Goal: Information Seeking & Learning: Learn about a topic

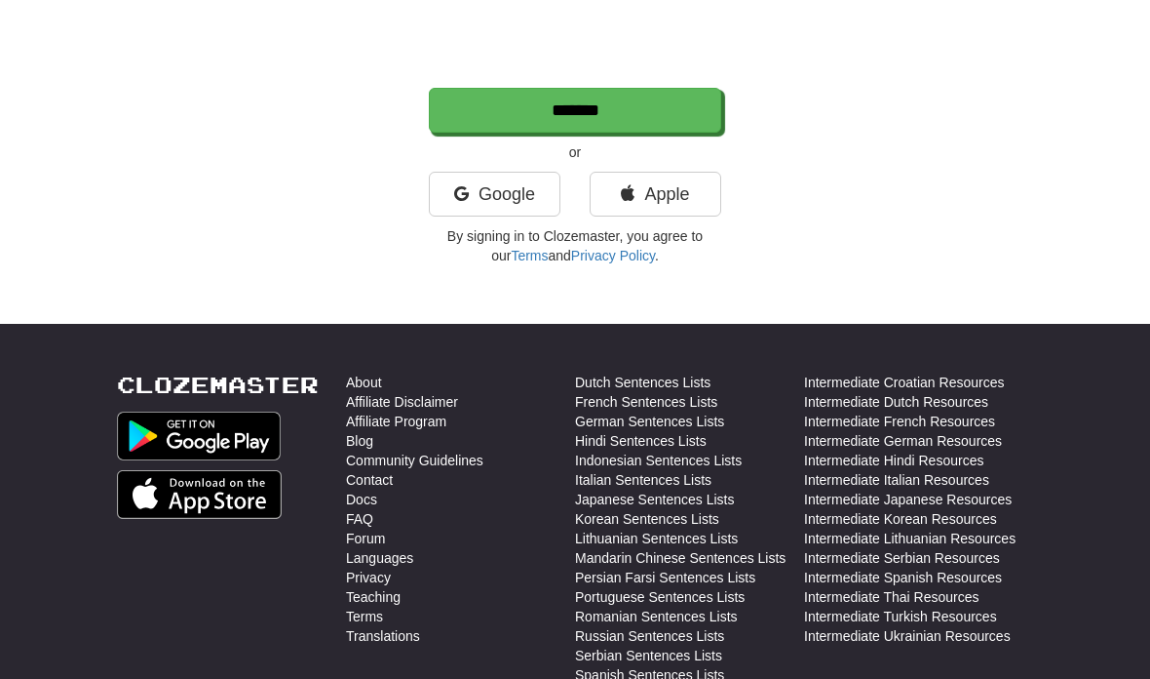
scroll to position [243, 0]
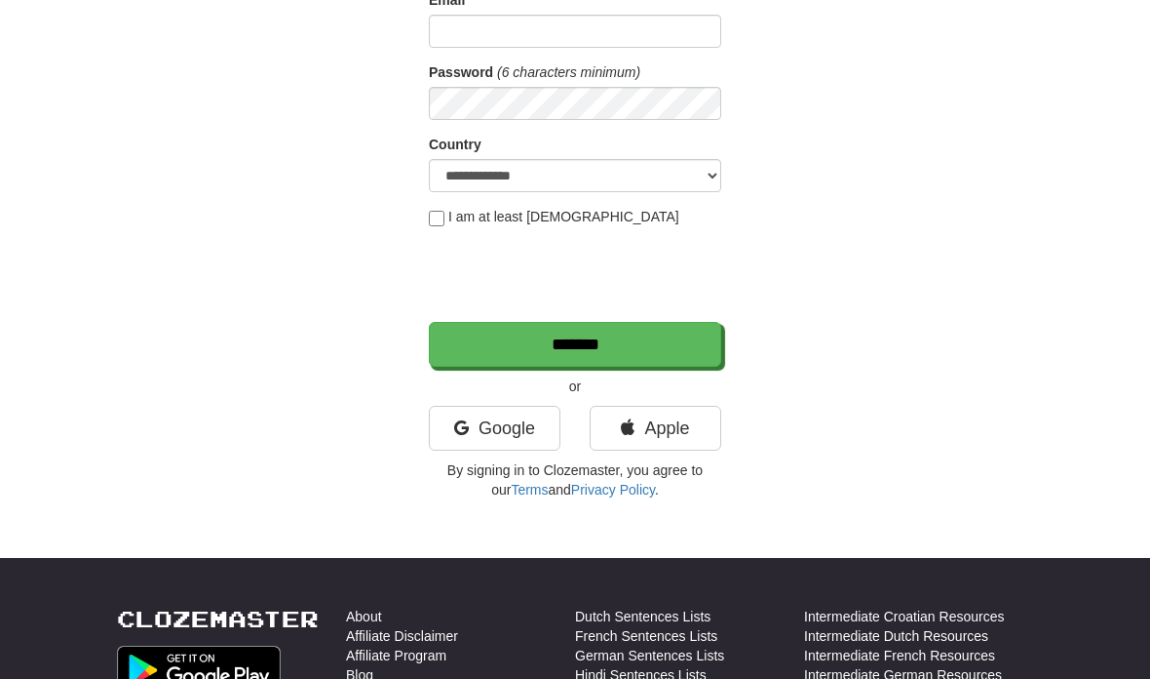
click at [517, 430] on link "Google" at bounding box center [495, 428] width 132 height 45
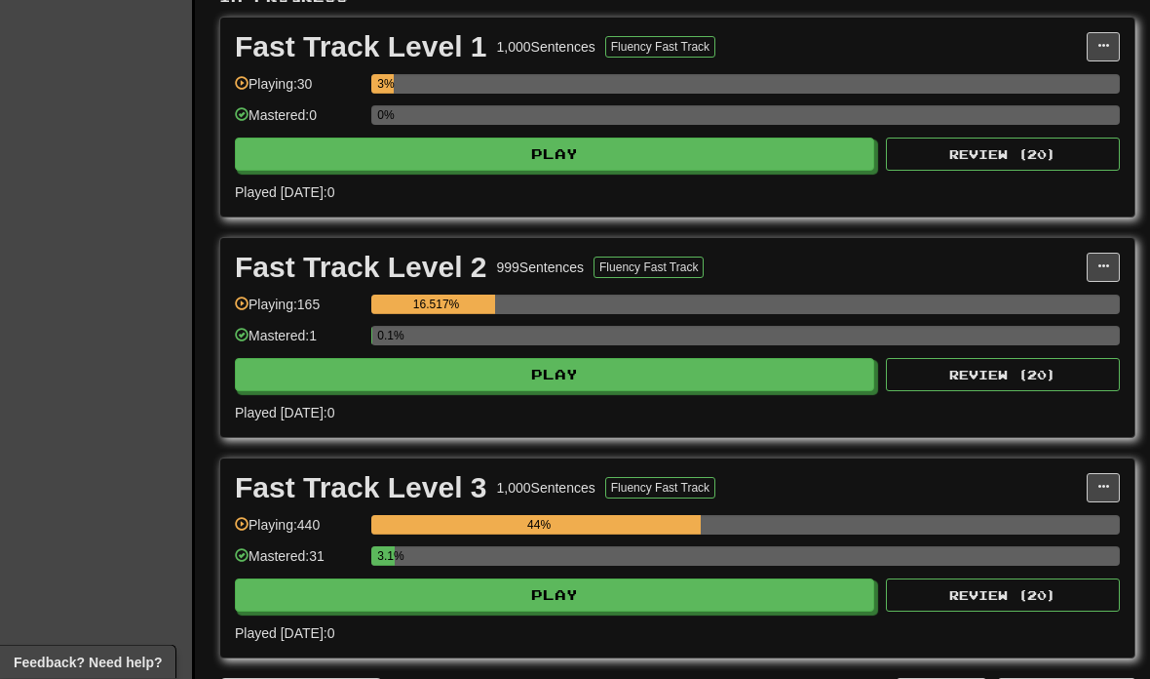
click at [731, 601] on button "Play" at bounding box center [555, 595] width 640 height 33
select select "**"
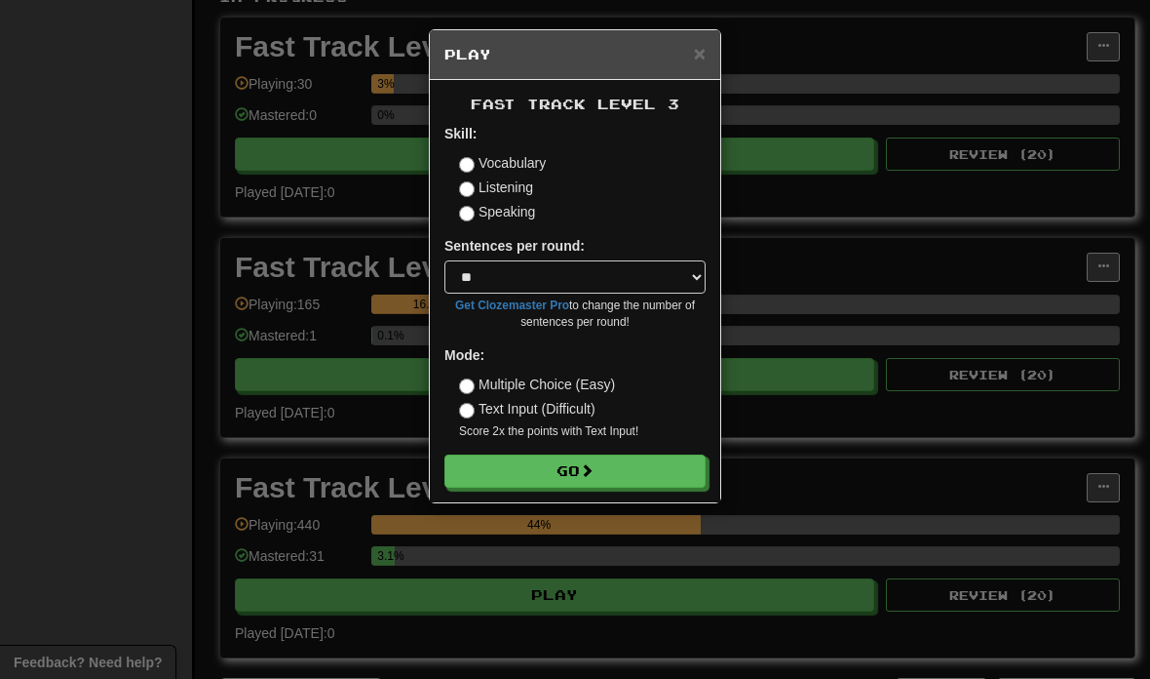
click at [645, 462] on button "Go" at bounding box center [575, 470] width 261 height 33
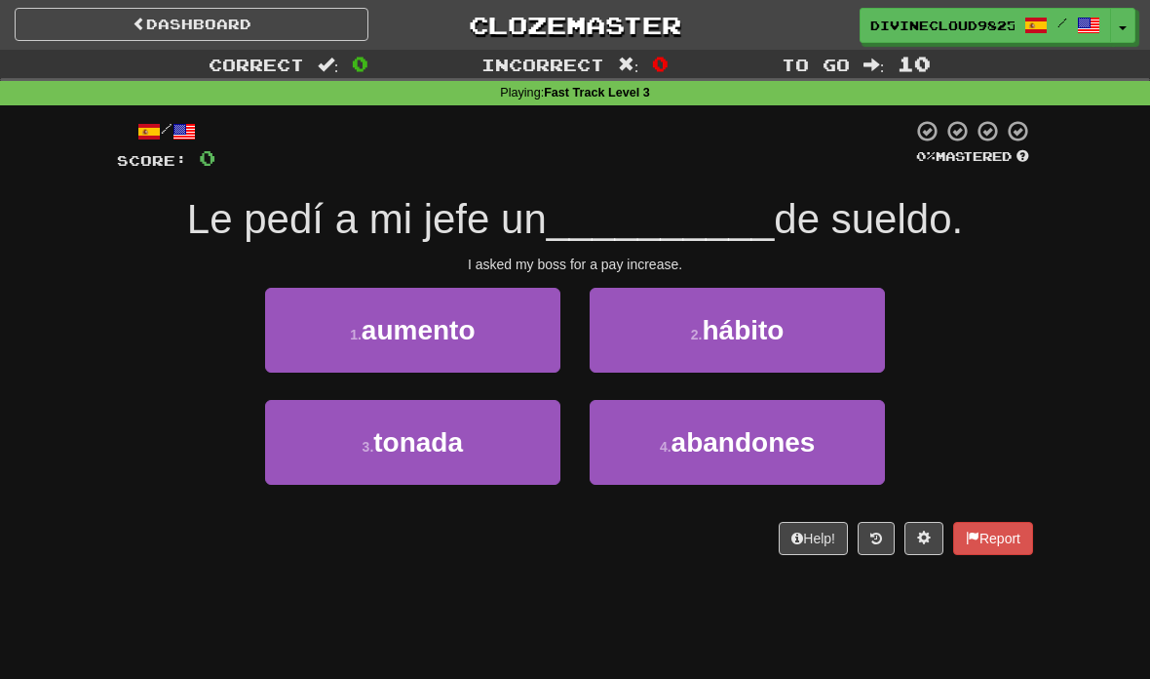
click at [438, 344] on button "1 . aumento" at bounding box center [412, 330] width 295 height 85
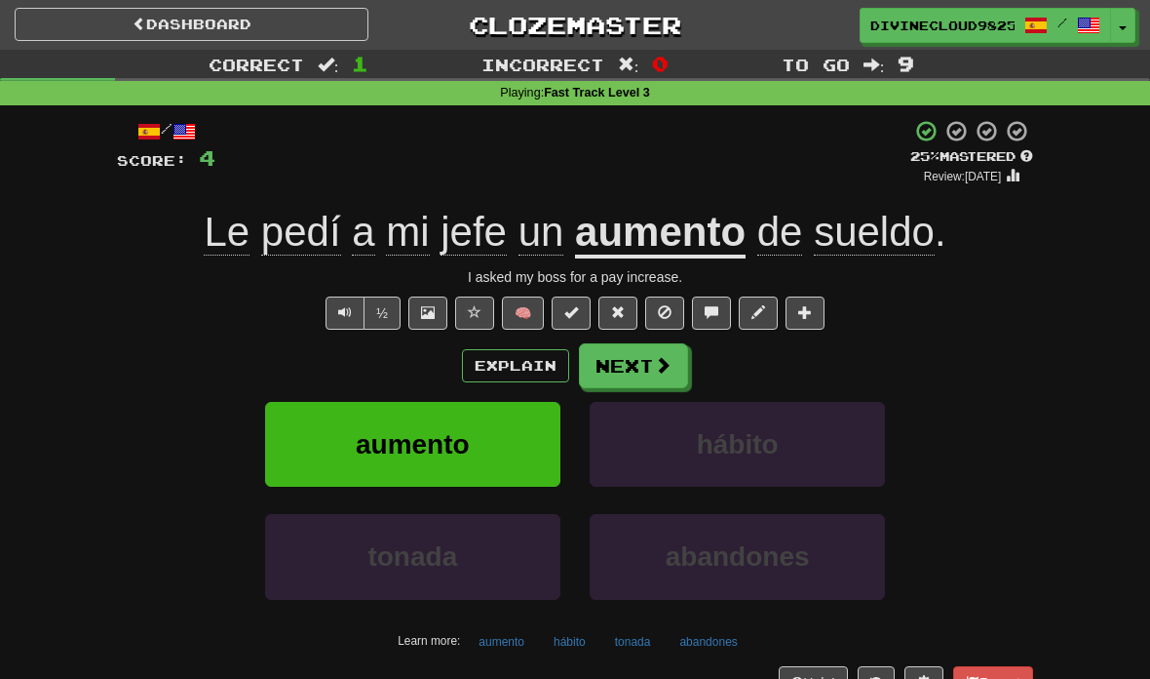
click at [643, 375] on button "Next" at bounding box center [633, 365] width 109 height 45
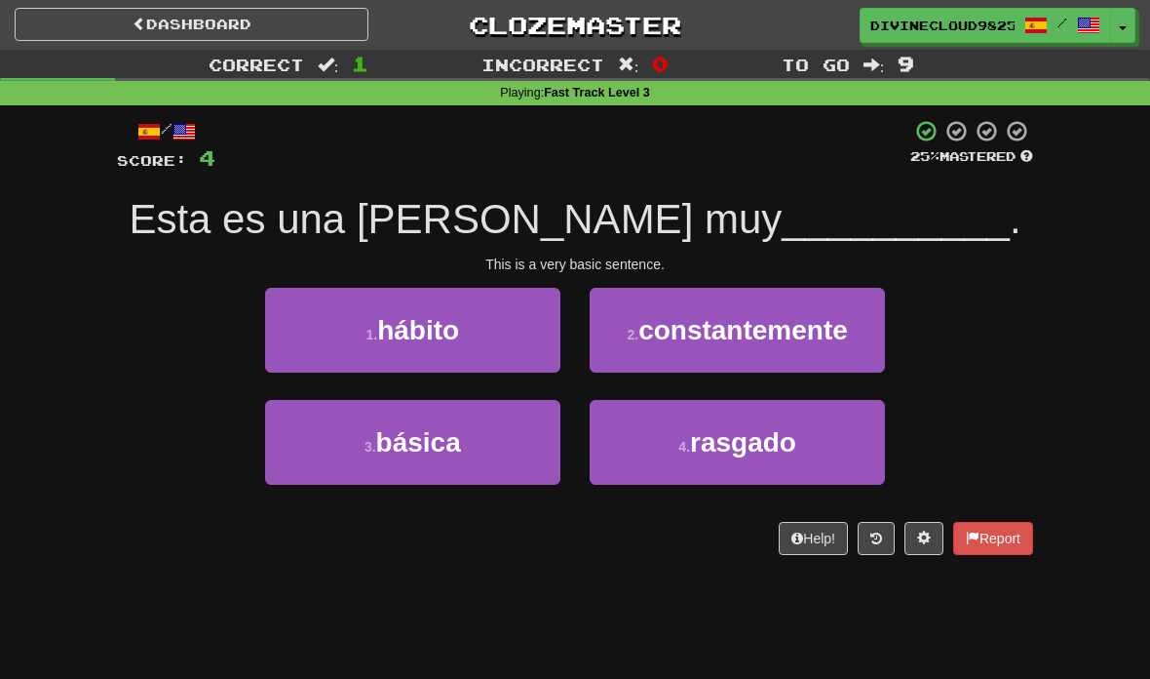
click at [487, 471] on button "3 . básica" at bounding box center [412, 442] width 295 height 85
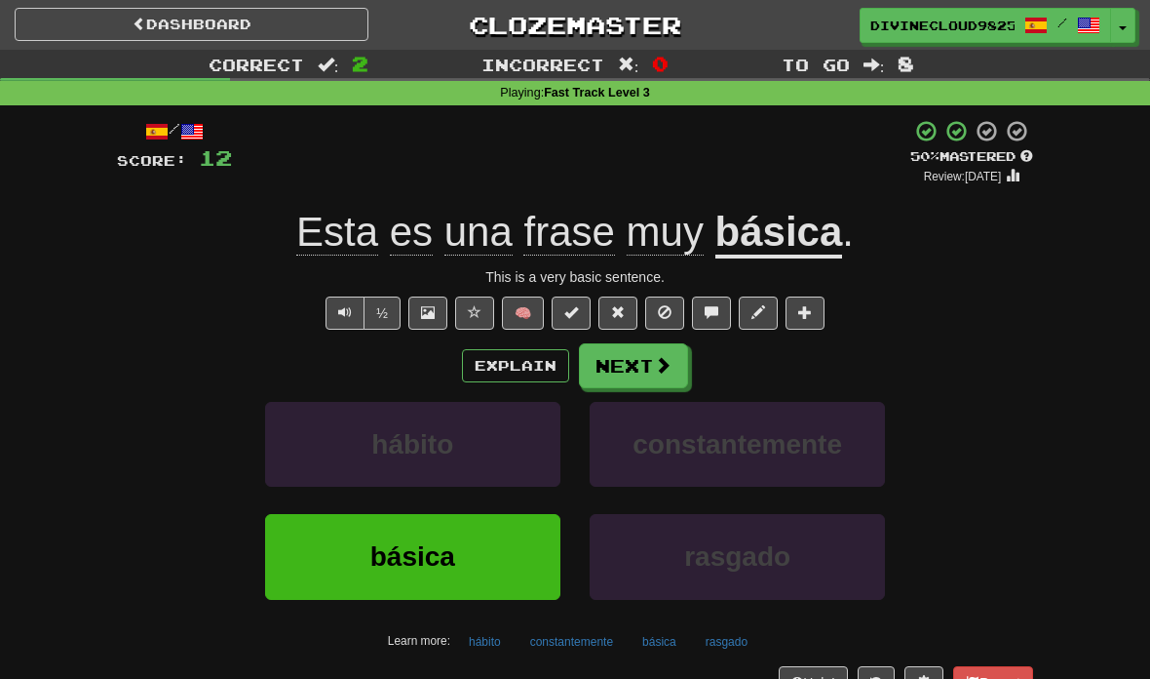
click at [679, 368] on button "Next" at bounding box center [633, 365] width 109 height 45
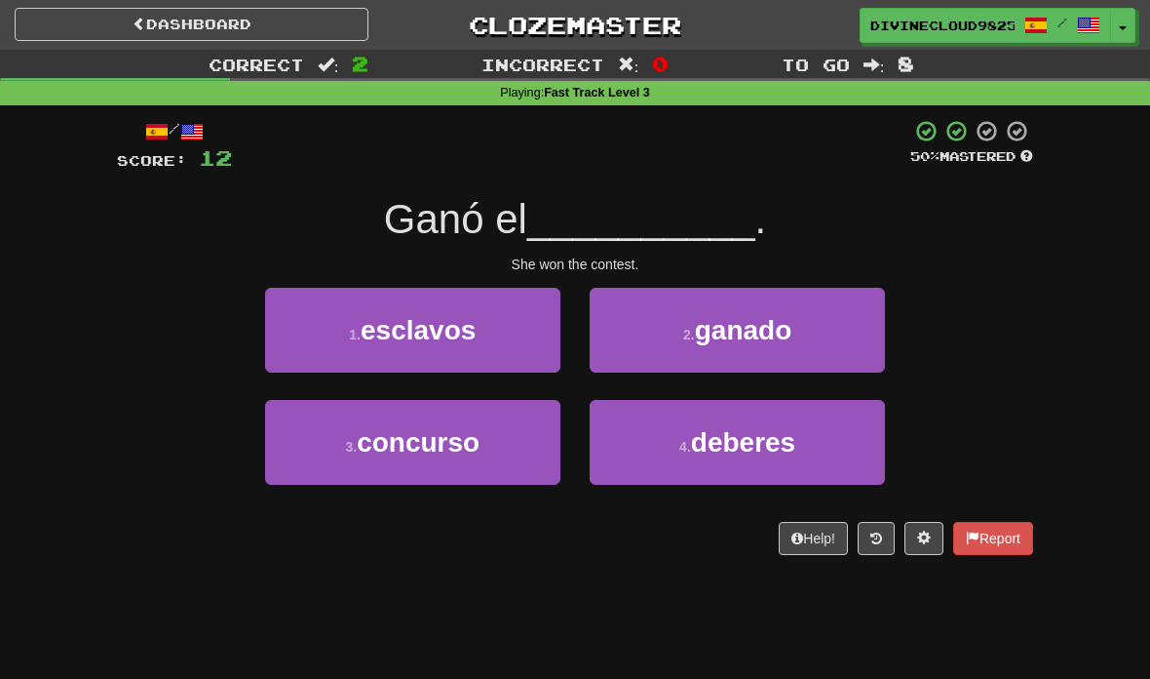
click at [528, 458] on button "3 . concurso" at bounding box center [412, 442] width 295 height 85
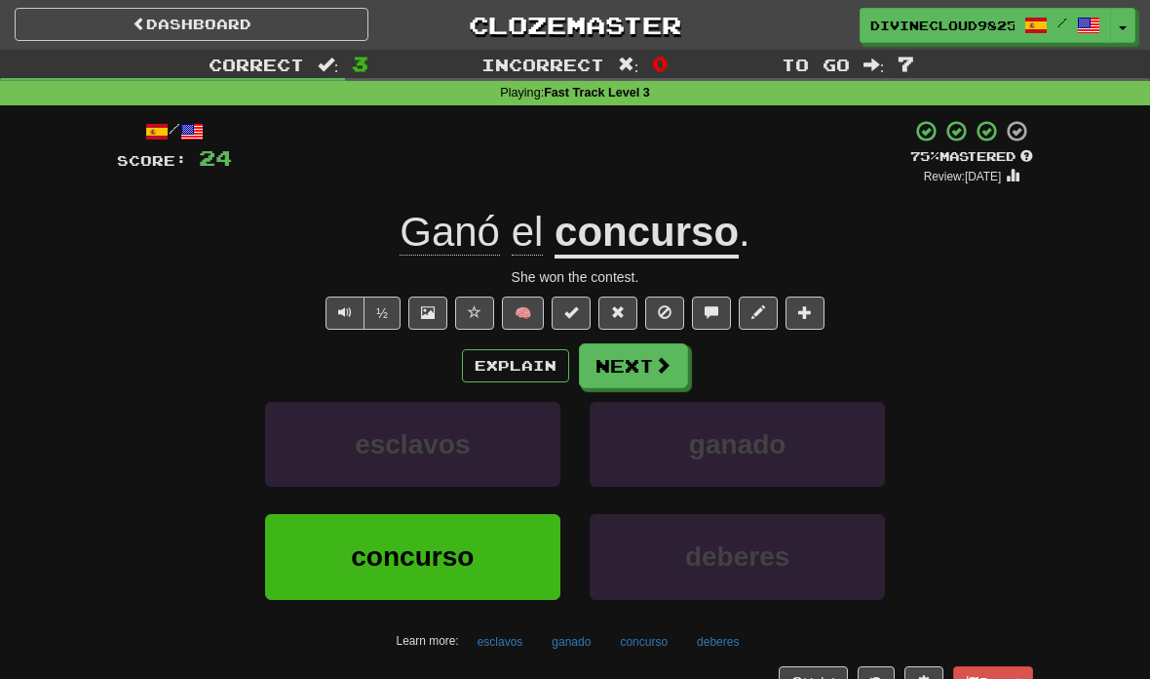
click at [654, 370] on span at bounding box center [663, 365] width 18 height 18
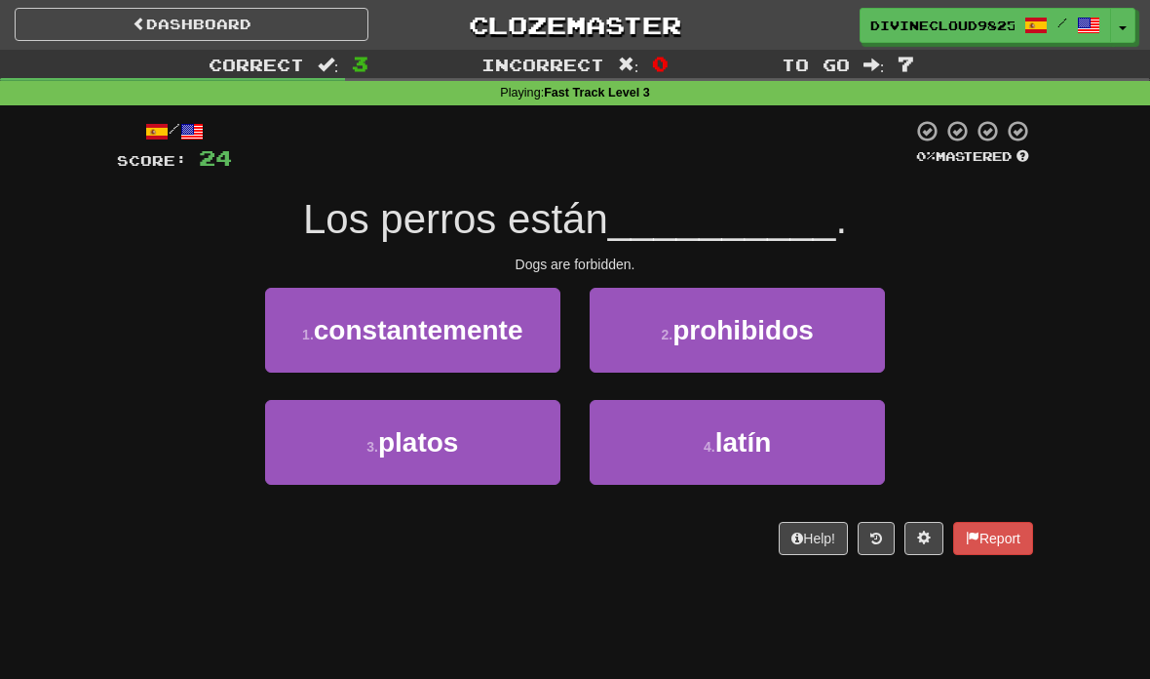
click at [733, 350] on button "2 . prohibidos" at bounding box center [737, 330] width 295 height 85
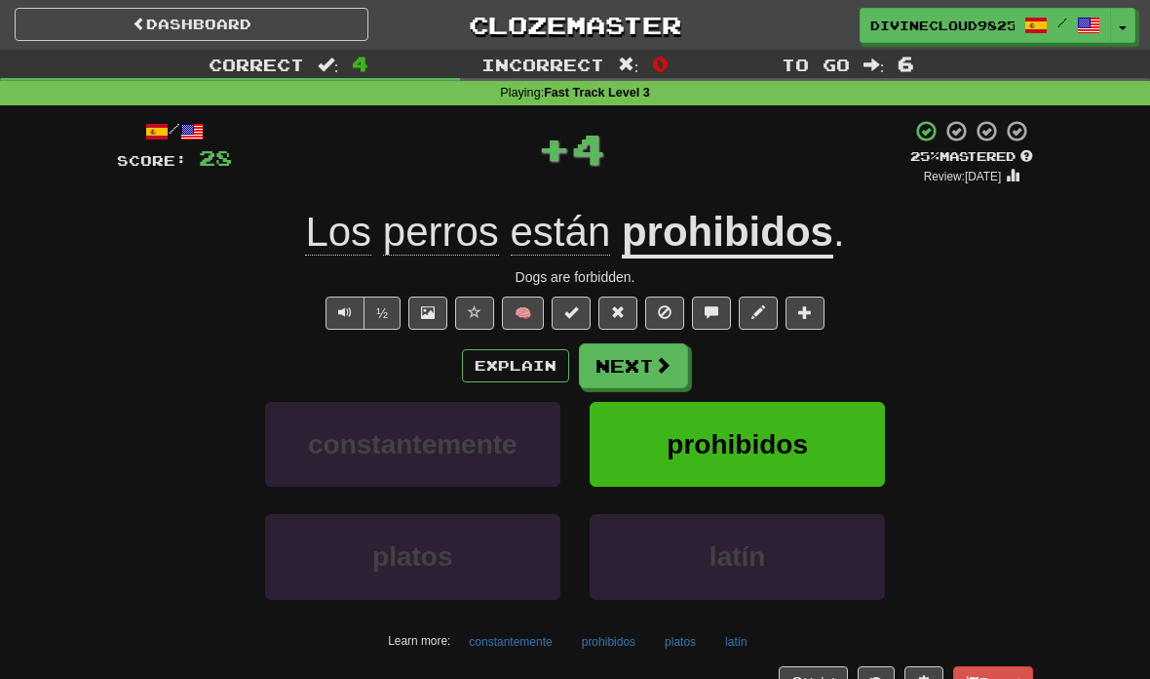
click at [644, 380] on button "Next" at bounding box center [633, 365] width 109 height 45
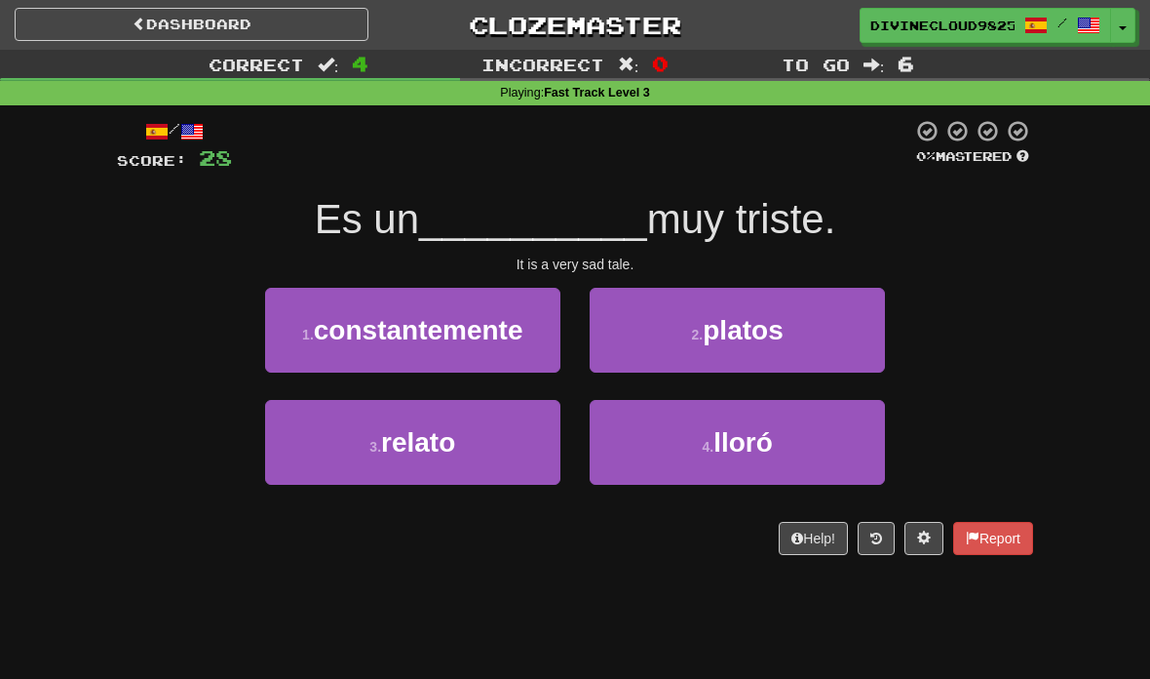
click at [486, 434] on button "3 . relato" at bounding box center [412, 442] width 295 height 85
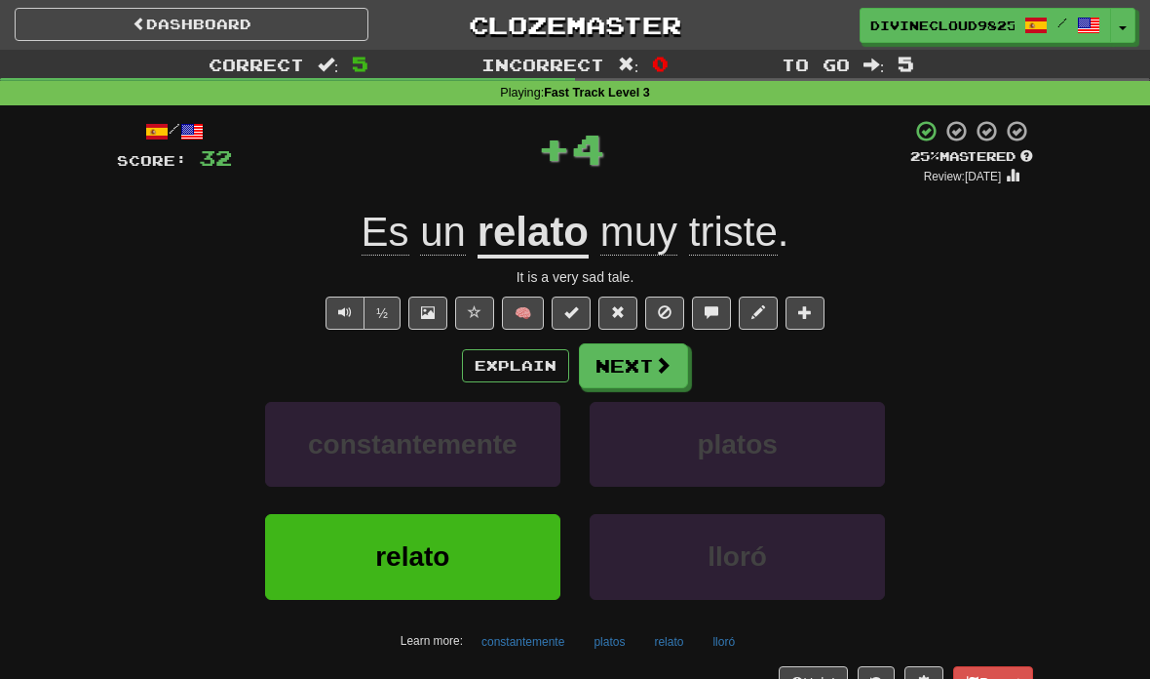
click at [660, 380] on button "Next" at bounding box center [633, 365] width 109 height 45
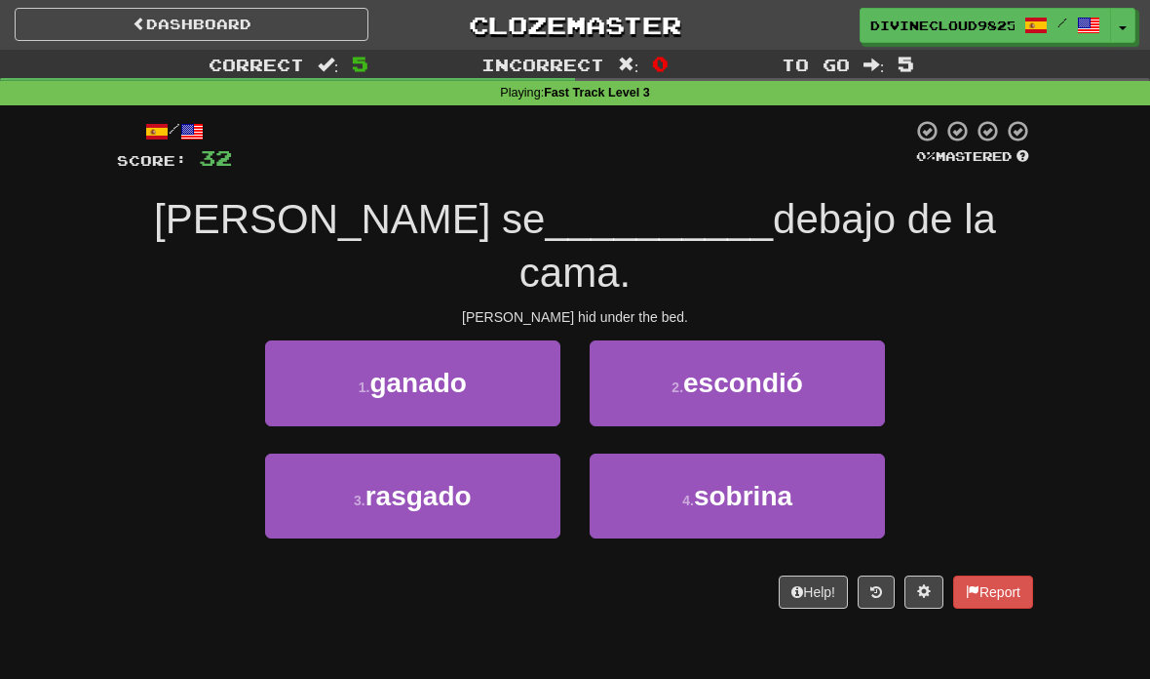
click at [795, 368] on span "escondió" at bounding box center [743, 383] width 120 height 30
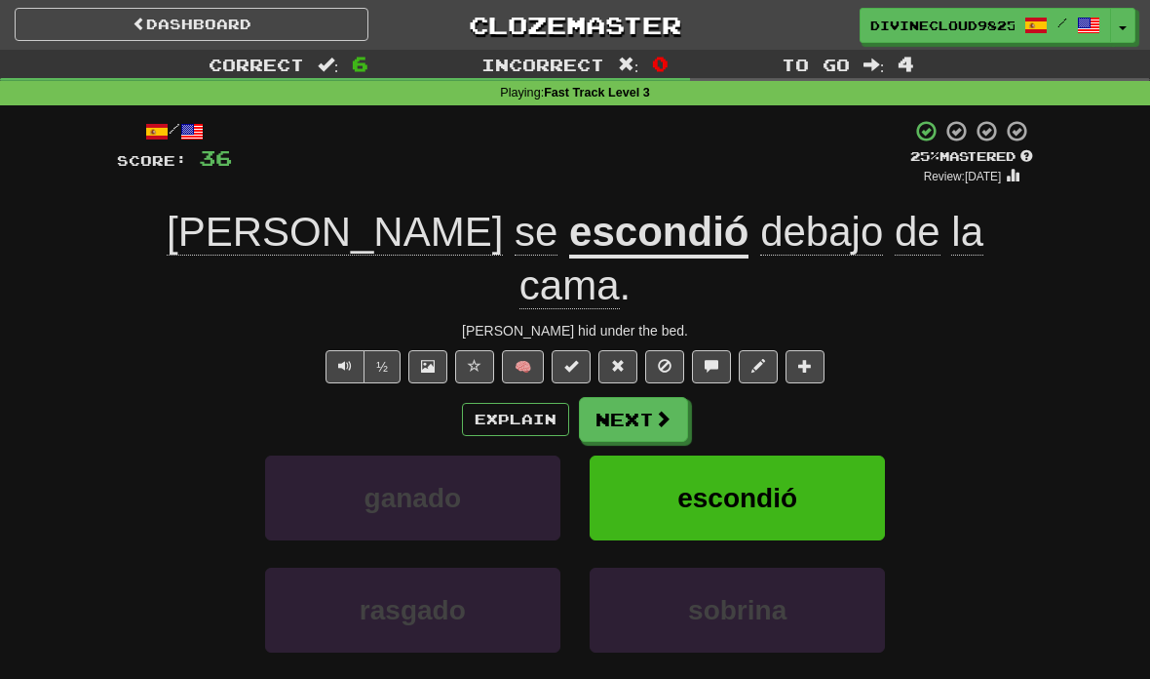
click at [333, 350] on button "Text-to-speech controls" at bounding box center [345, 366] width 39 height 33
click at [655, 397] on button "Next" at bounding box center [633, 419] width 109 height 45
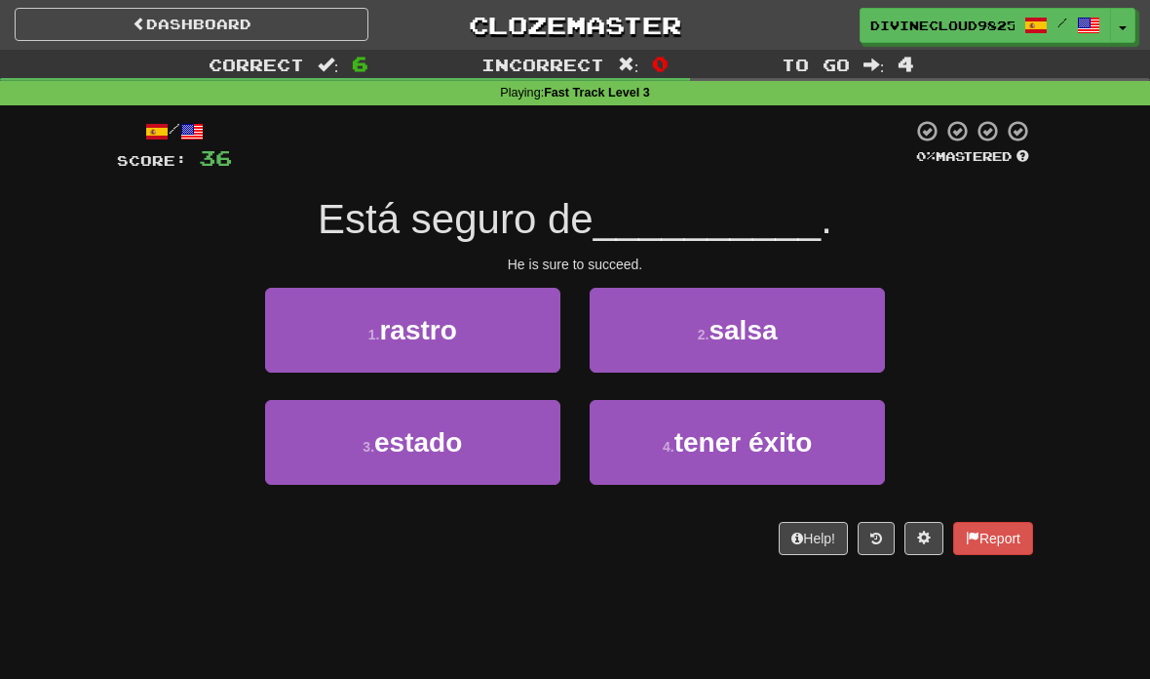
click at [547, 305] on button "1 . rastro" at bounding box center [412, 330] width 295 height 85
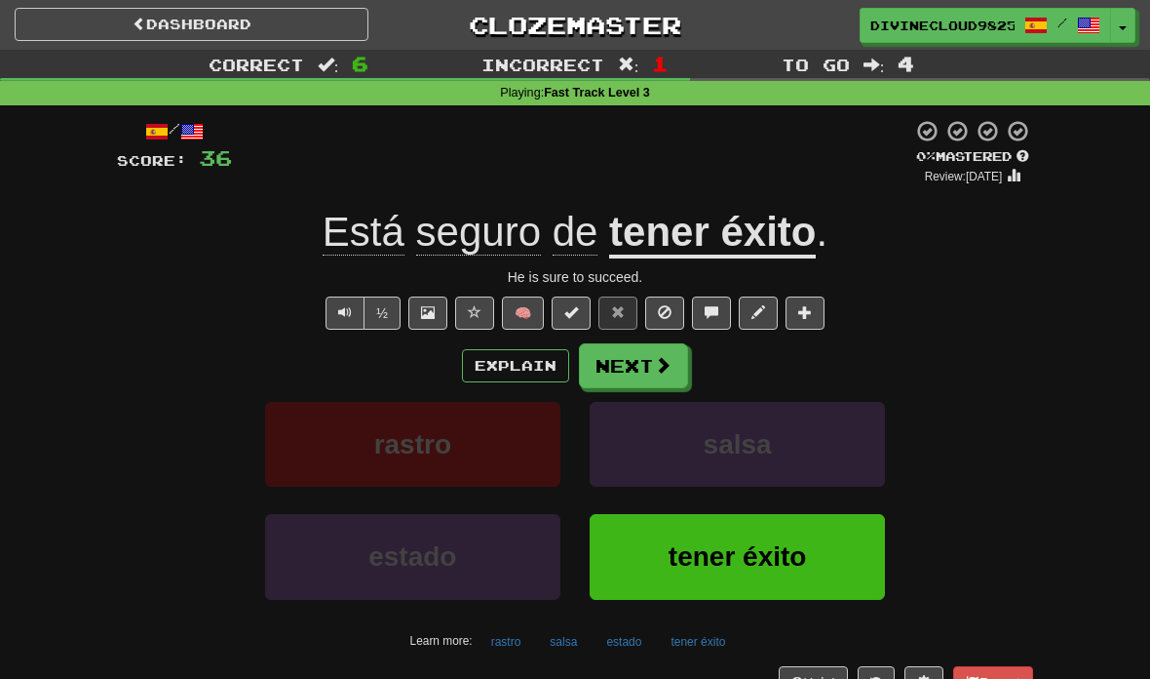
click at [524, 370] on button "Explain" at bounding box center [515, 365] width 107 height 33
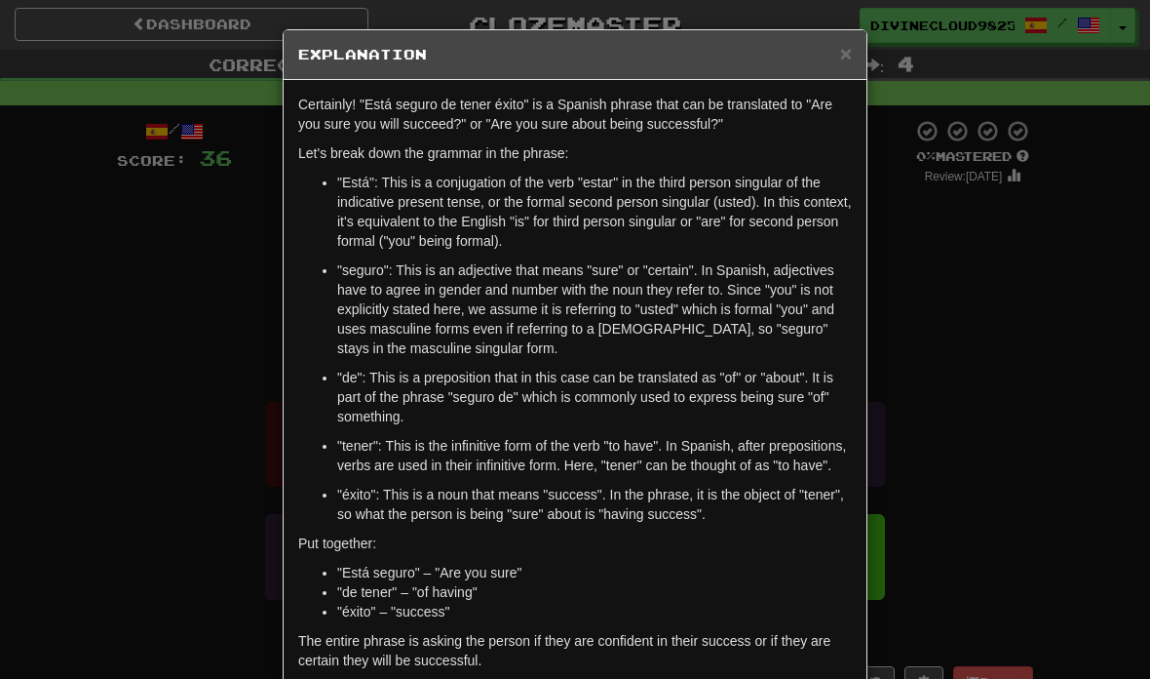
click at [843, 69] on div "× Explanation" at bounding box center [575, 55] width 583 height 50
click at [832, 54] on h5 "Explanation" at bounding box center [575, 54] width 554 height 19
click at [849, 51] on span "×" at bounding box center [846, 53] width 12 height 22
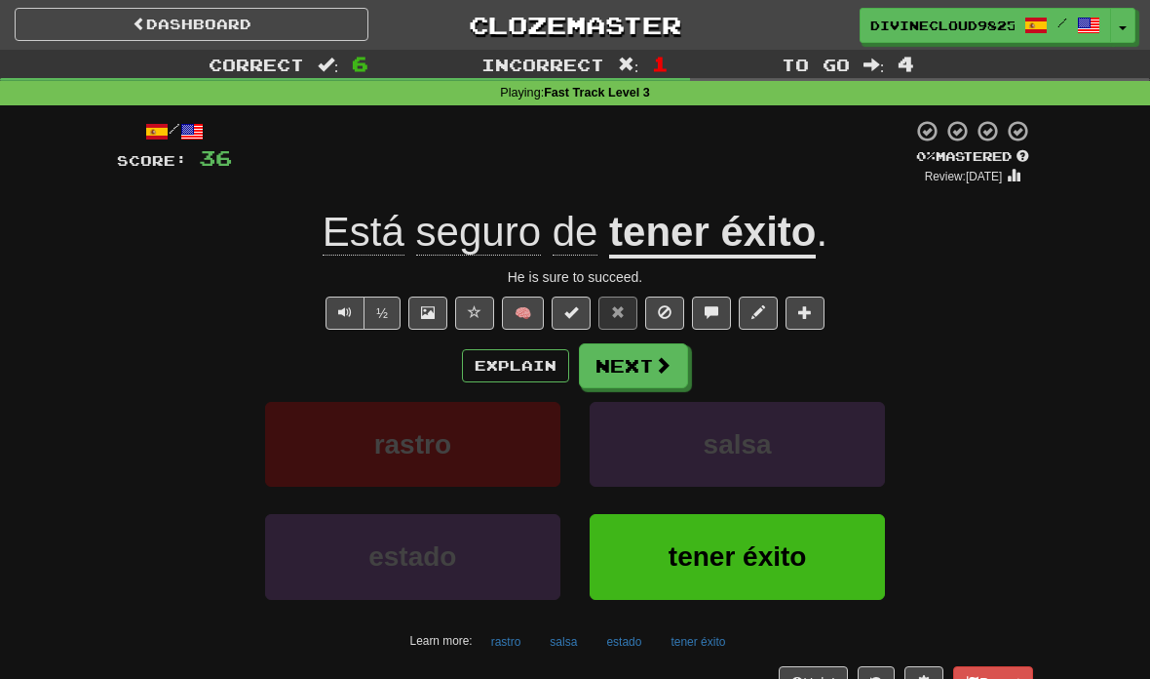
click at [640, 371] on button "Next" at bounding box center [633, 365] width 109 height 45
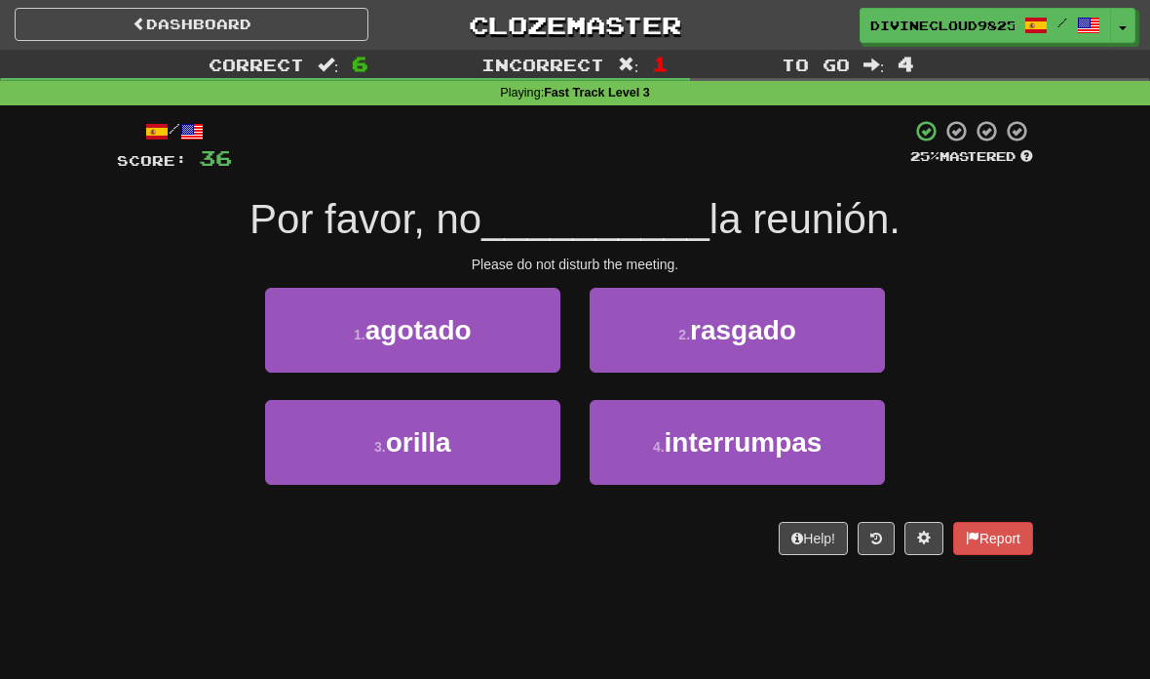
click at [779, 445] on span "interrumpas" at bounding box center [744, 442] width 158 height 30
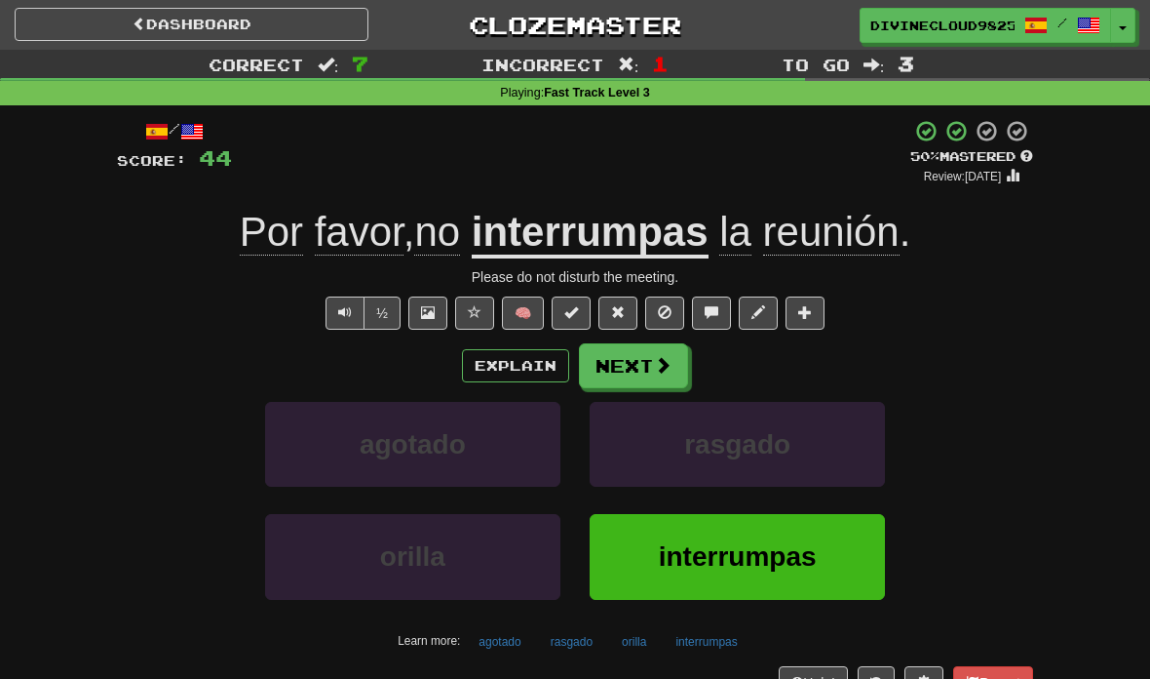
click at [642, 368] on button "Next" at bounding box center [633, 365] width 109 height 45
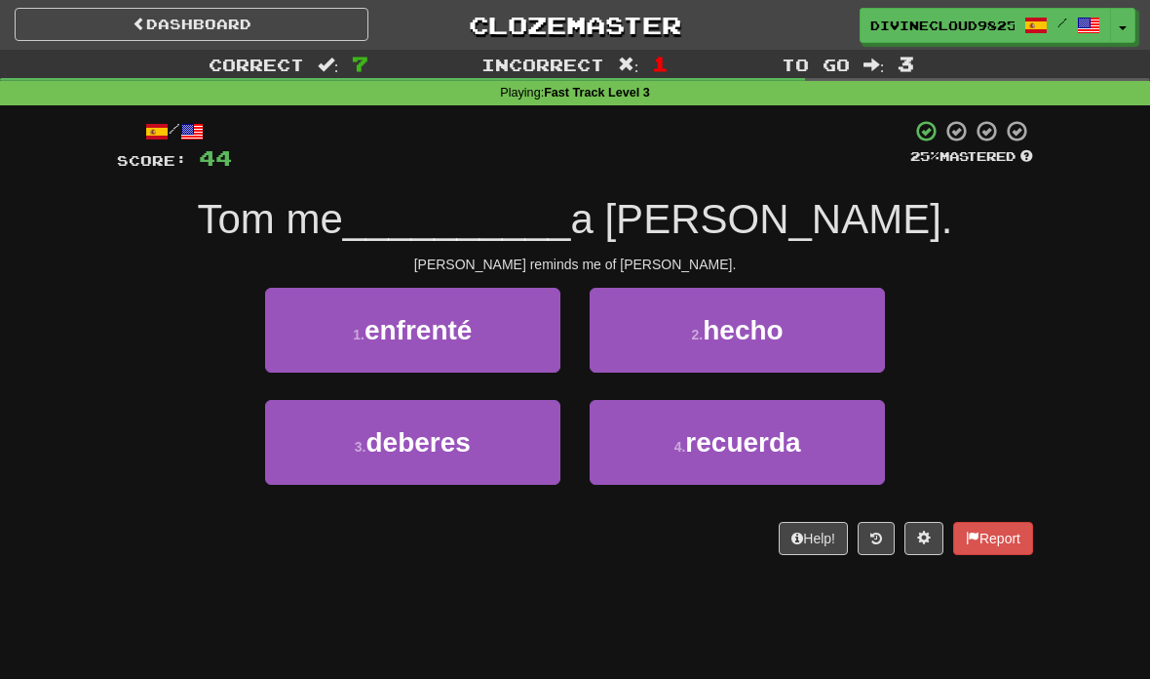
click at [769, 474] on button "4 . recuerda" at bounding box center [737, 442] width 295 height 85
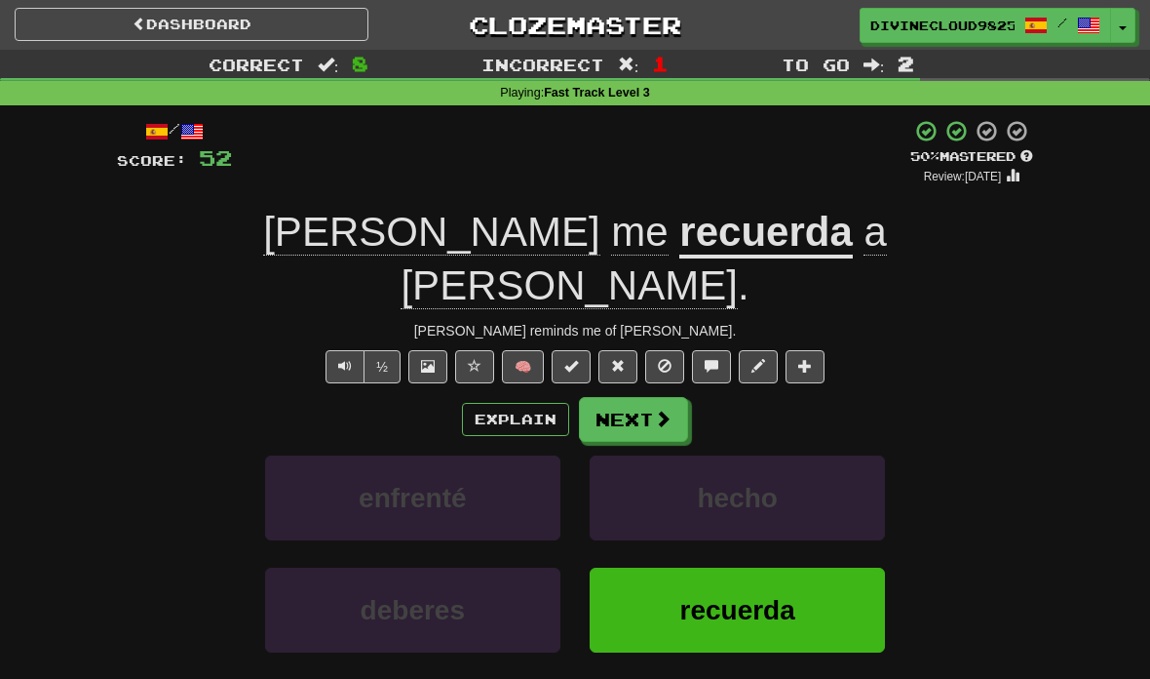
click at [665, 409] on span at bounding box center [663, 418] width 18 height 18
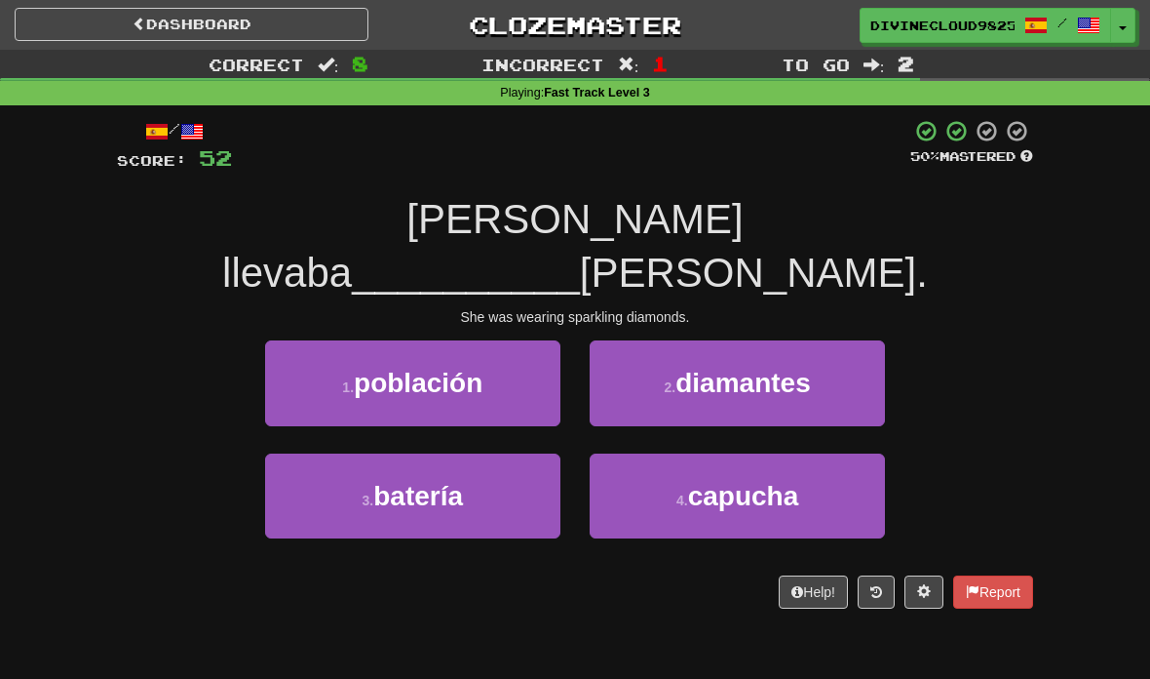
click at [805, 368] on span "diamantes" at bounding box center [744, 383] width 136 height 30
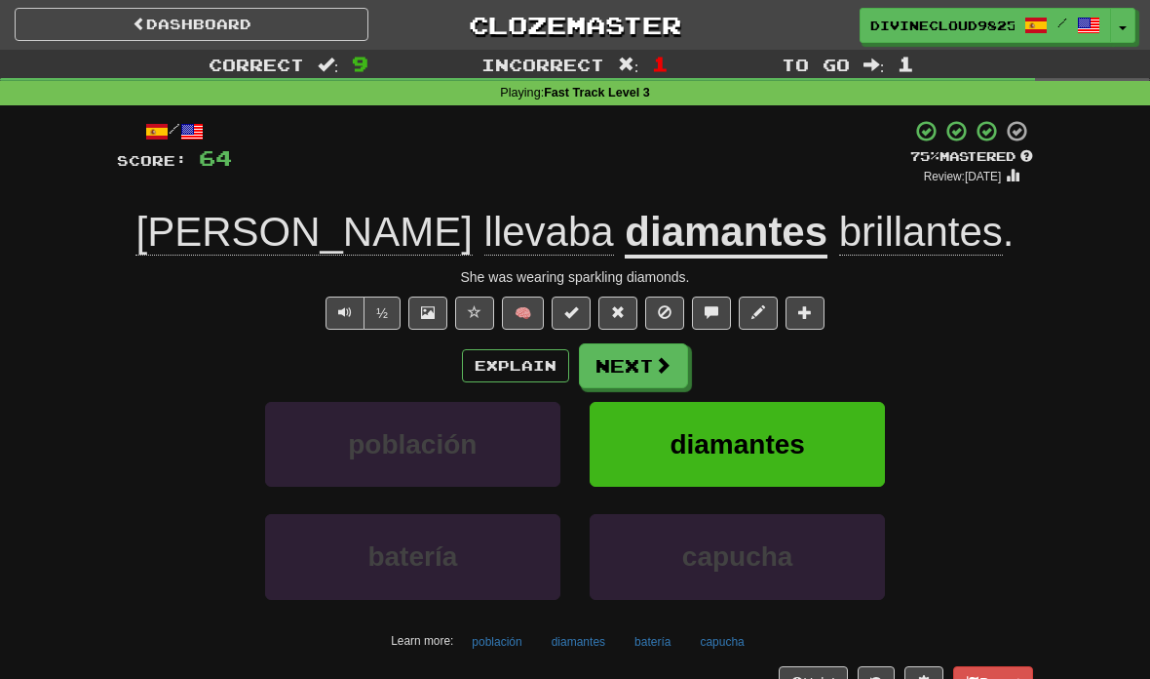
click at [630, 373] on button "Next" at bounding box center [633, 365] width 109 height 45
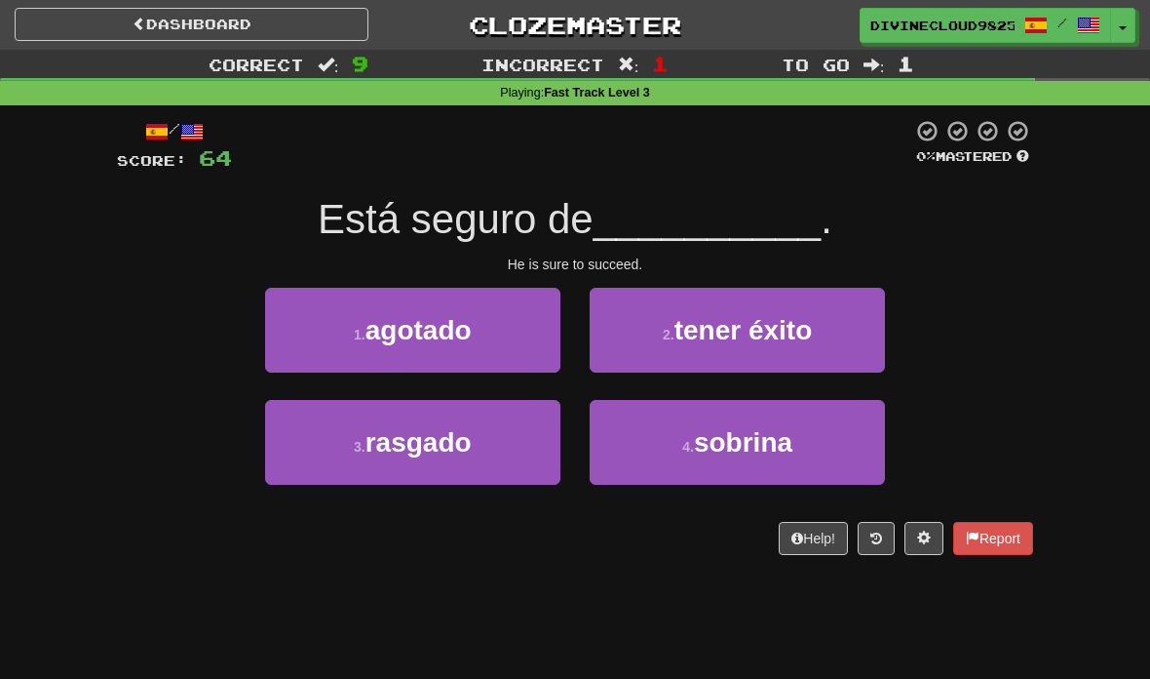
click at [820, 334] on button "2 . tener éxito" at bounding box center [737, 330] width 295 height 85
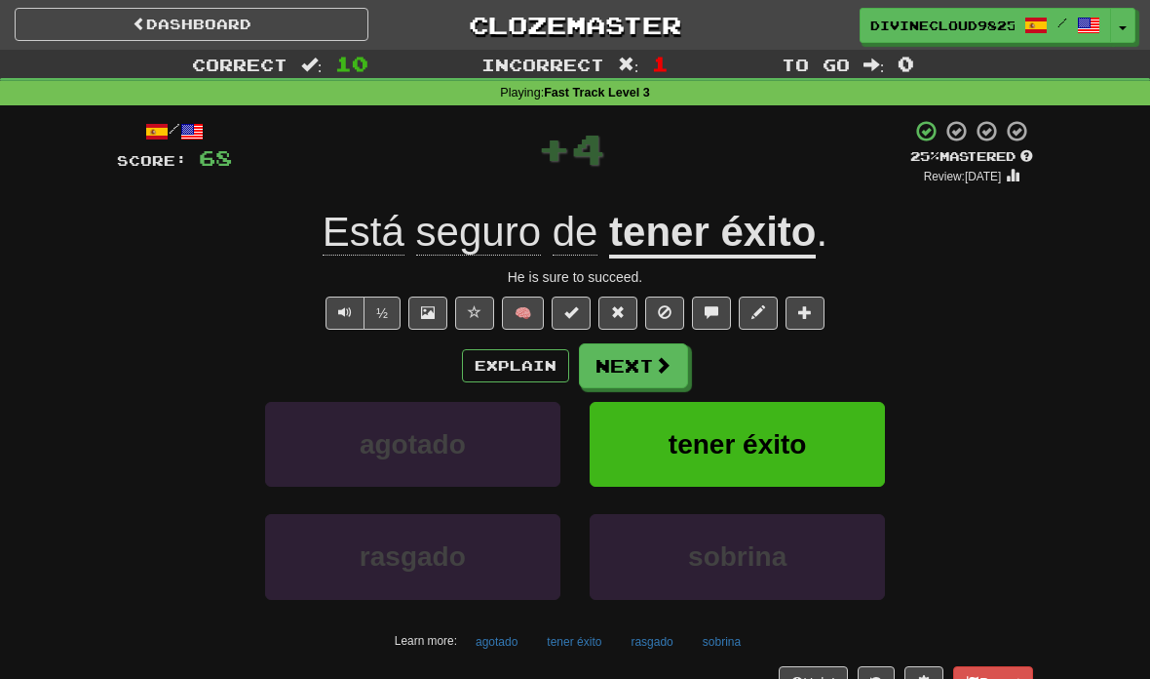
click at [623, 343] on button "Next" at bounding box center [633, 365] width 109 height 45
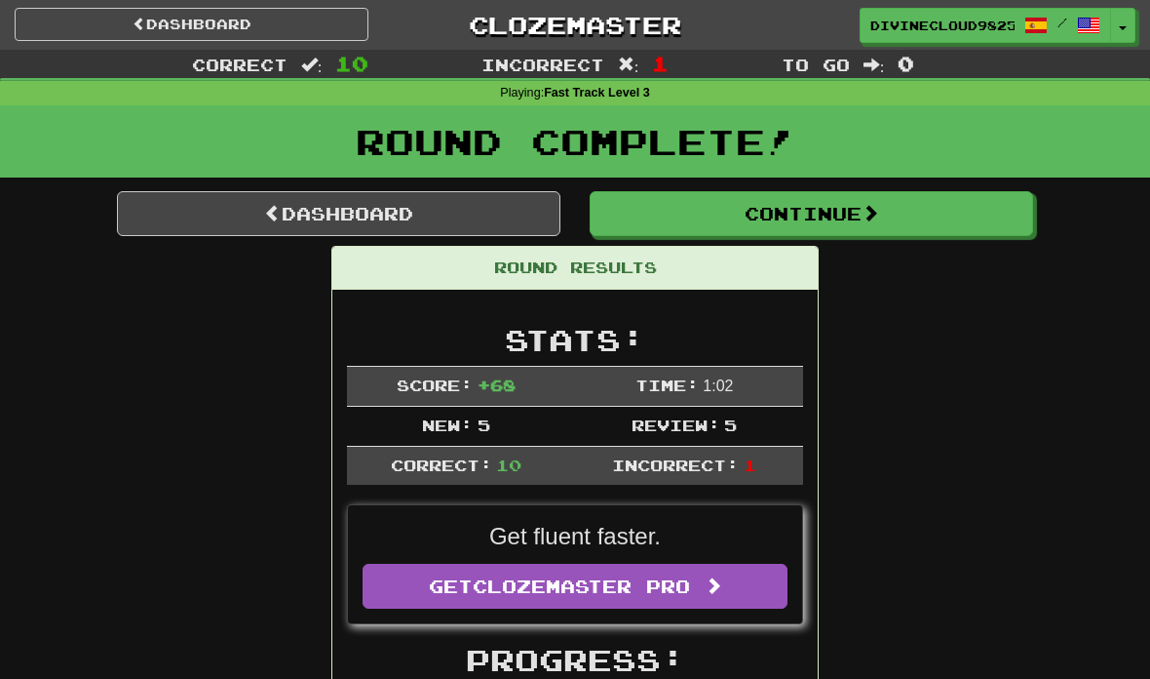
click at [311, 204] on link "Dashboard" at bounding box center [339, 213] width 444 height 45
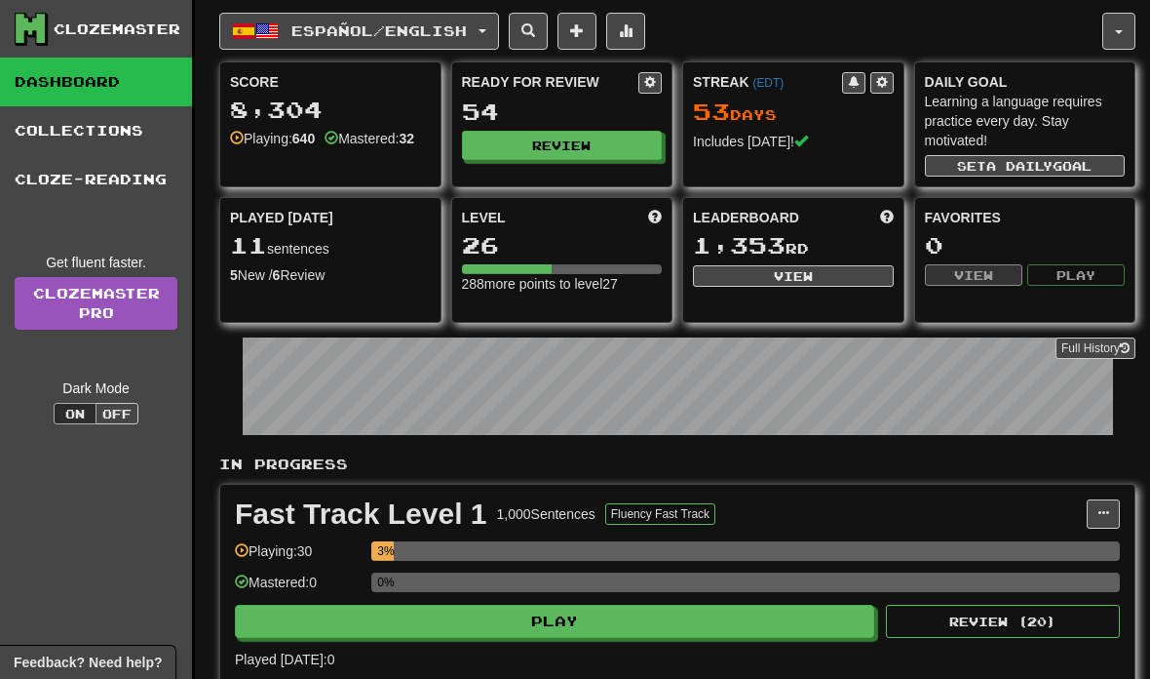
click at [436, 24] on span "Español / English" at bounding box center [378, 30] width 175 height 17
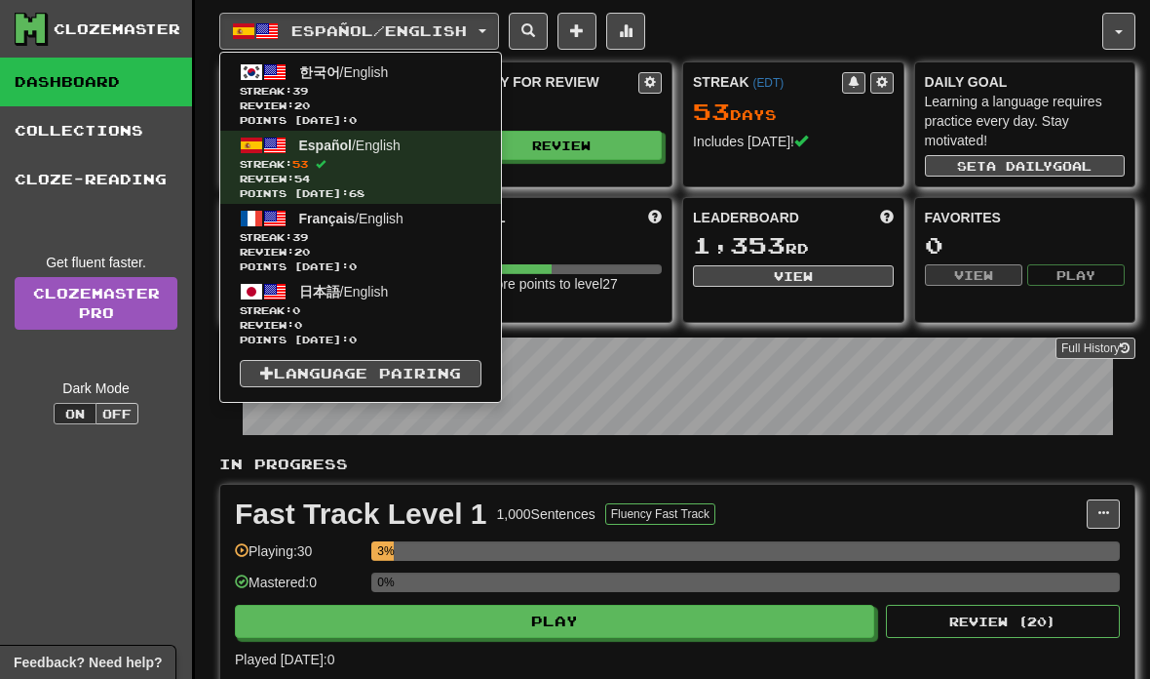
click at [413, 241] on span "Streak: 39" at bounding box center [361, 237] width 242 height 15
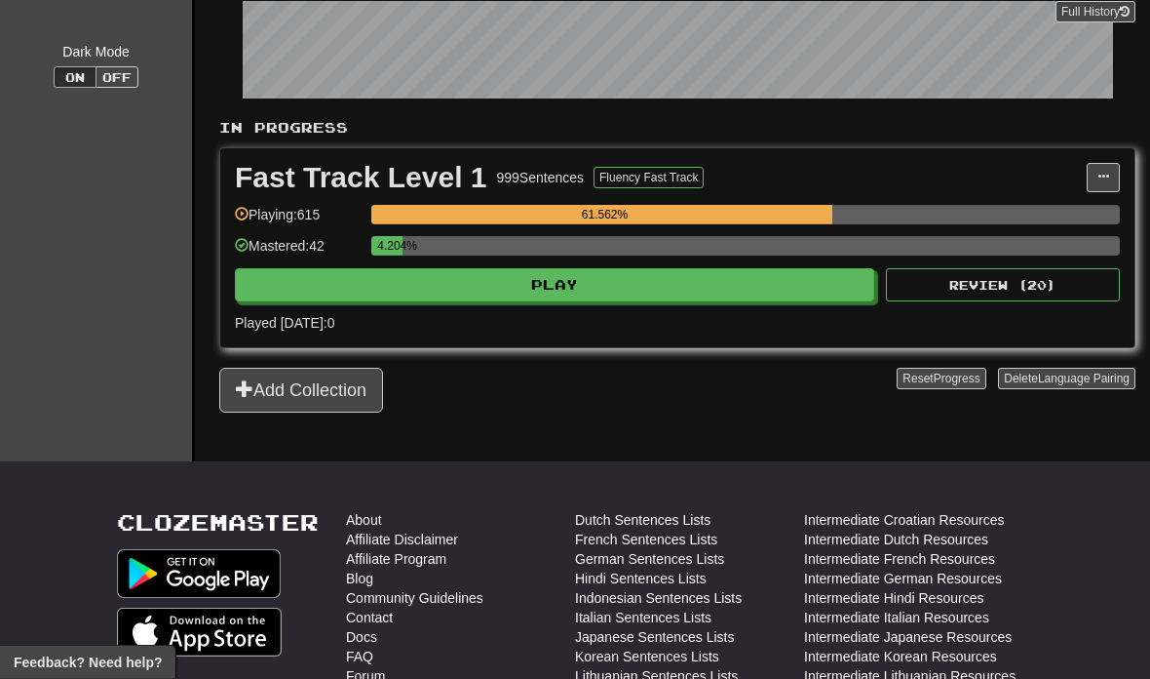
click at [800, 275] on button "Play" at bounding box center [555, 285] width 640 height 33
select select "**"
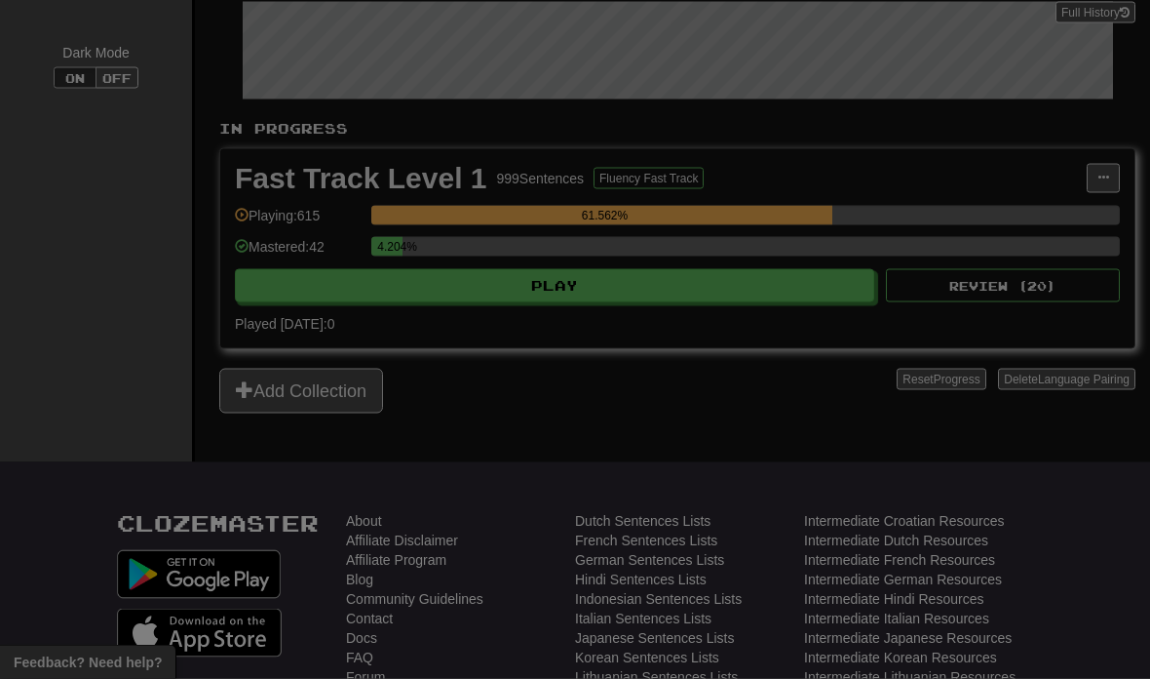
scroll to position [336, 0]
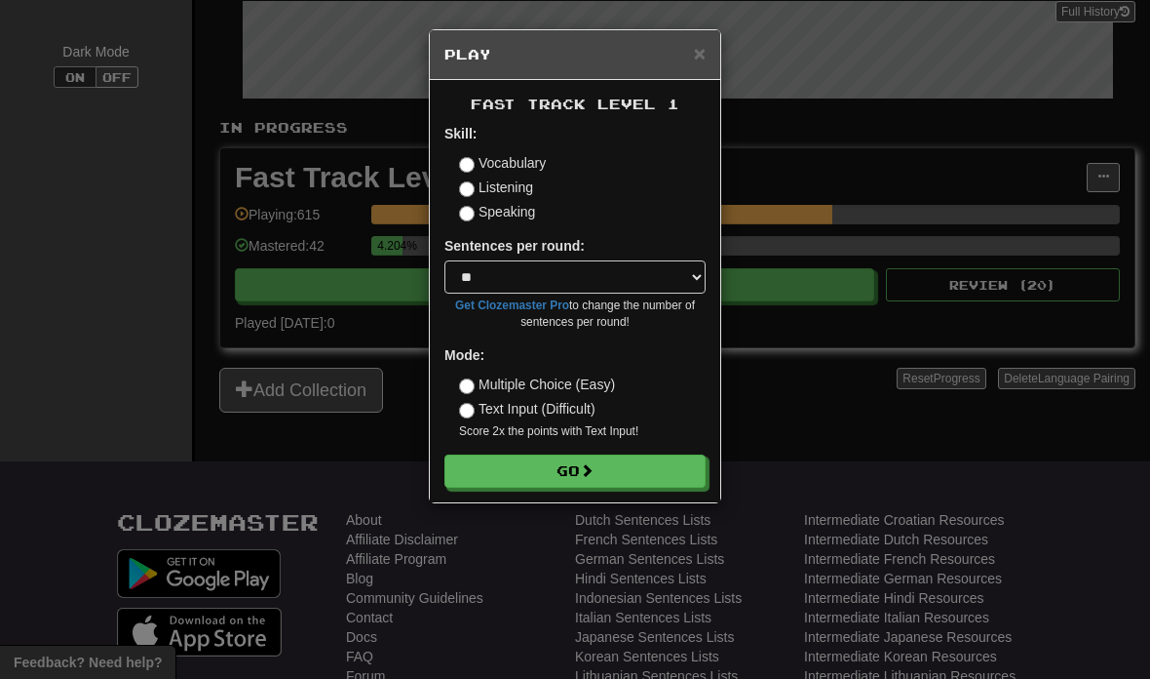
click at [660, 454] on button "Go" at bounding box center [575, 470] width 261 height 33
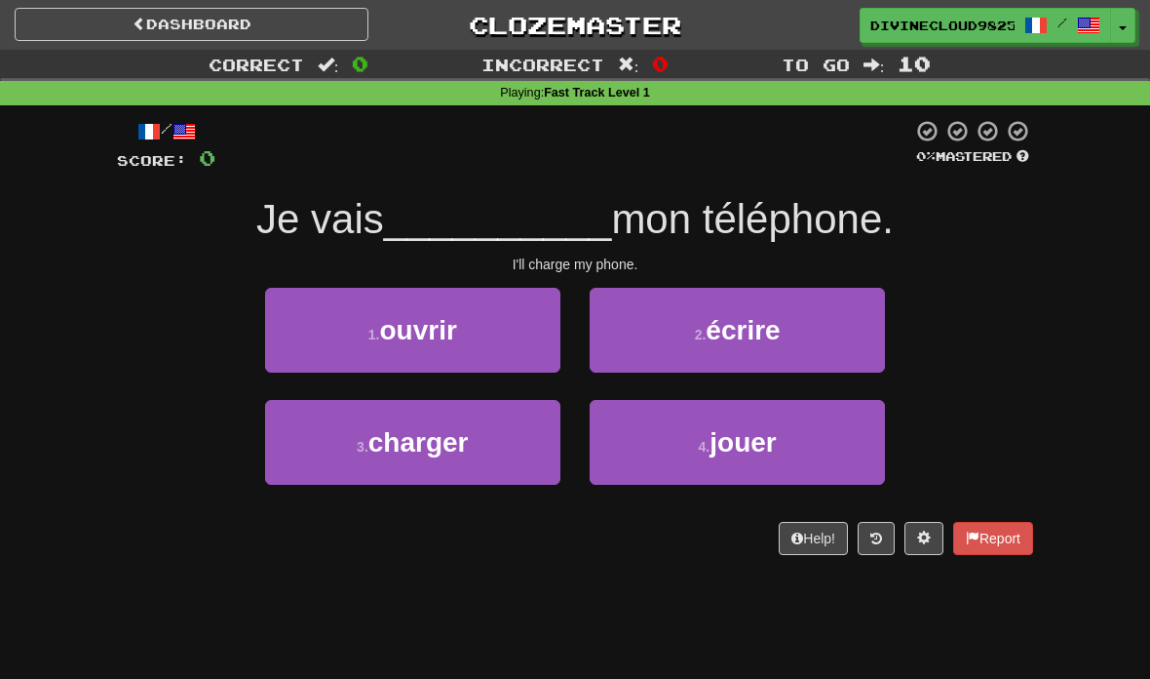
click at [492, 450] on button "3 . charger" at bounding box center [412, 442] width 295 height 85
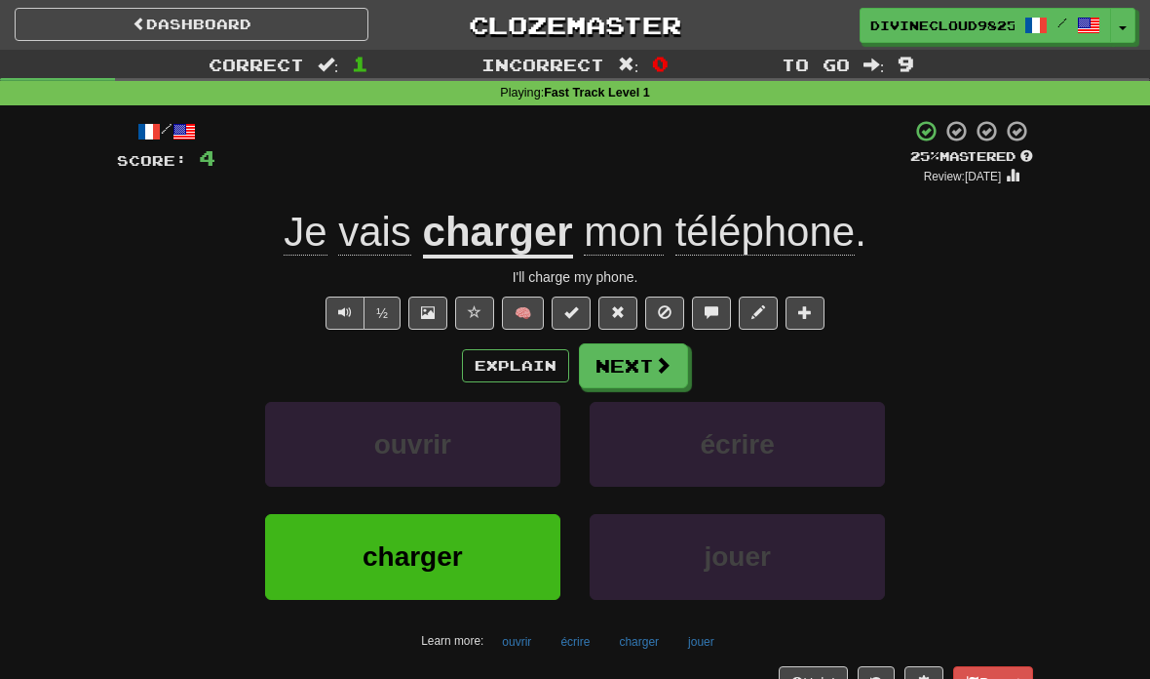
click at [333, 326] on button "Text-to-speech controls" at bounding box center [345, 312] width 39 height 33
click at [665, 362] on span at bounding box center [663, 365] width 18 height 18
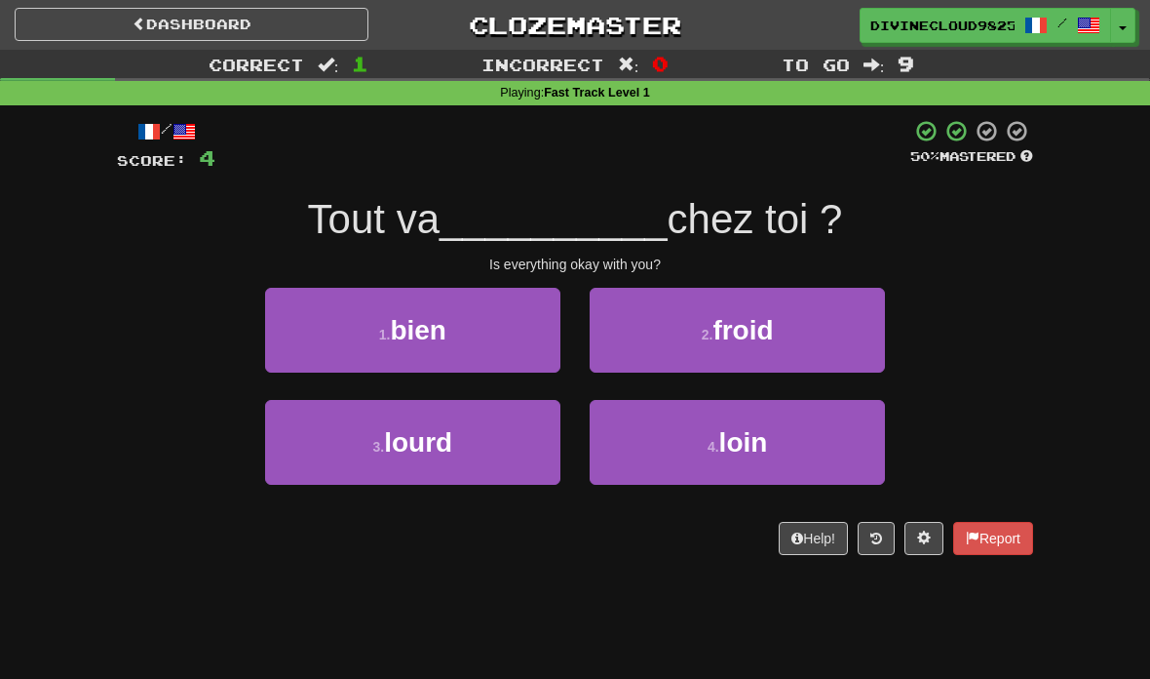
click at [524, 333] on button "1 . bien" at bounding box center [412, 330] width 295 height 85
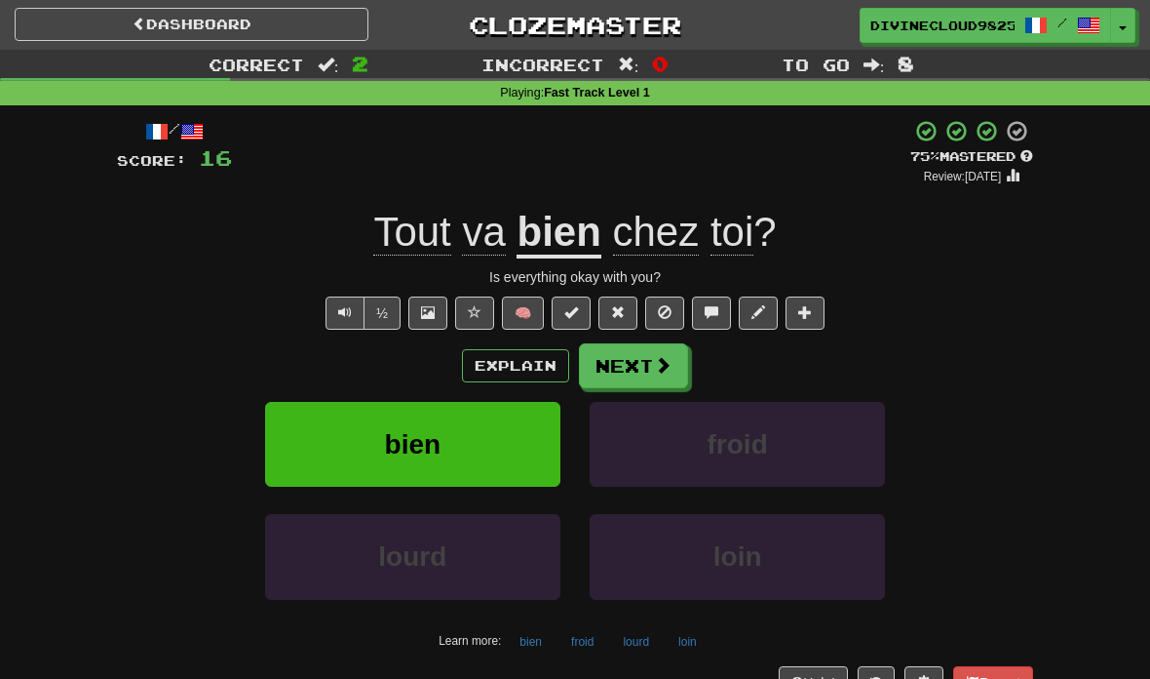
click at [339, 305] on span "Text-to-speech controls" at bounding box center [345, 312] width 14 height 14
click at [656, 384] on button "Next" at bounding box center [633, 365] width 109 height 45
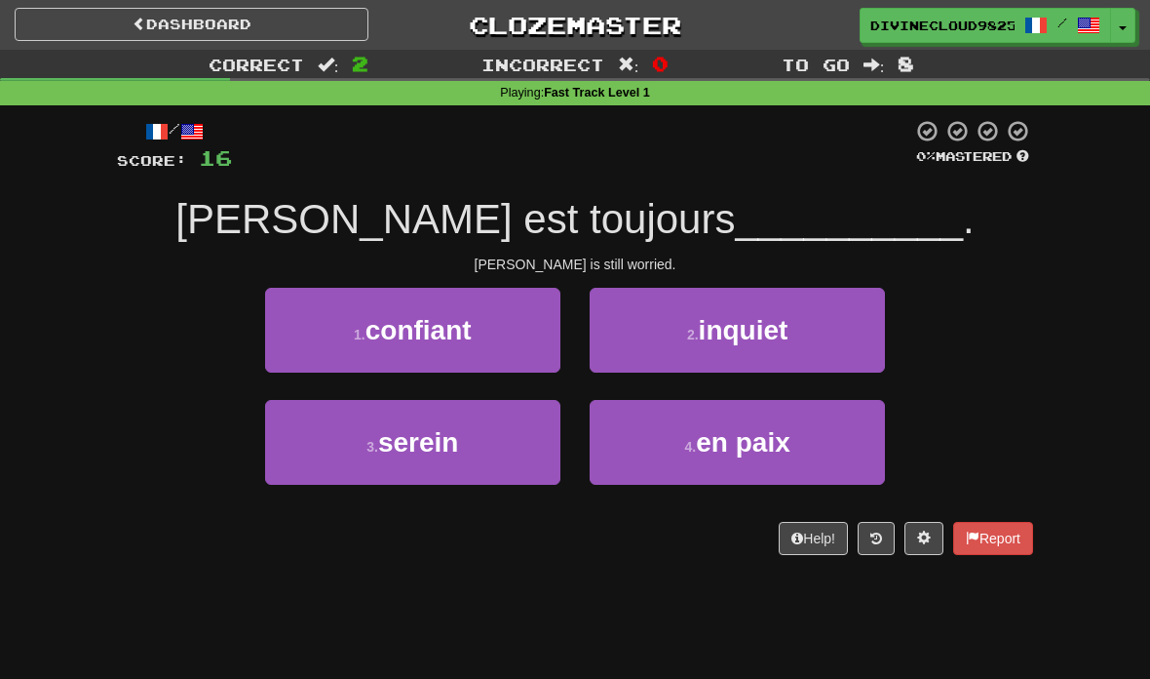
click at [806, 345] on button "2 . inquiet" at bounding box center [737, 330] width 295 height 85
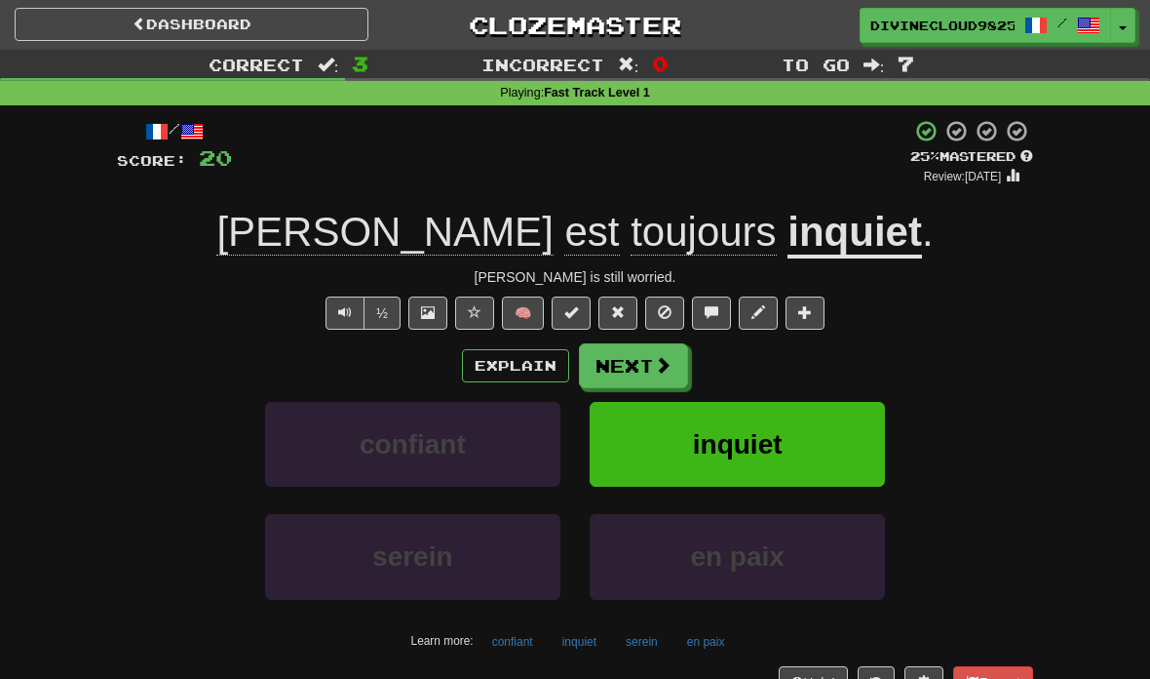
click at [345, 321] on button "Text-to-speech controls" at bounding box center [345, 312] width 39 height 33
click at [655, 375] on button "Next" at bounding box center [633, 365] width 109 height 45
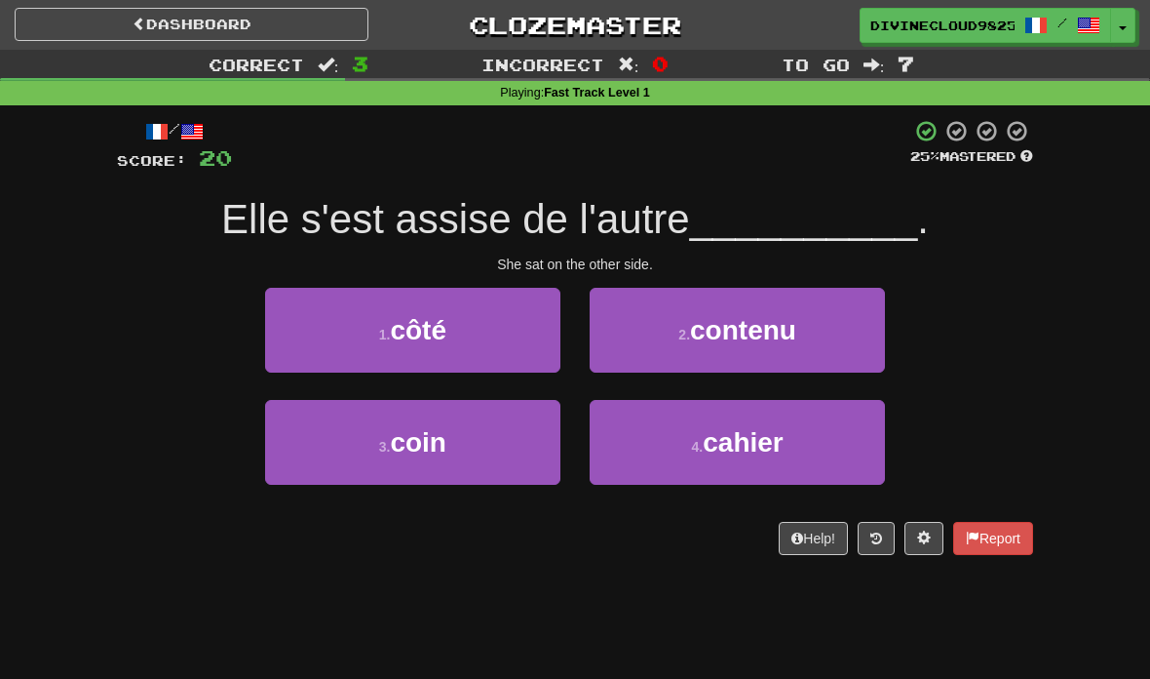
click at [492, 312] on button "1 . côté" at bounding box center [412, 330] width 295 height 85
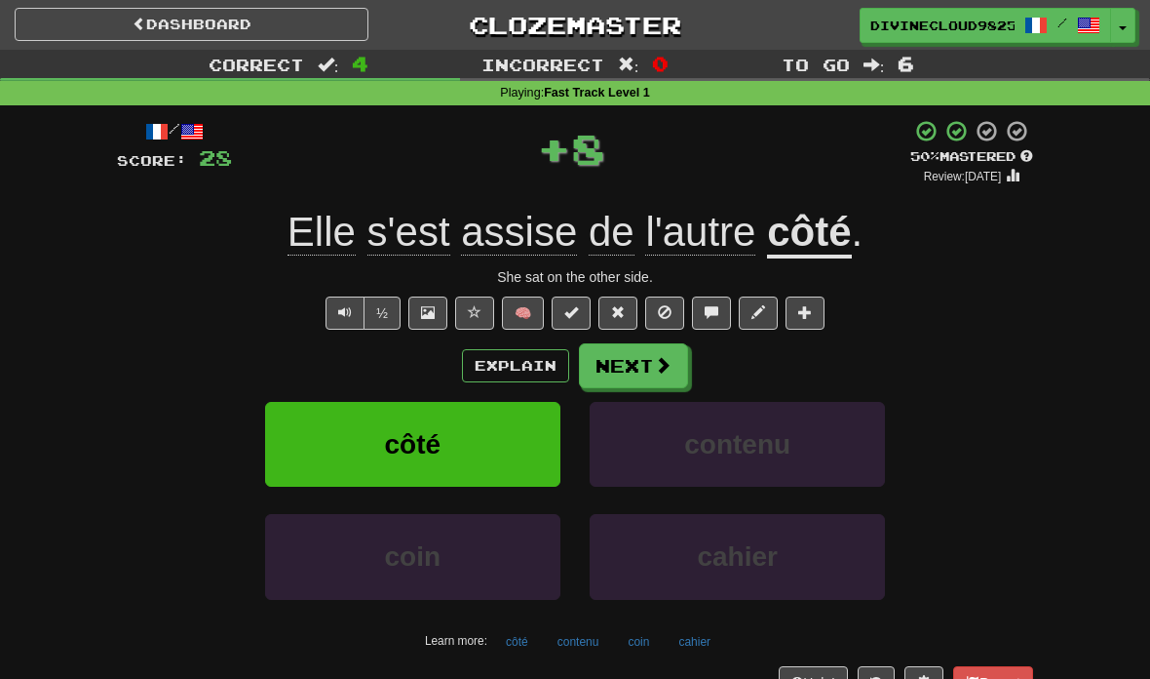
click at [333, 316] on button "Text-to-speech controls" at bounding box center [345, 312] width 39 height 33
click at [310, 329] on div "/ Score: 28 + 8 50 % Mastered Review: 2025-08-25 Elle s'est assise de l'autre c…" at bounding box center [575, 408] width 916 height 579
click at [320, 321] on div "½ 🧠" at bounding box center [575, 312] width 916 height 33
click at [331, 336] on div "/ Score: 28 + 8 50 % Mastered Review: 2025-08-25 Elle s'est assise de l'autre c…" at bounding box center [575, 408] width 916 height 579
click at [341, 313] on span "Text-to-speech controls" at bounding box center [345, 312] width 14 height 14
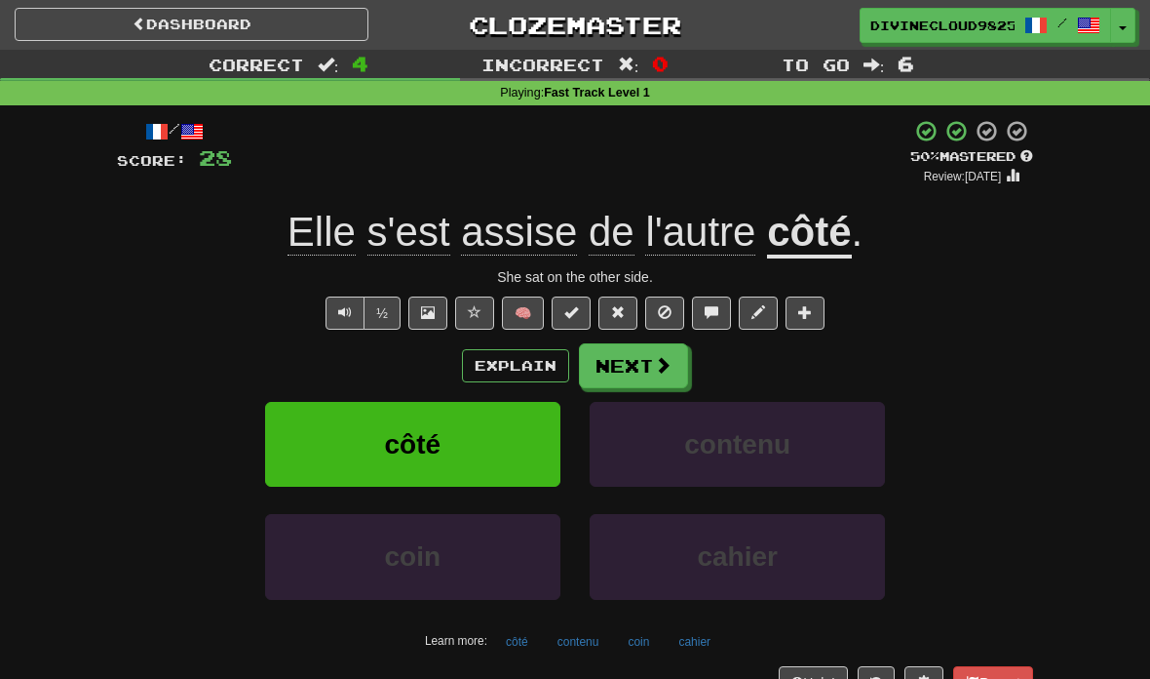
click at [330, 307] on button "Text-to-speech controls" at bounding box center [345, 312] width 39 height 33
click at [335, 319] on button "Text-to-speech controls" at bounding box center [345, 312] width 39 height 33
click at [654, 364] on span at bounding box center [663, 365] width 18 height 18
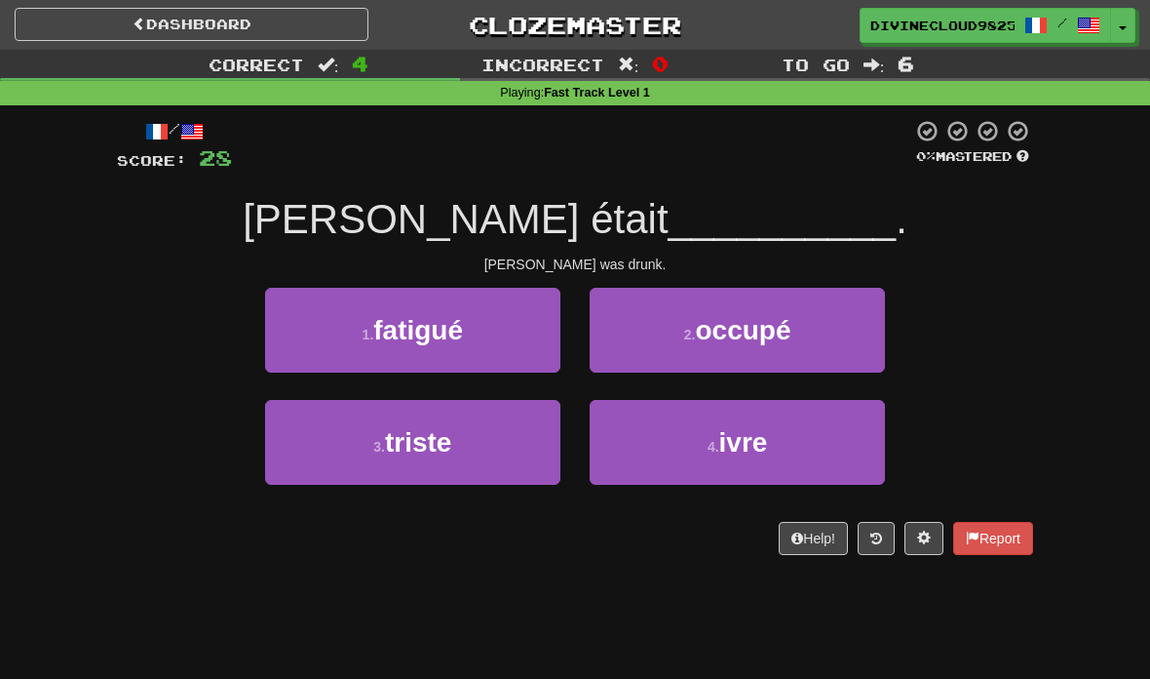
click at [728, 443] on span "ivre" at bounding box center [743, 442] width 49 height 30
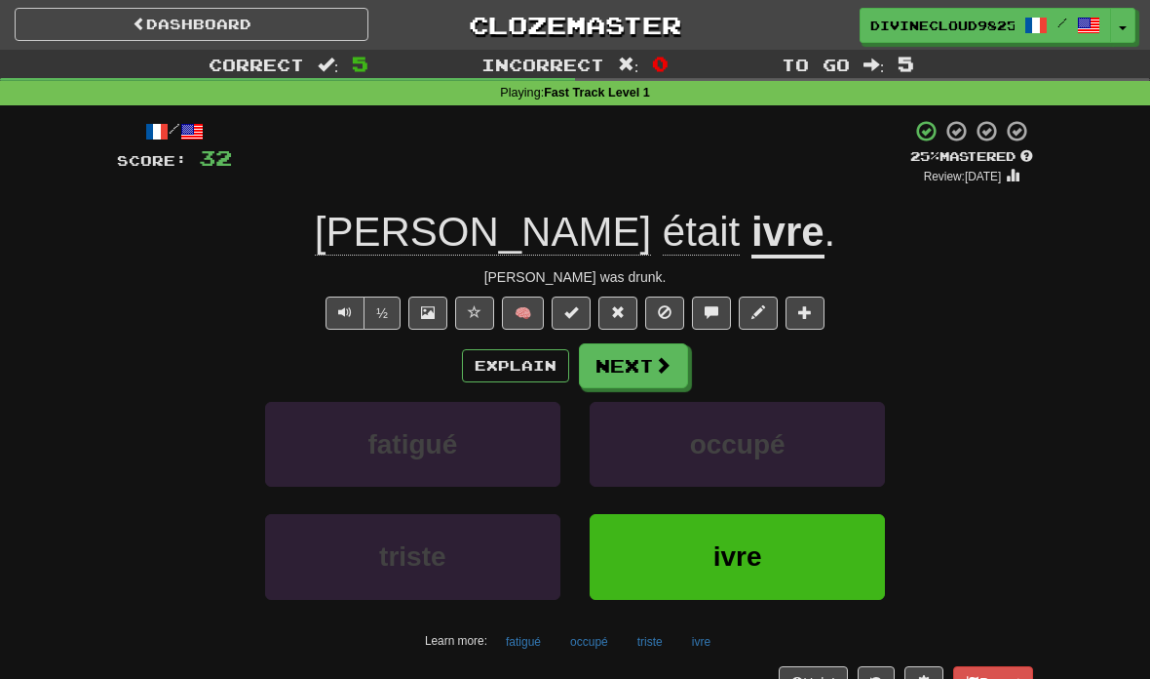
click at [646, 362] on button "Next" at bounding box center [633, 365] width 109 height 45
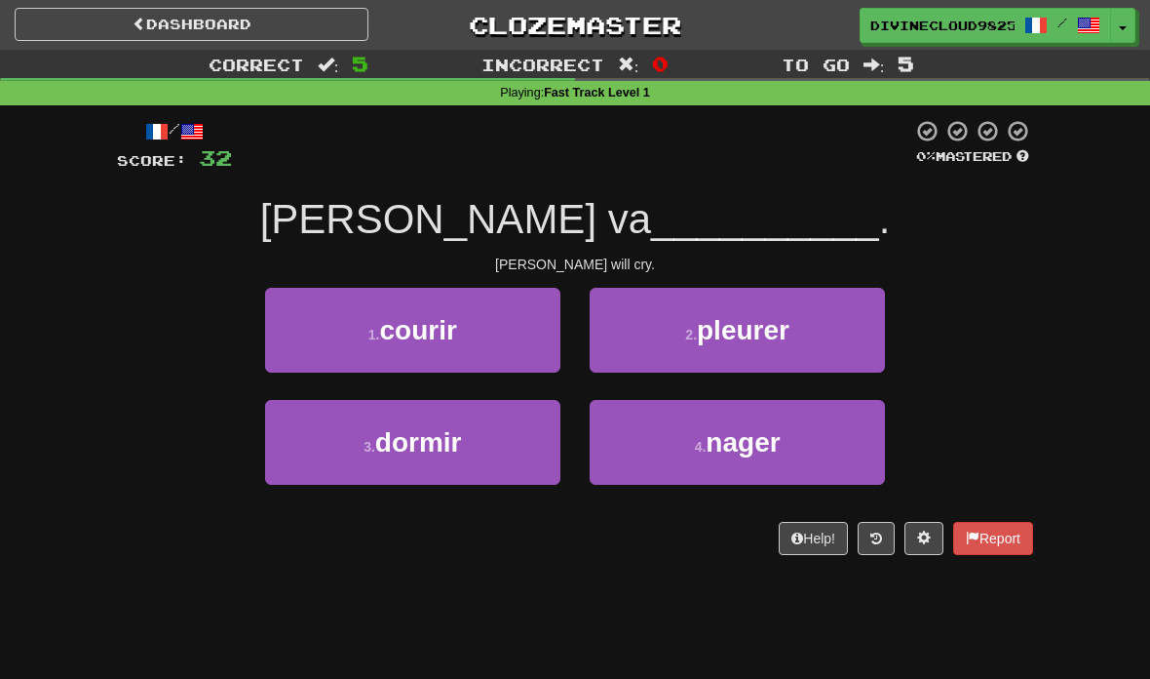
click at [793, 340] on button "2 . pleurer" at bounding box center [737, 330] width 295 height 85
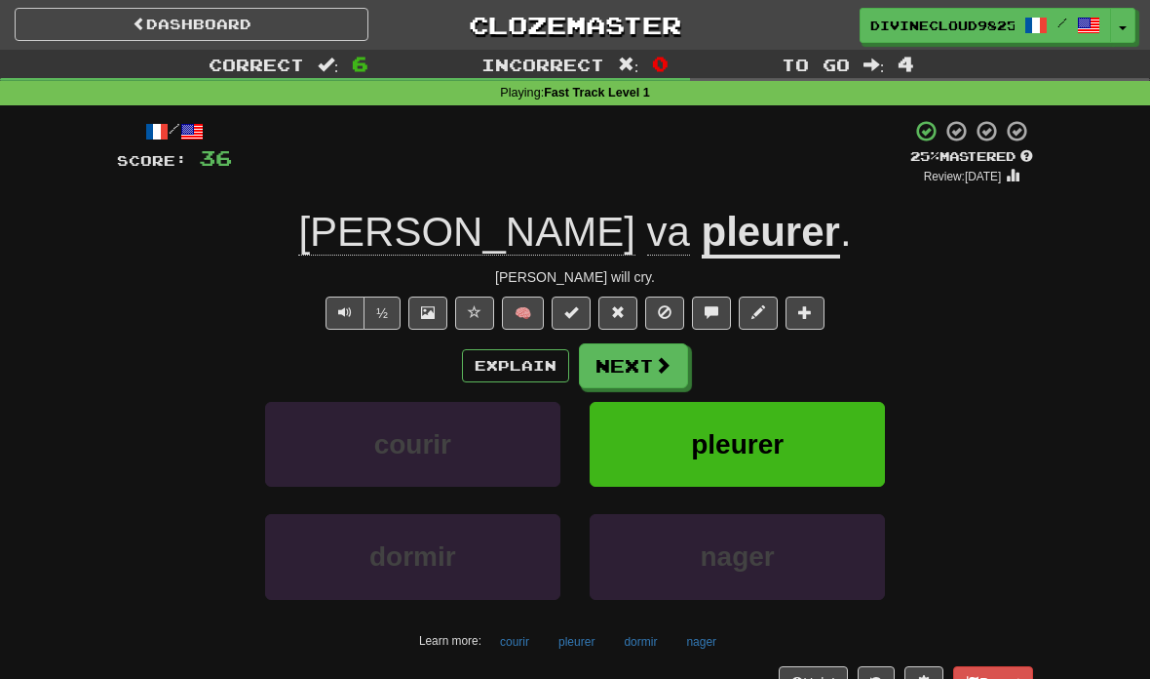
click at [513, 371] on button "Explain" at bounding box center [515, 365] width 107 height 33
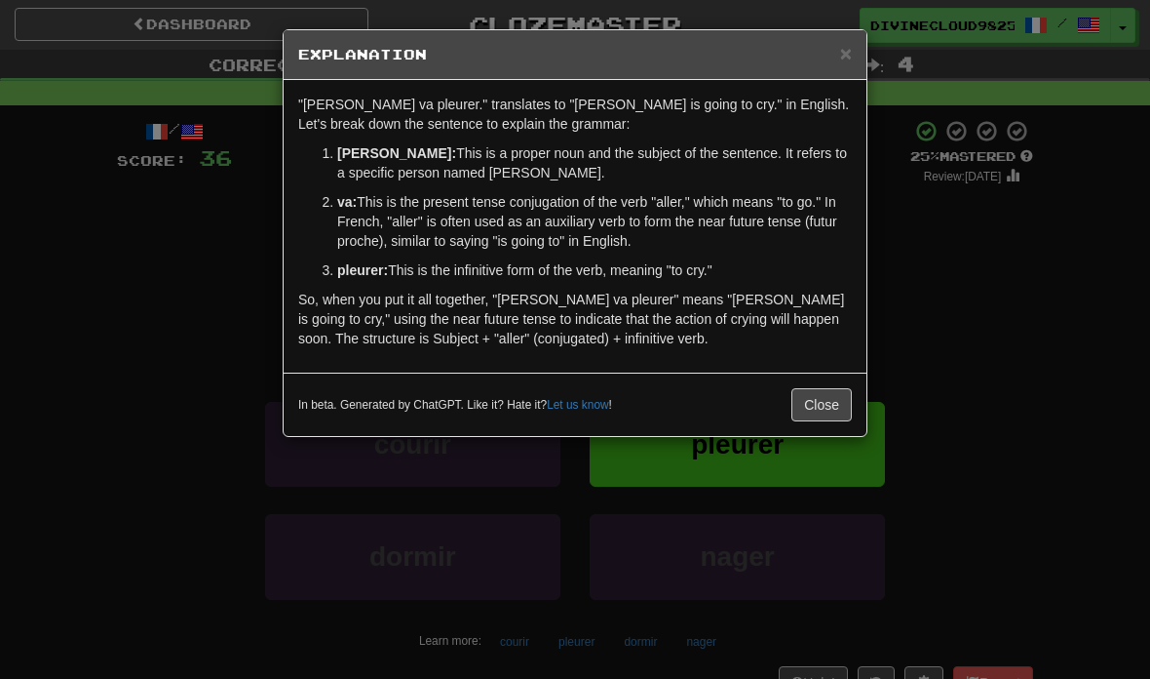
click at [1012, 374] on div "× Explanation "Tom va pleurer." translates to "Tom is going to cry." in English…" at bounding box center [575, 339] width 1150 height 679
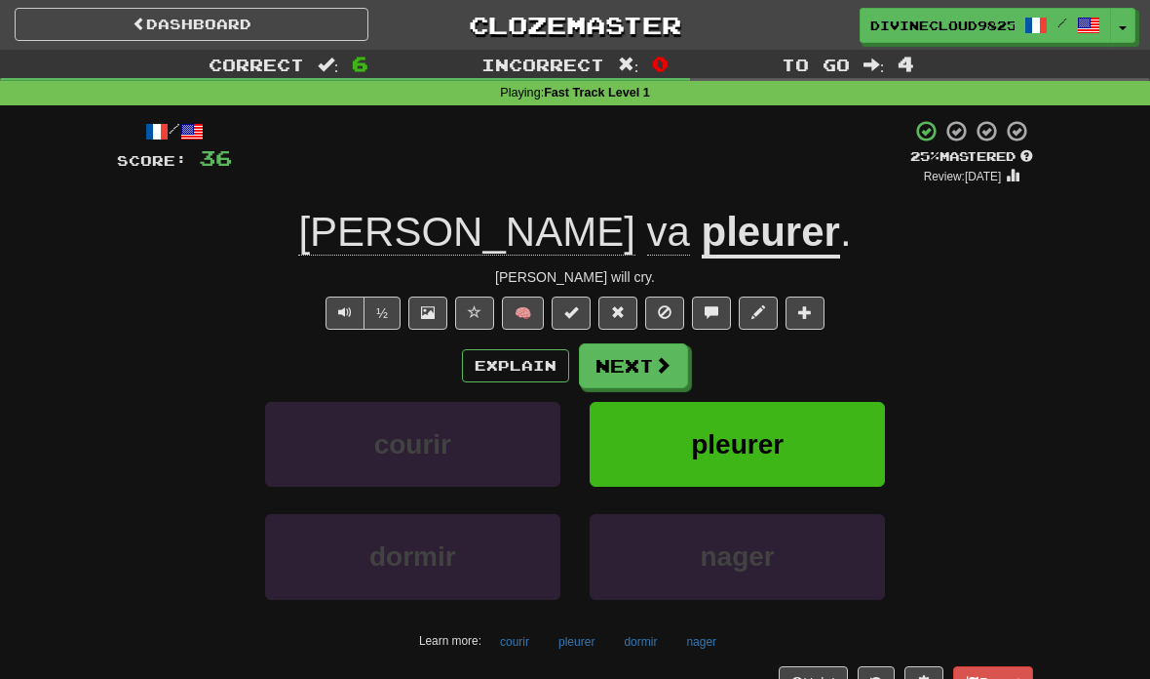
click at [658, 356] on span at bounding box center [663, 365] width 18 height 18
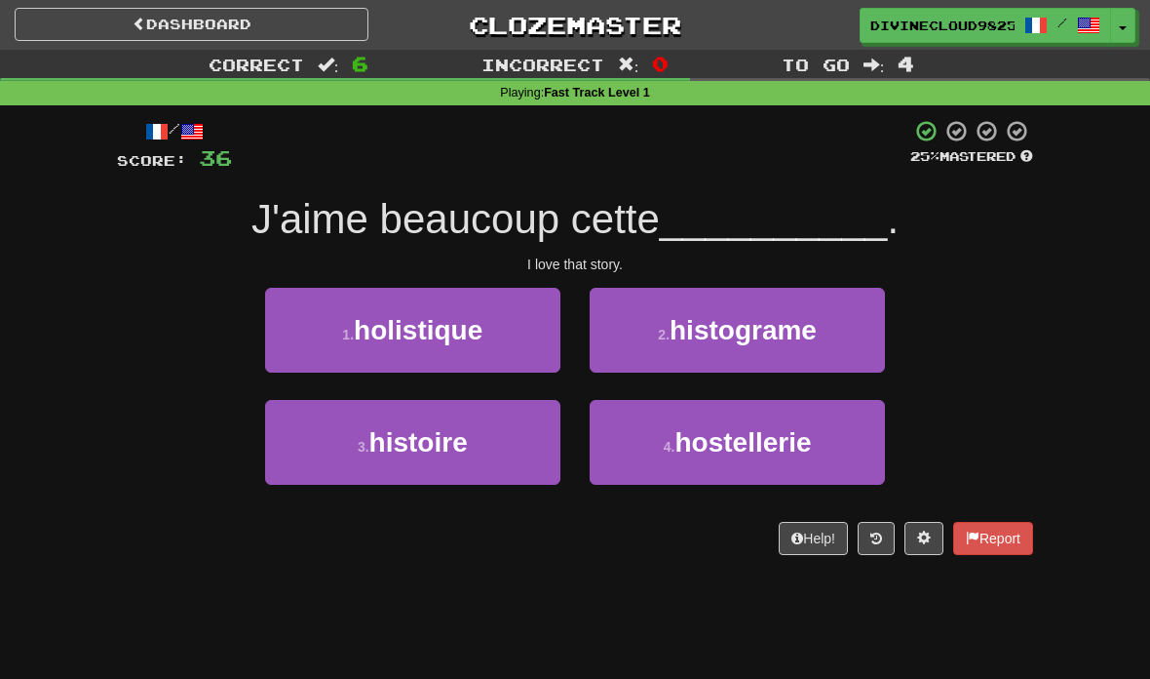
click at [499, 445] on button "3 . histoire" at bounding box center [412, 442] width 295 height 85
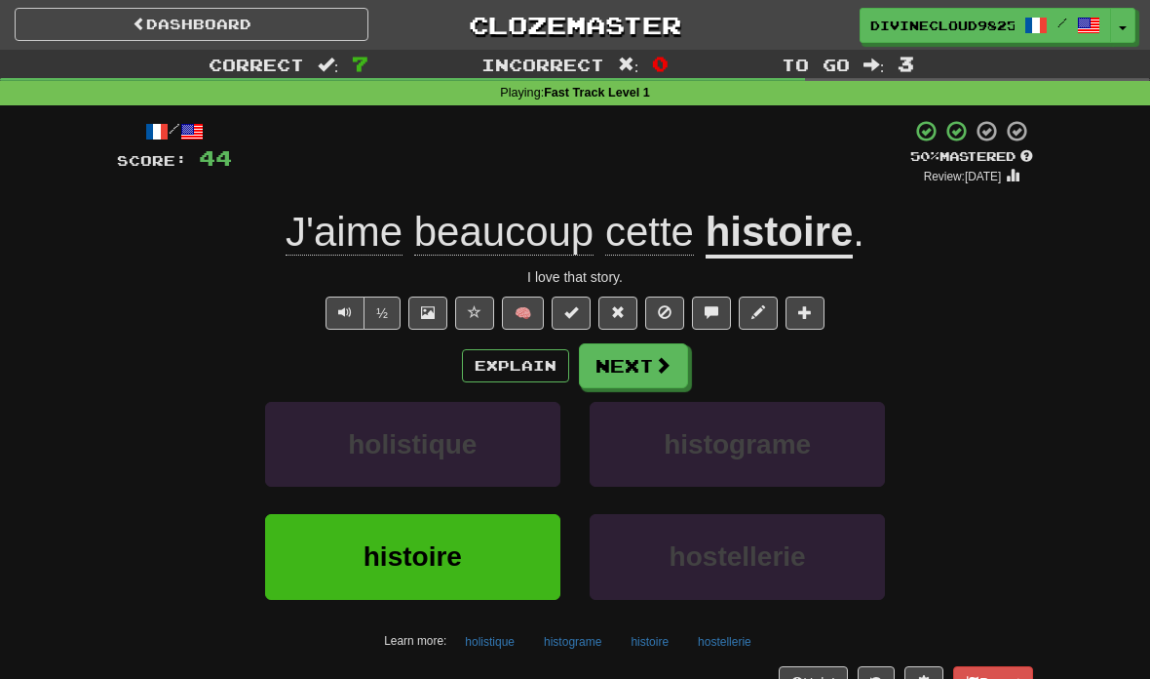
click at [344, 310] on span "Text-to-speech controls" at bounding box center [345, 312] width 14 height 14
click at [671, 367] on button "Next" at bounding box center [633, 365] width 109 height 45
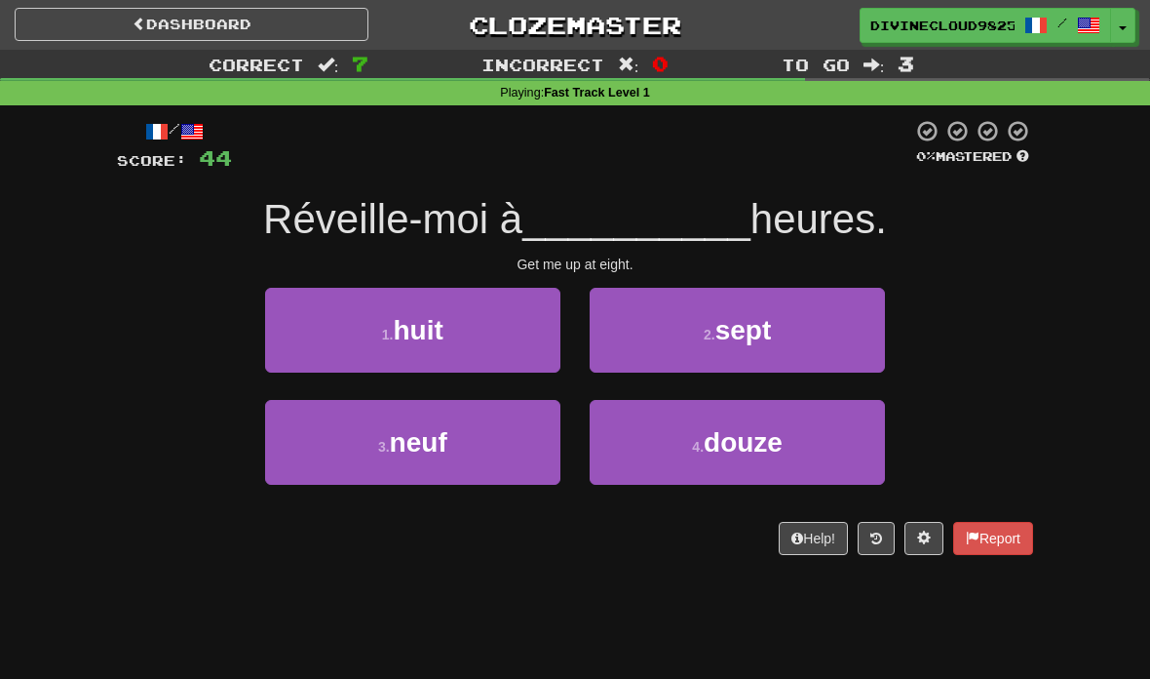
click at [469, 340] on button "1 . huit" at bounding box center [412, 330] width 295 height 85
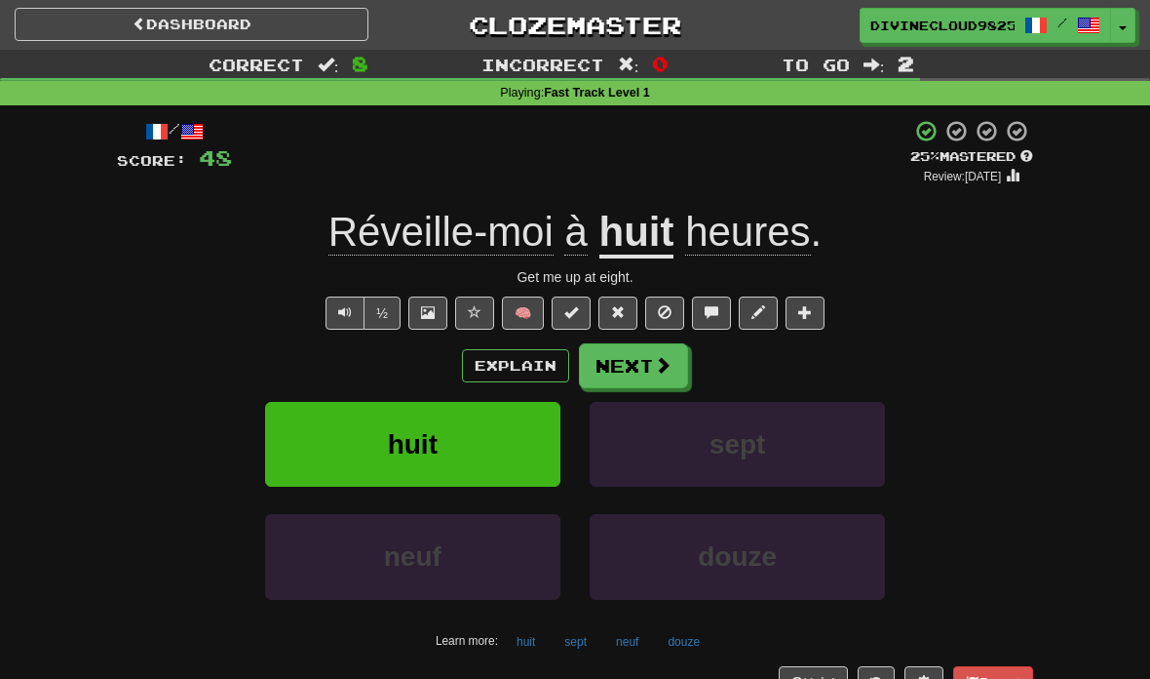
click at [332, 324] on button "Text-to-speech controls" at bounding box center [345, 312] width 39 height 33
click at [323, 328] on div "/ Score: 48 + 4 25 % Mastered Review: 2025-08-16 Réveille-moi à huit heures . G…" at bounding box center [575, 408] width 916 height 579
click at [347, 317] on span "Text-to-speech controls" at bounding box center [345, 312] width 14 height 14
click at [663, 368] on span at bounding box center [663, 365] width 18 height 18
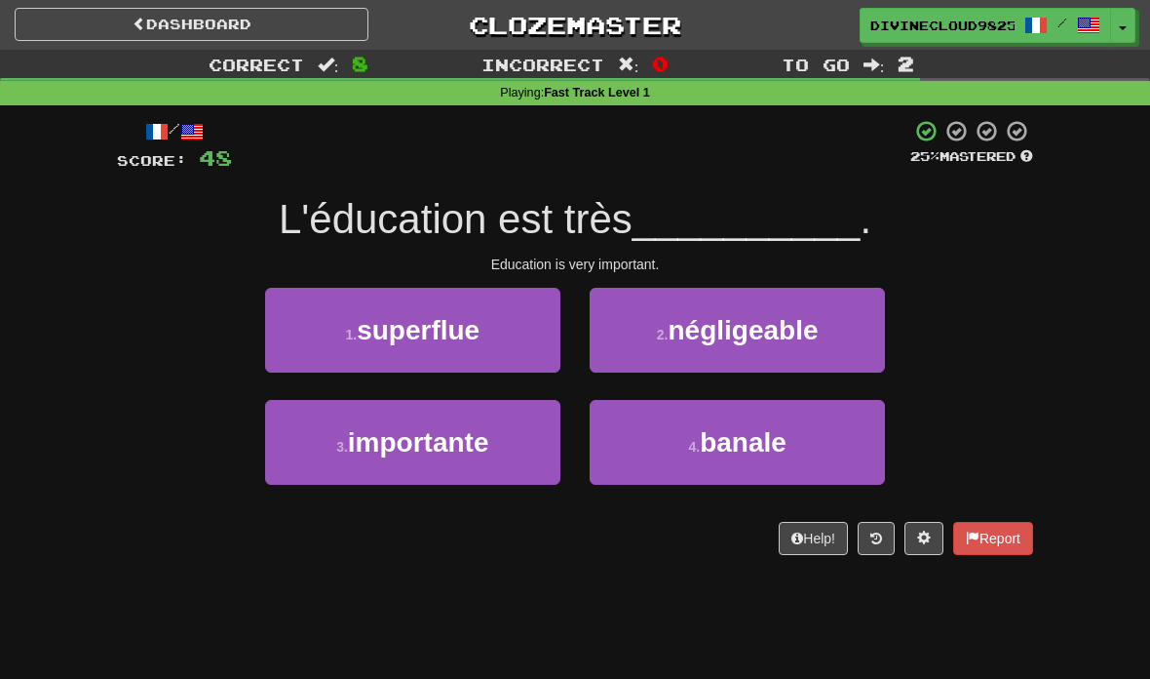
click at [518, 475] on button "3 . importante" at bounding box center [412, 442] width 295 height 85
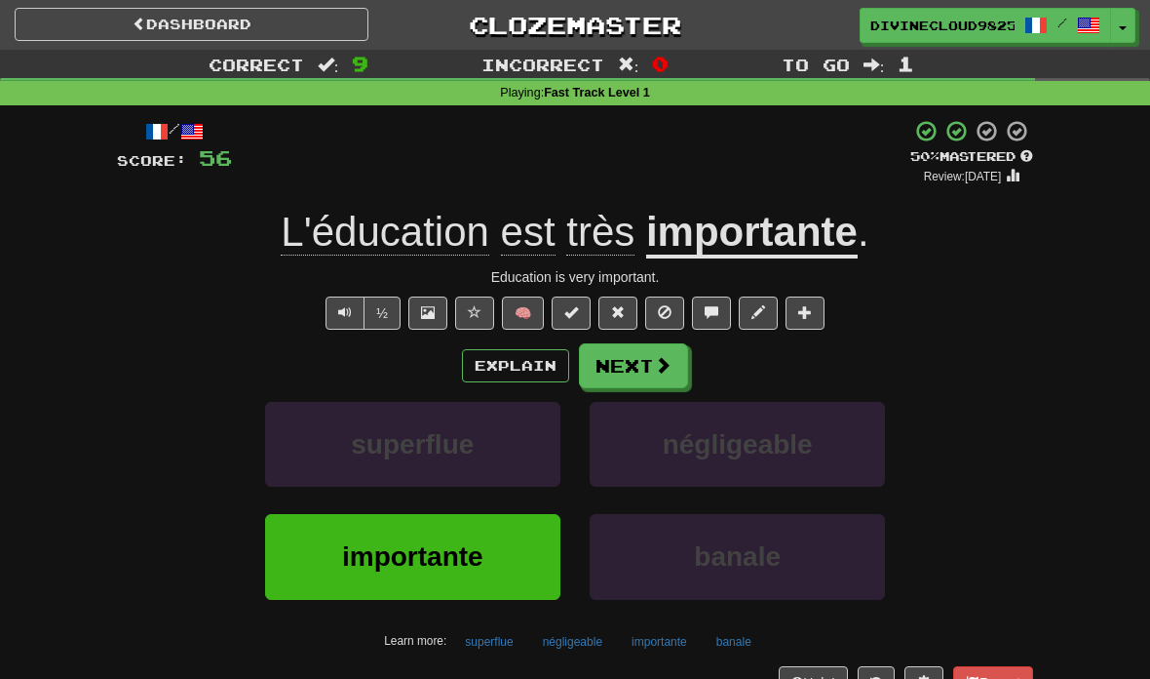
click at [653, 374] on button "Next" at bounding box center [633, 365] width 109 height 45
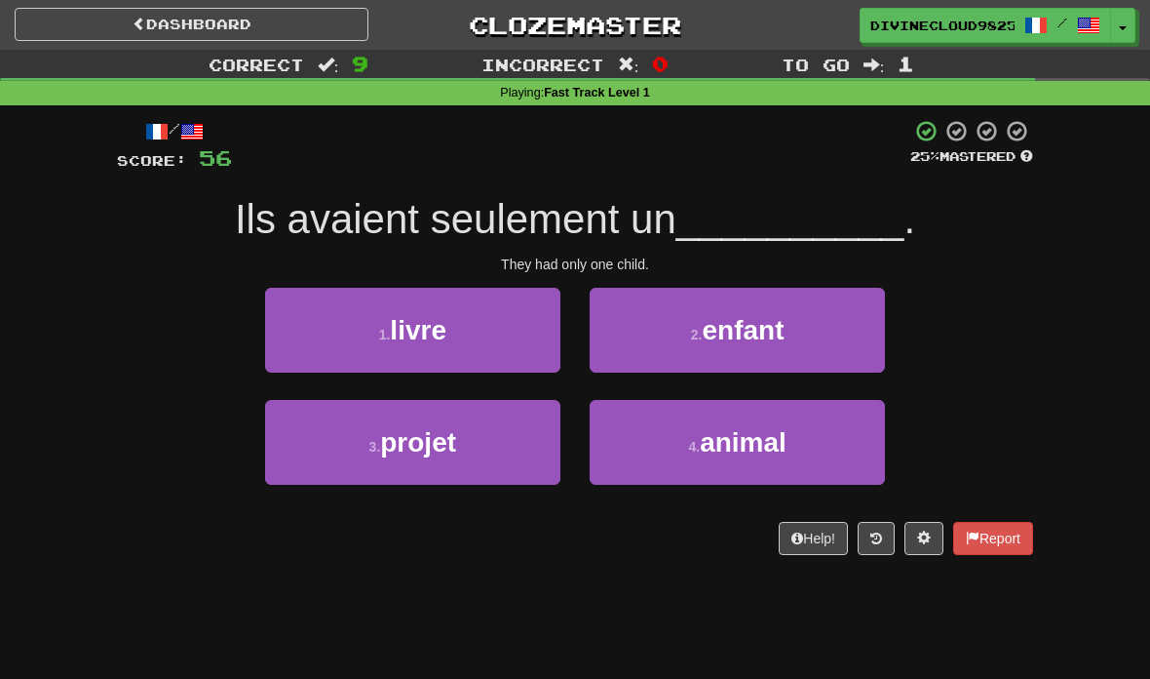
click at [778, 331] on span "enfant" at bounding box center [743, 330] width 82 height 30
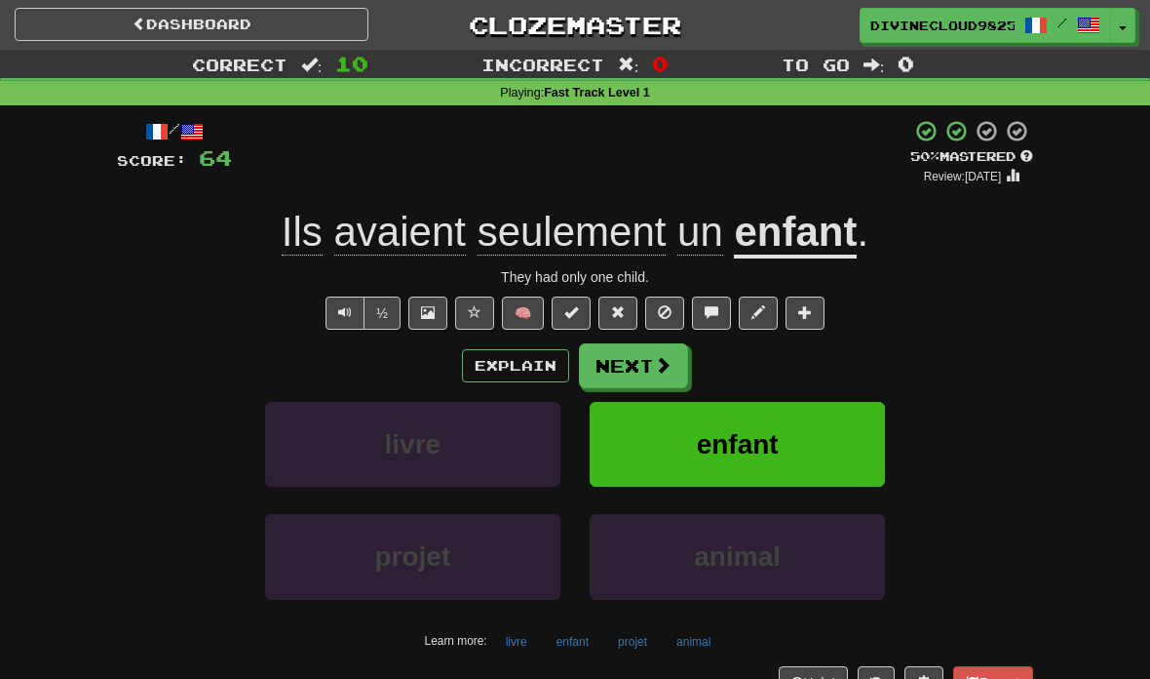
click at [330, 325] on button "Text-to-speech controls" at bounding box center [345, 312] width 39 height 33
click at [638, 355] on button "Next" at bounding box center [633, 365] width 109 height 45
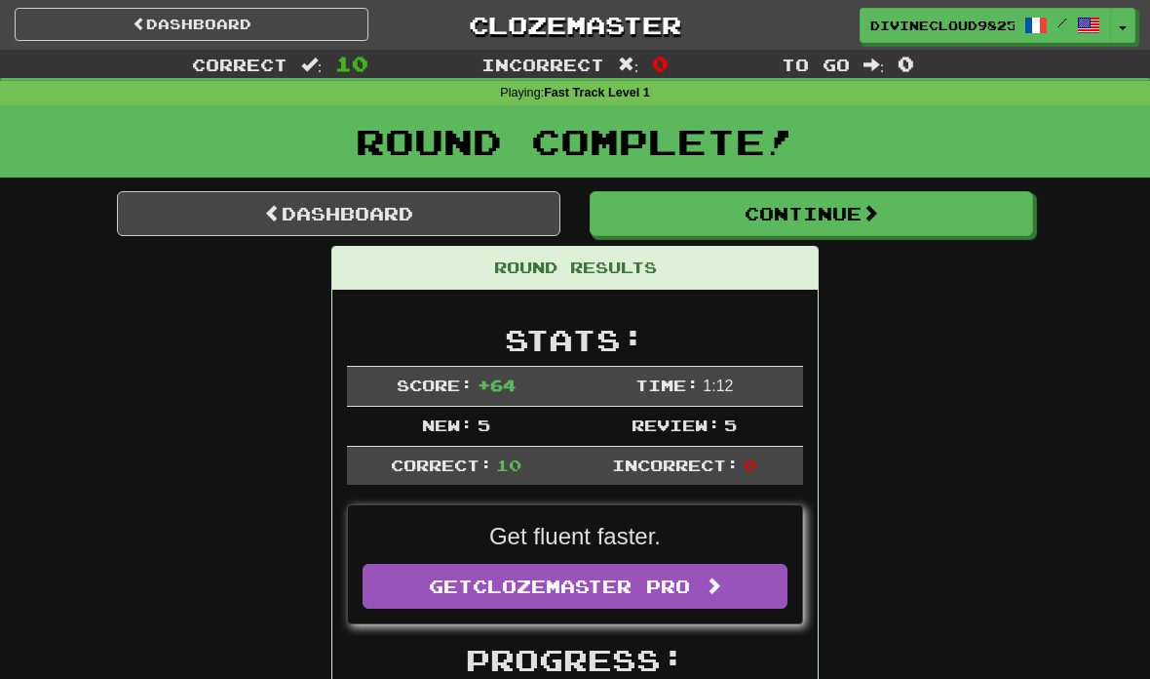
click at [308, 211] on link "Dashboard" at bounding box center [339, 213] width 444 height 45
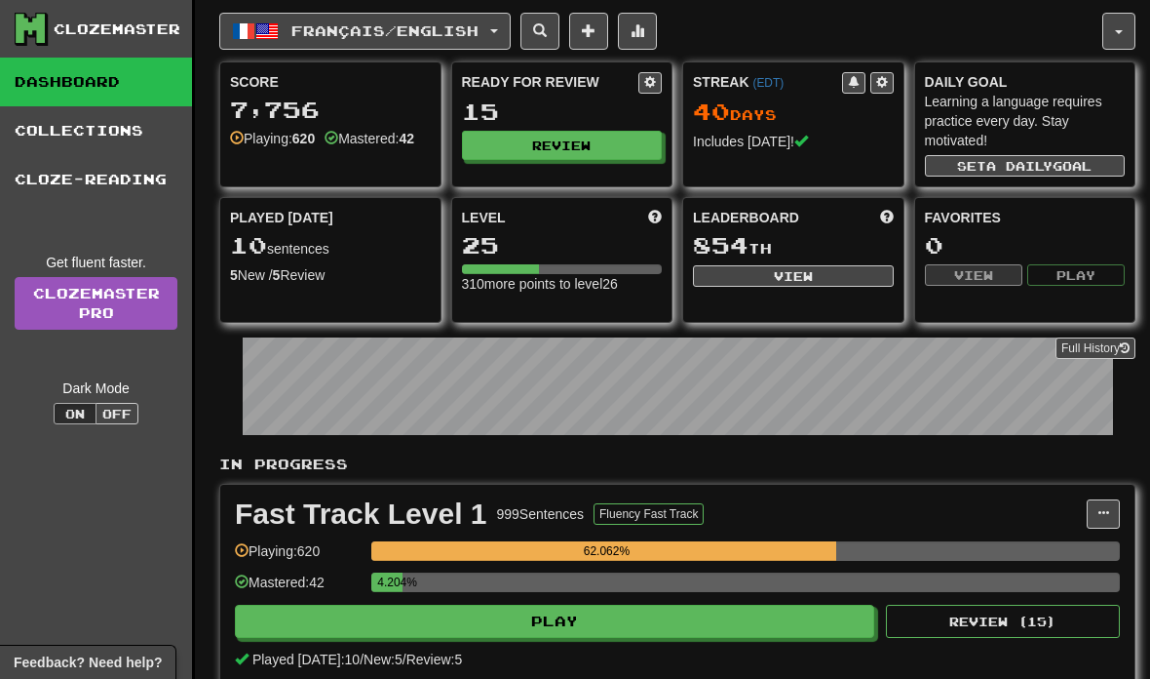
click at [409, 14] on button "Français / English" at bounding box center [364, 31] width 291 height 37
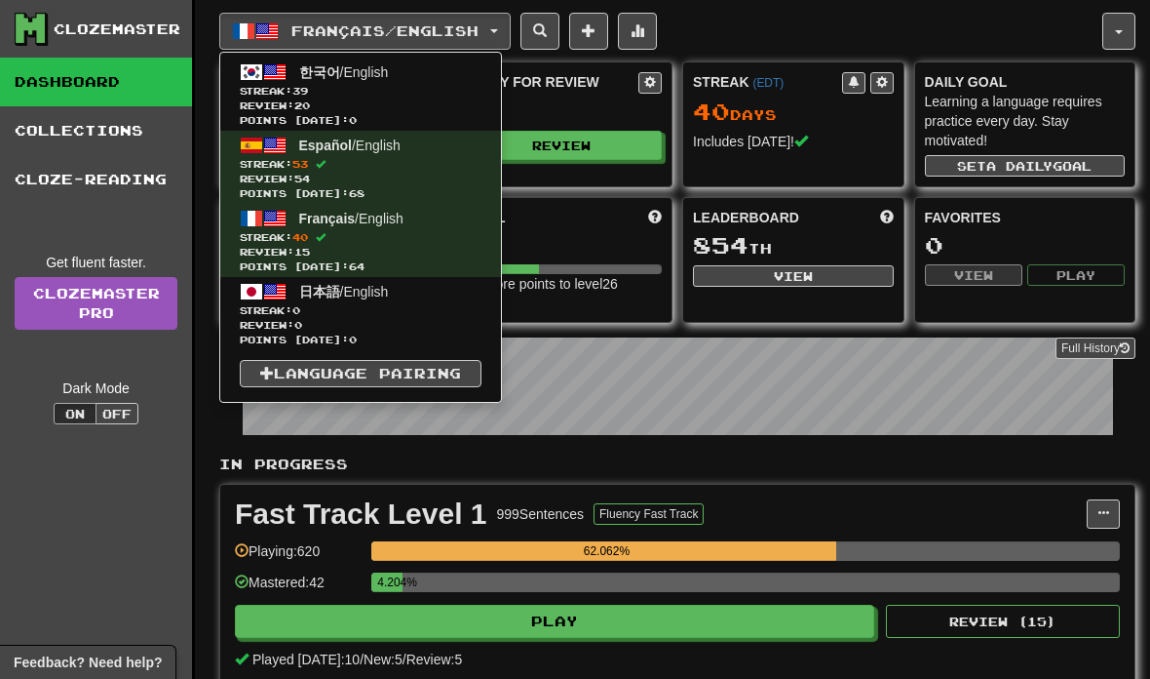
click at [389, 88] on span "Streak: 39" at bounding box center [361, 91] width 242 height 15
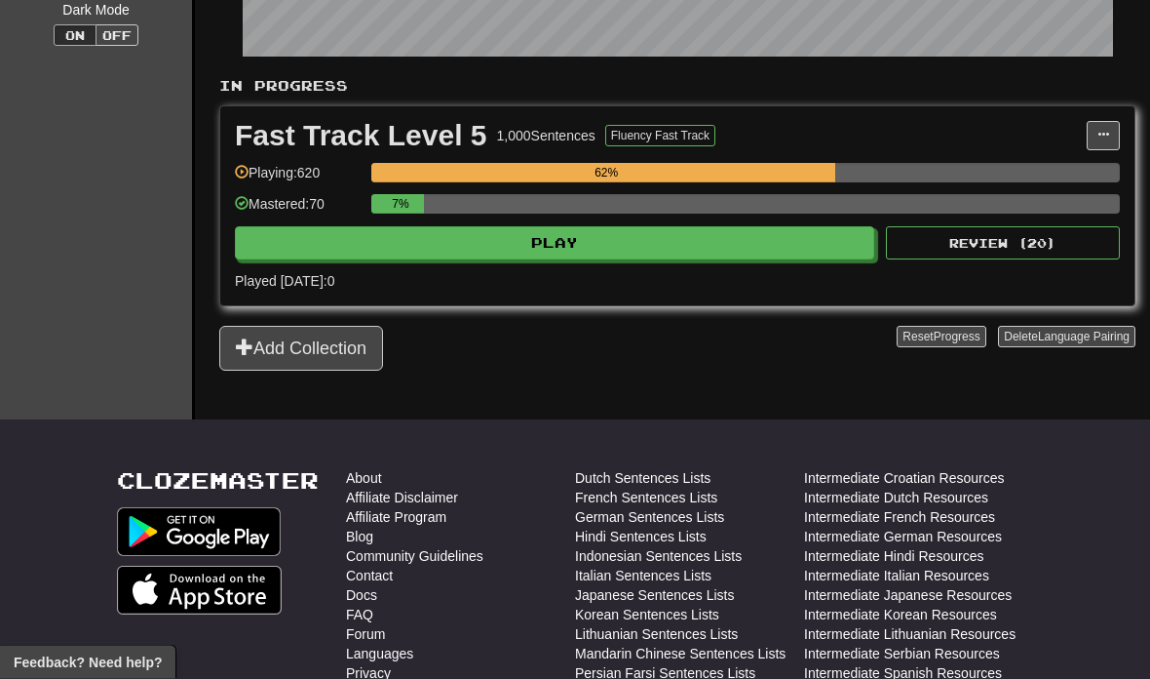
click at [757, 239] on button "Play" at bounding box center [555, 243] width 640 height 33
select select "**"
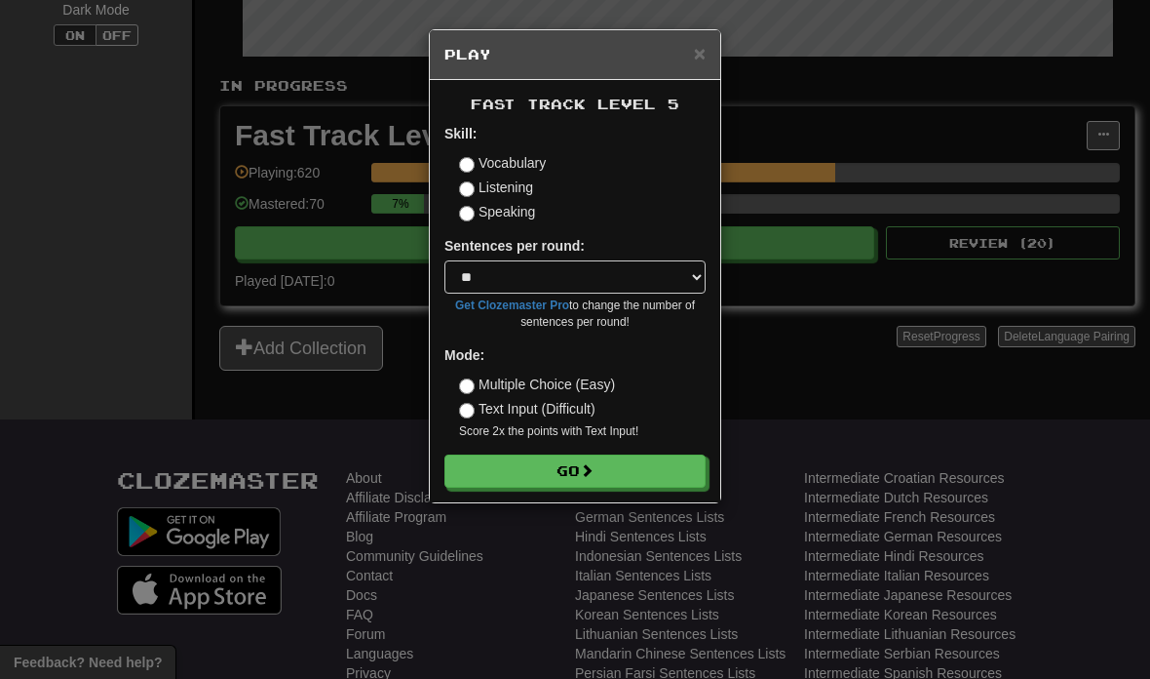
click at [635, 467] on button "Go" at bounding box center [575, 470] width 261 height 33
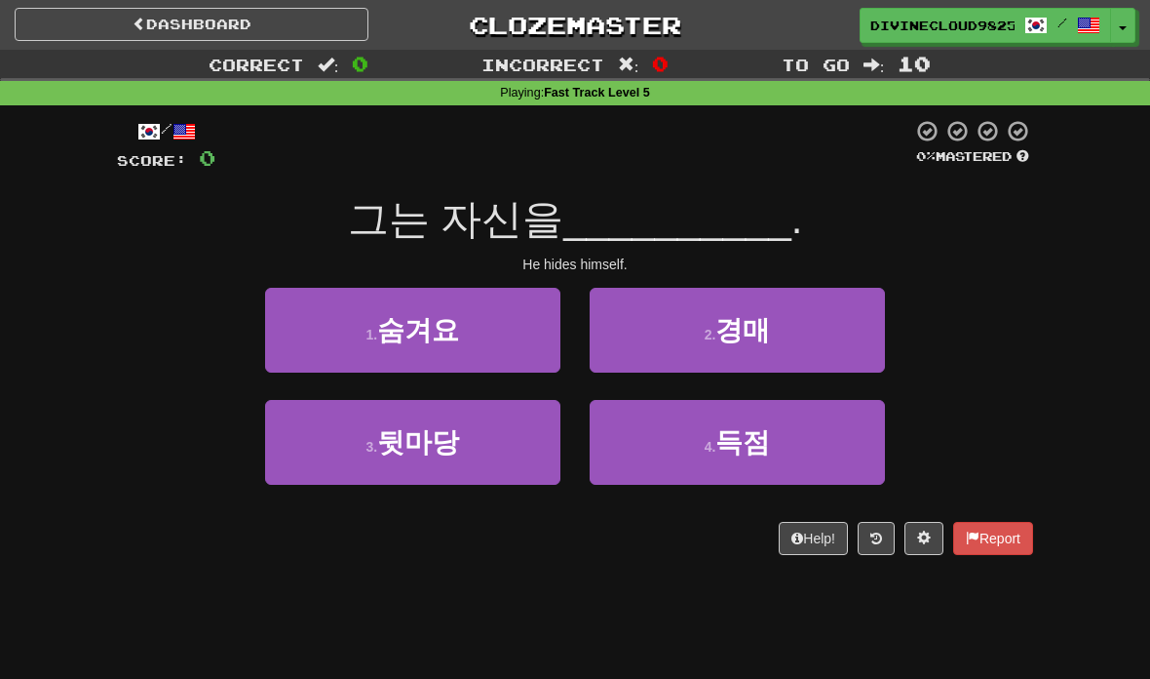
click at [503, 338] on button "1 . 숨겨요" at bounding box center [412, 330] width 295 height 85
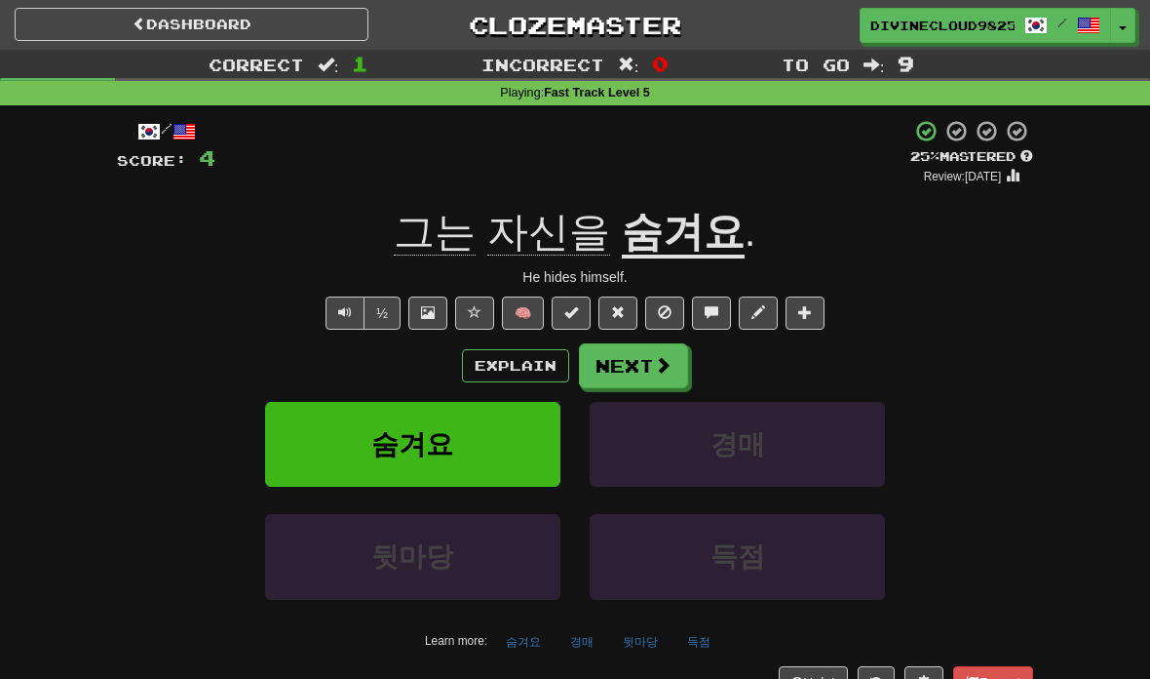
click at [644, 383] on button "Next" at bounding box center [633, 365] width 109 height 45
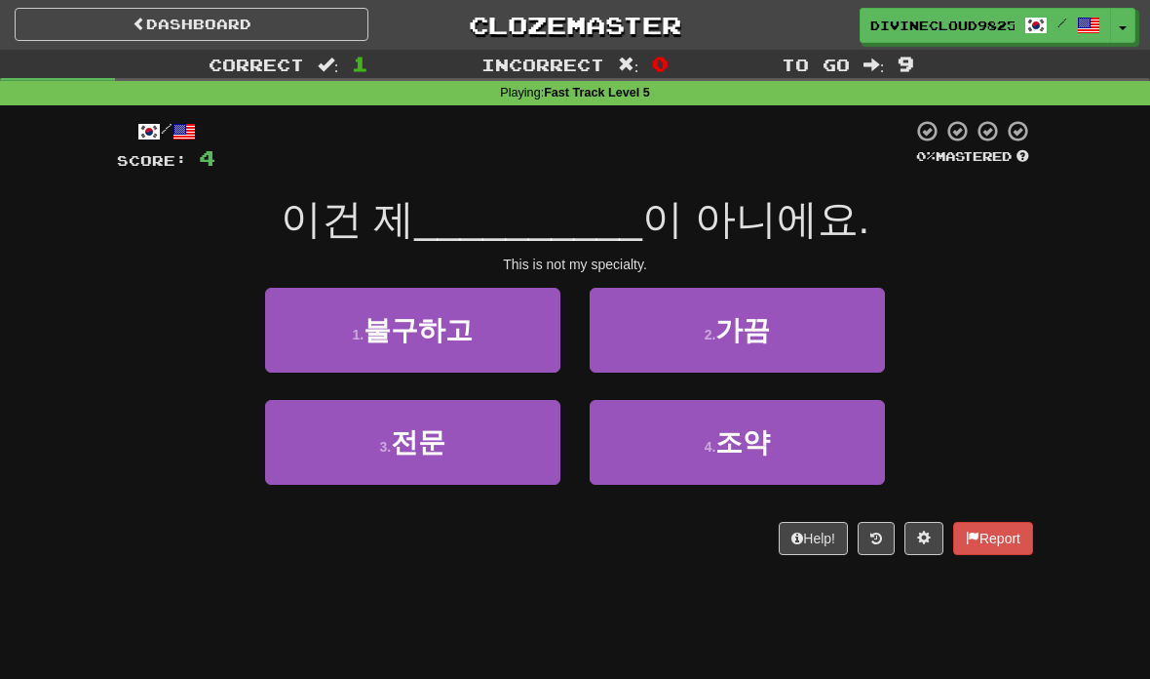
click at [504, 449] on button "3 . 전문" at bounding box center [412, 442] width 295 height 85
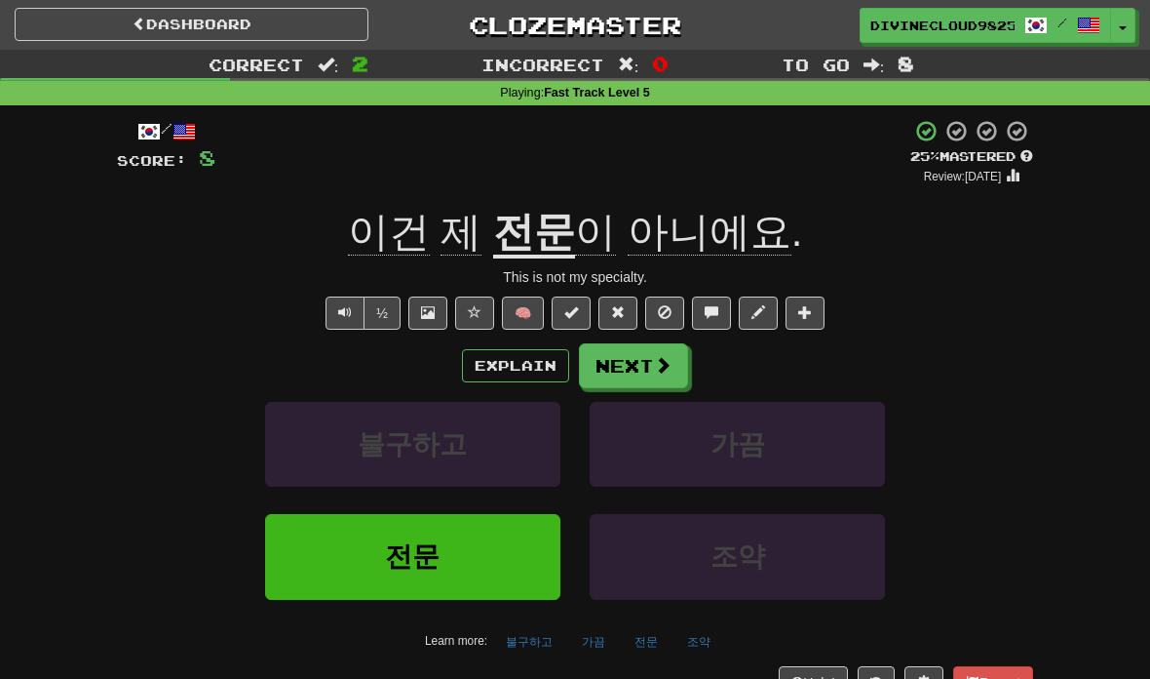
click at [683, 365] on button "Next" at bounding box center [633, 365] width 109 height 45
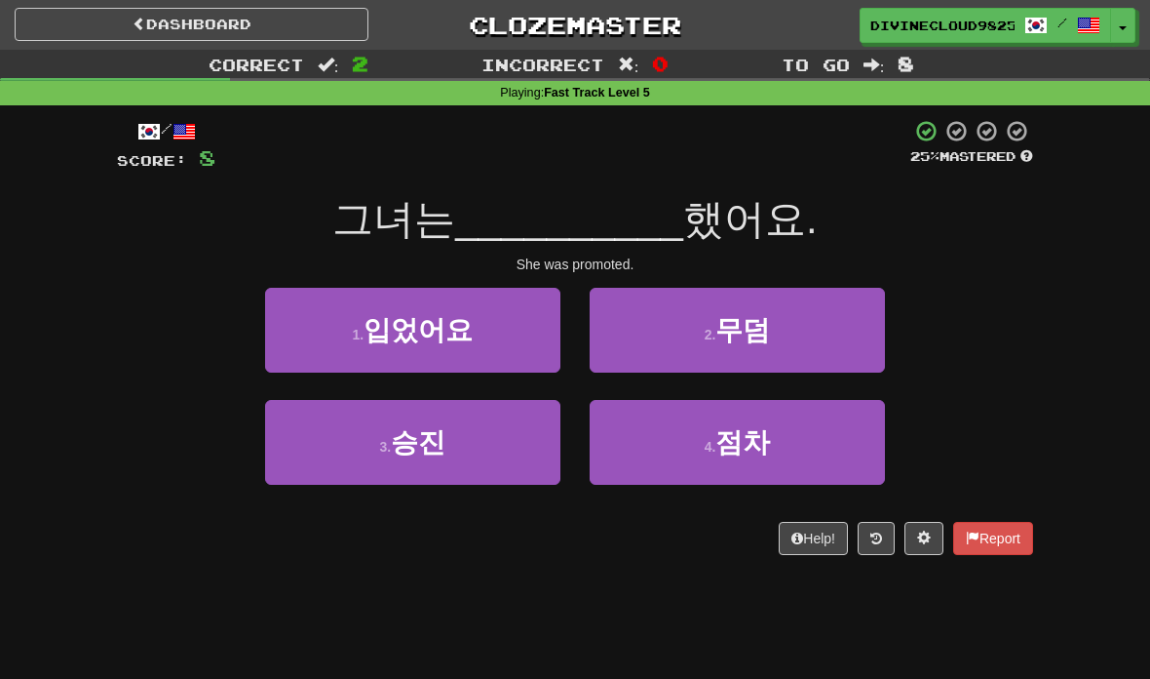
click at [499, 447] on button "3 . 승진" at bounding box center [412, 442] width 295 height 85
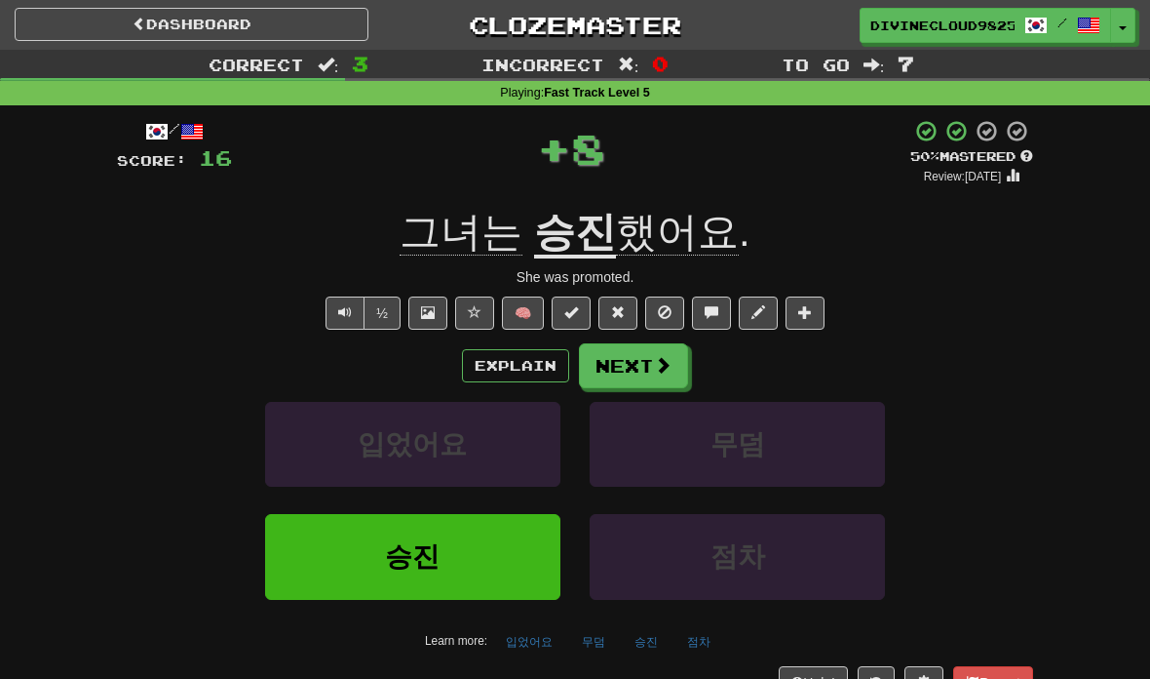
click at [662, 363] on span at bounding box center [663, 365] width 18 height 18
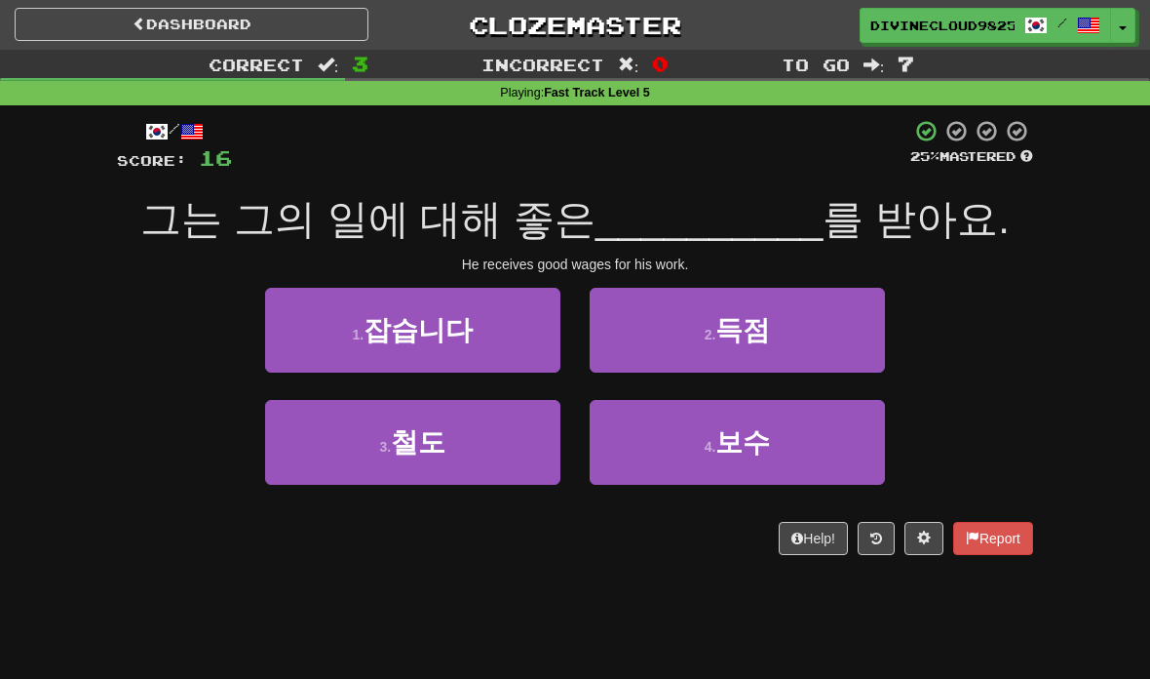
click at [672, 451] on button "4 . 보수" at bounding box center [737, 442] width 295 height 85
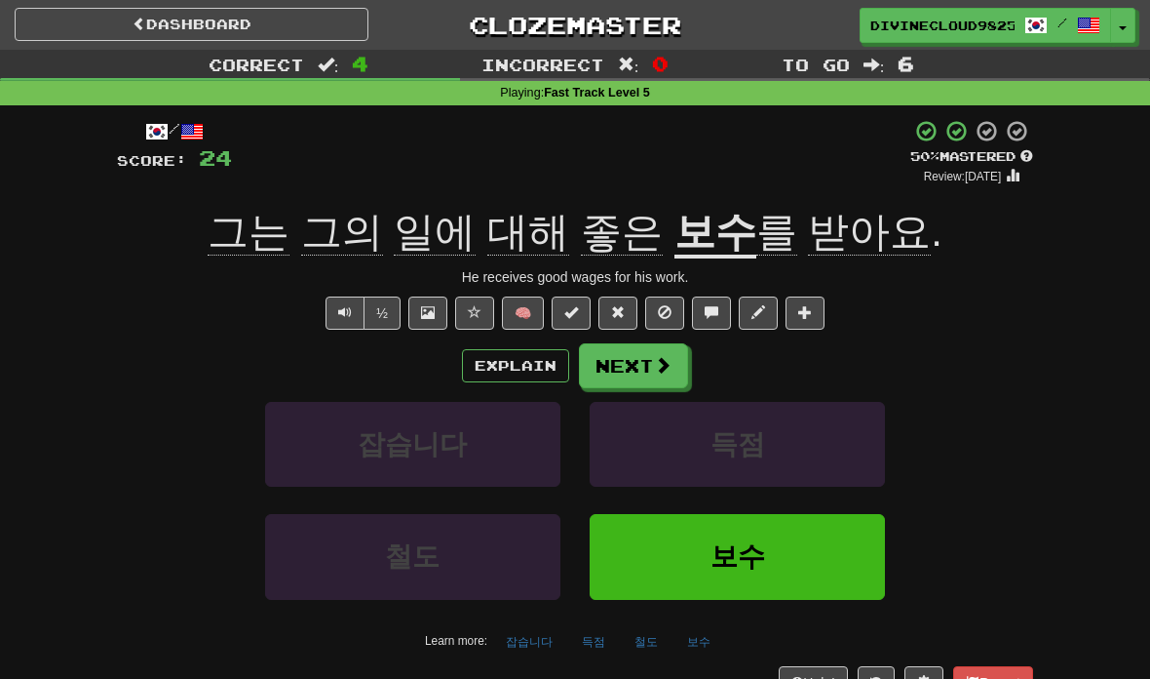
click at [646, 367] on button "Next" at bounding box center [633, 365] width 109 height 45
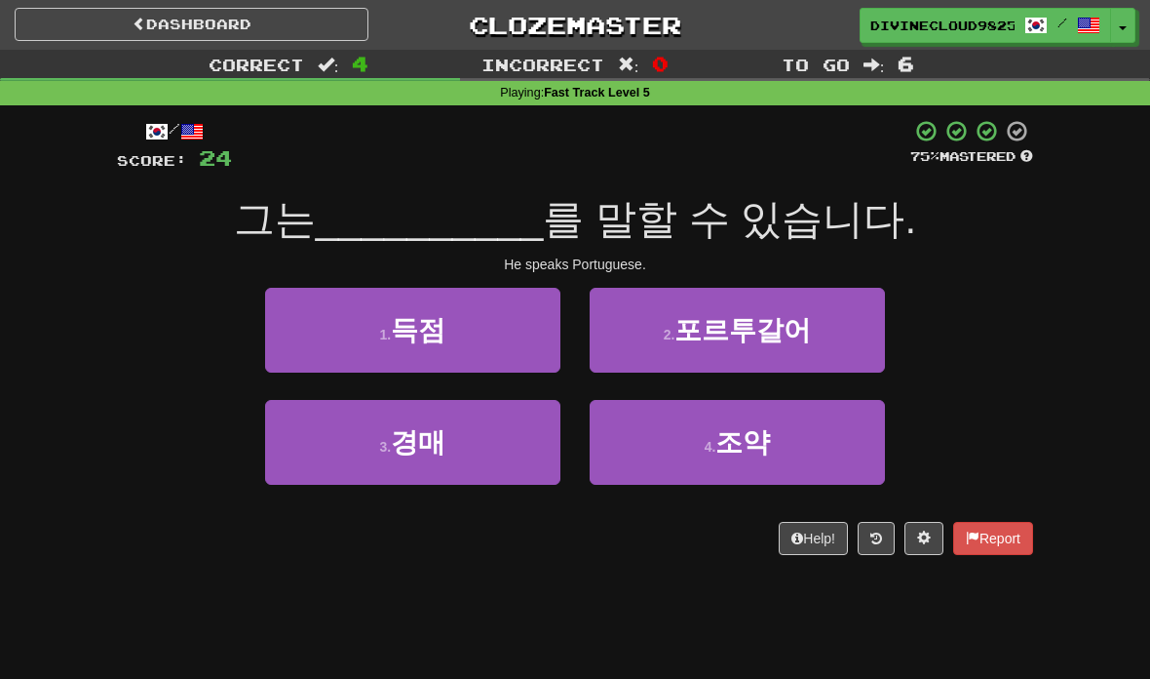
click at [721, 349] on button "2 . 포르투갈어" at bounding box center [737, 330] width 295 height 85
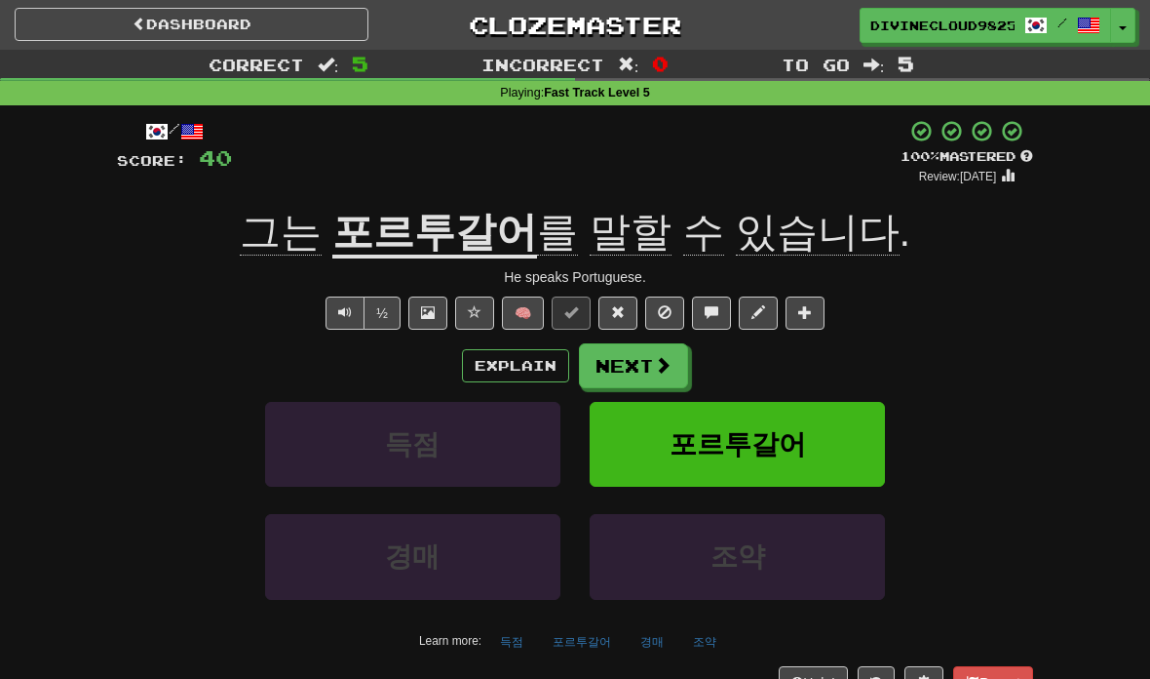
click at [339, 317] on span "Text-to-speech controls" at bounding box center [345, 312] width 14 height 14
click at [654, 363] on span at bounding box center [663, 365] width 18 height 18
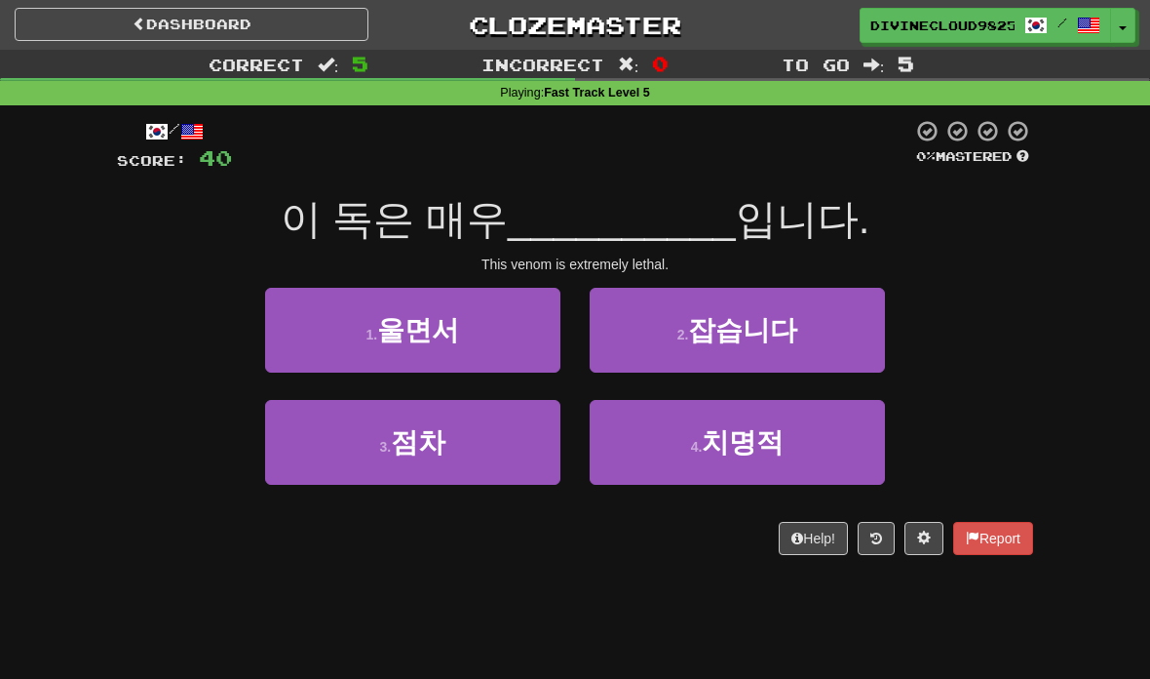
click at [757, 430] on span "치명적" at bounding box center [743, 442] width 82 height 30
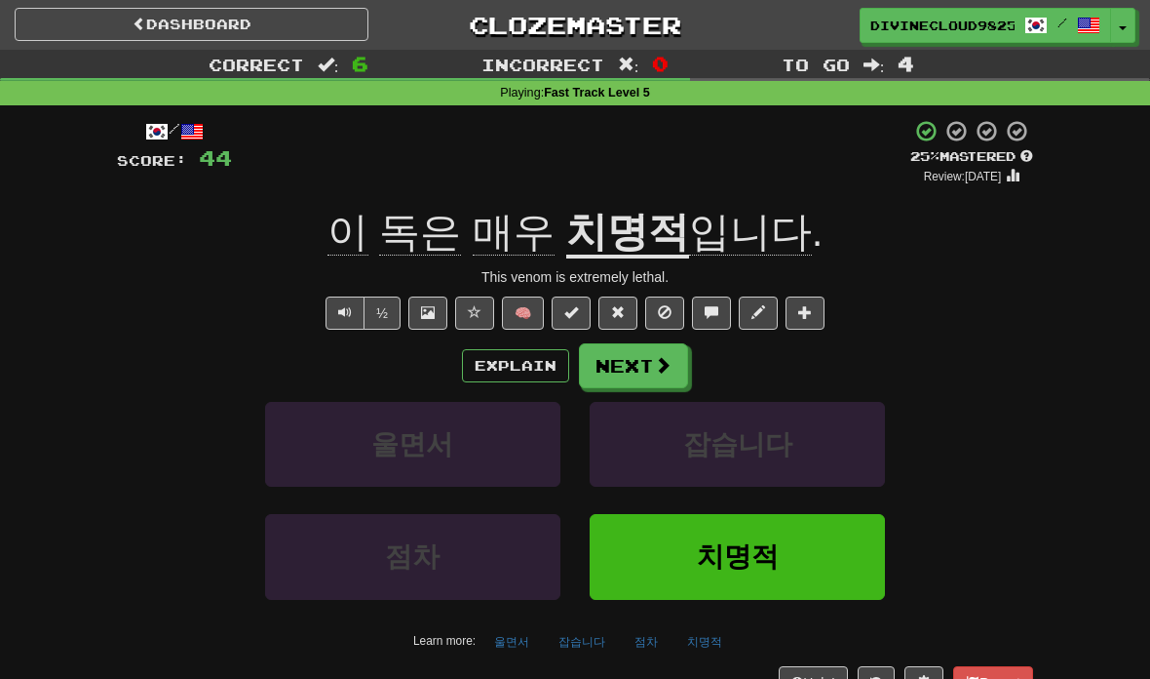
click at [504, 368] on button "Explain" at bounding box center [515, 365] width 107 height 33
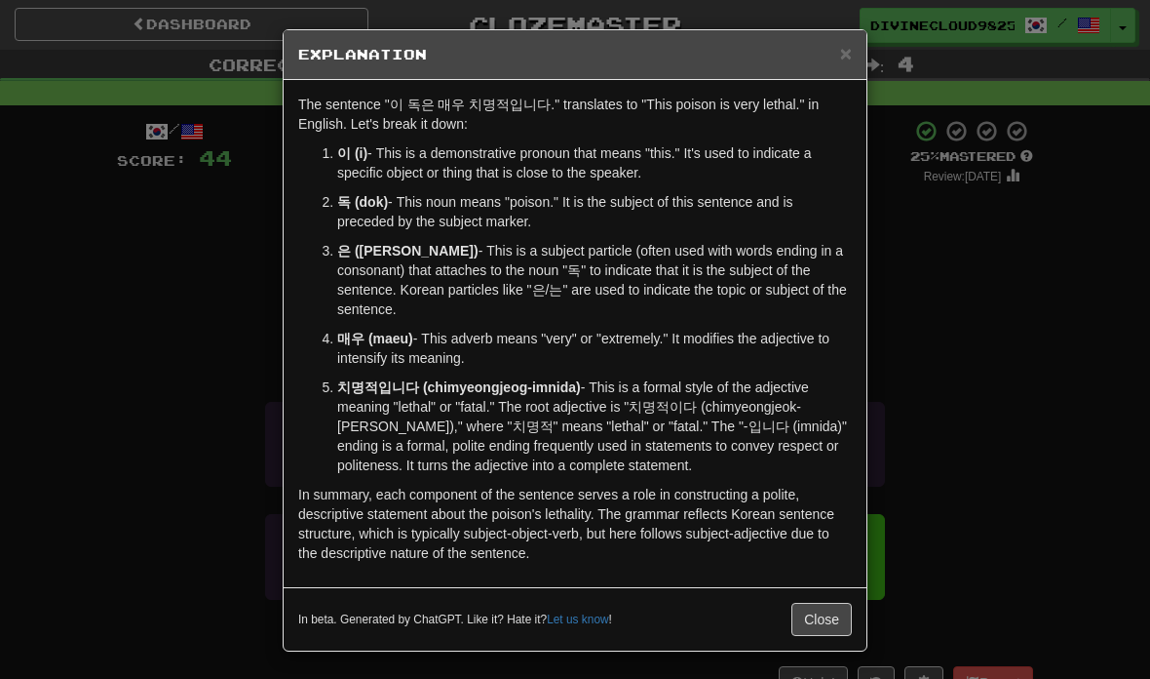
click at [1019, 406] on div "× Explanation The sentence "이 독은 매우 치명적입니다." translates to "This poison is very…" at bounding box center [575, 339] width 1150 height 679
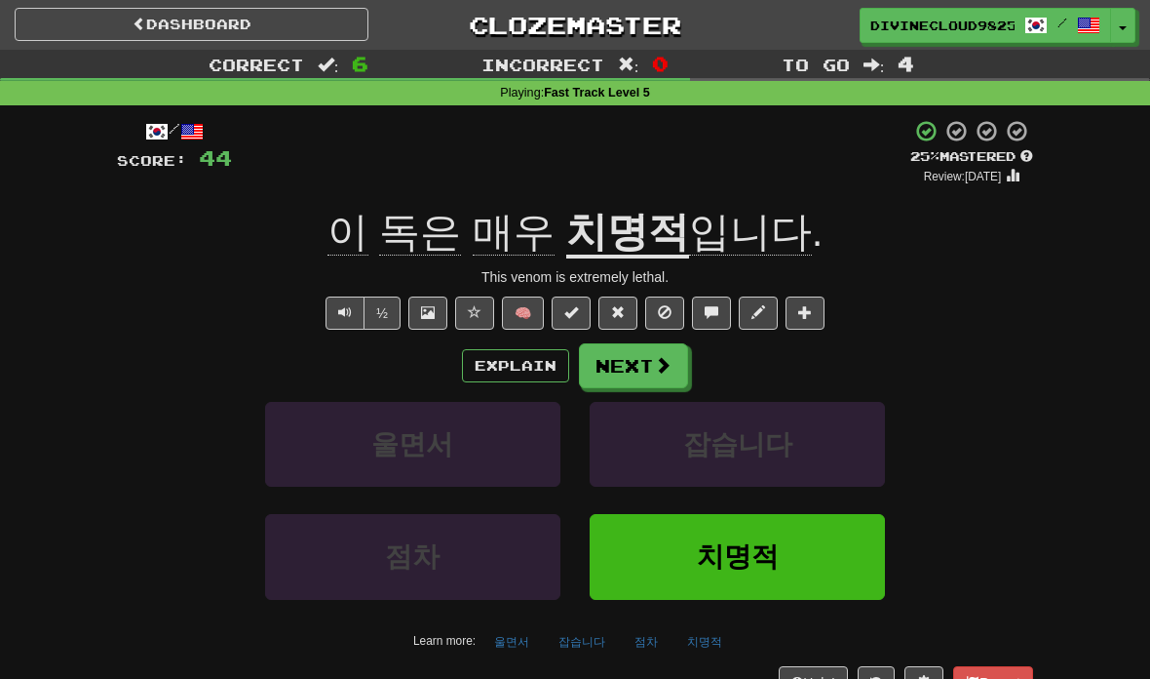
click at [668, 362] on span at bounding box center [663, 365] width 18 height 18
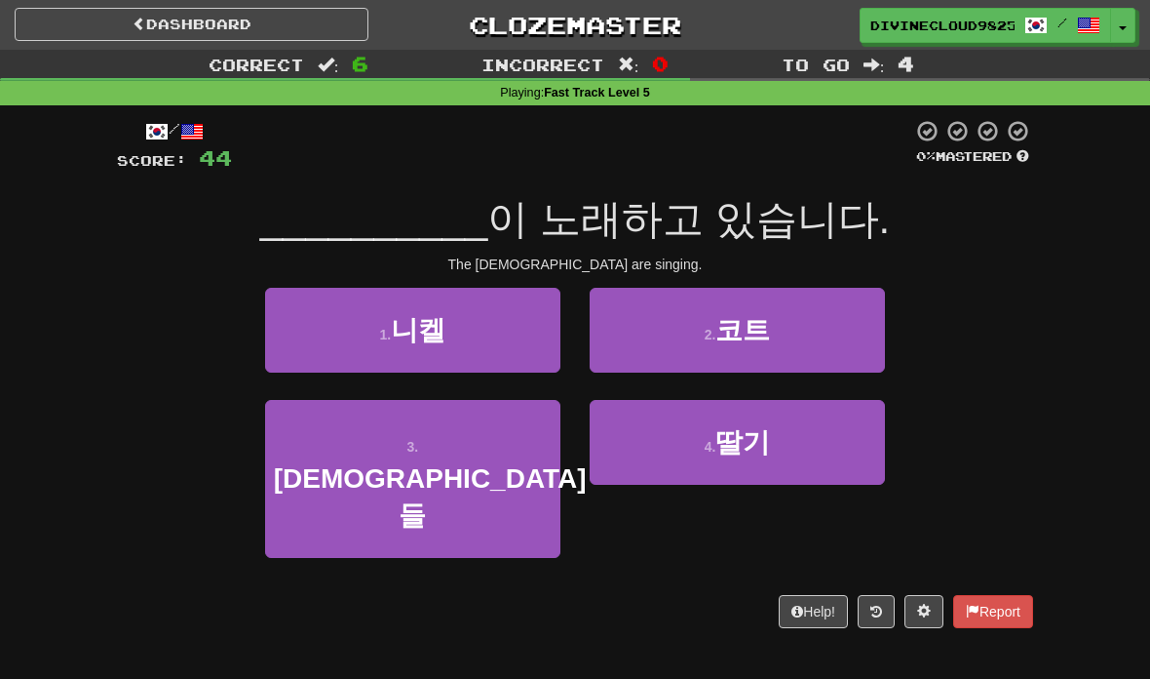
click at [512, 441] on button "3 . 수녀들" at bounding box center [412, 479] width 295 height 158
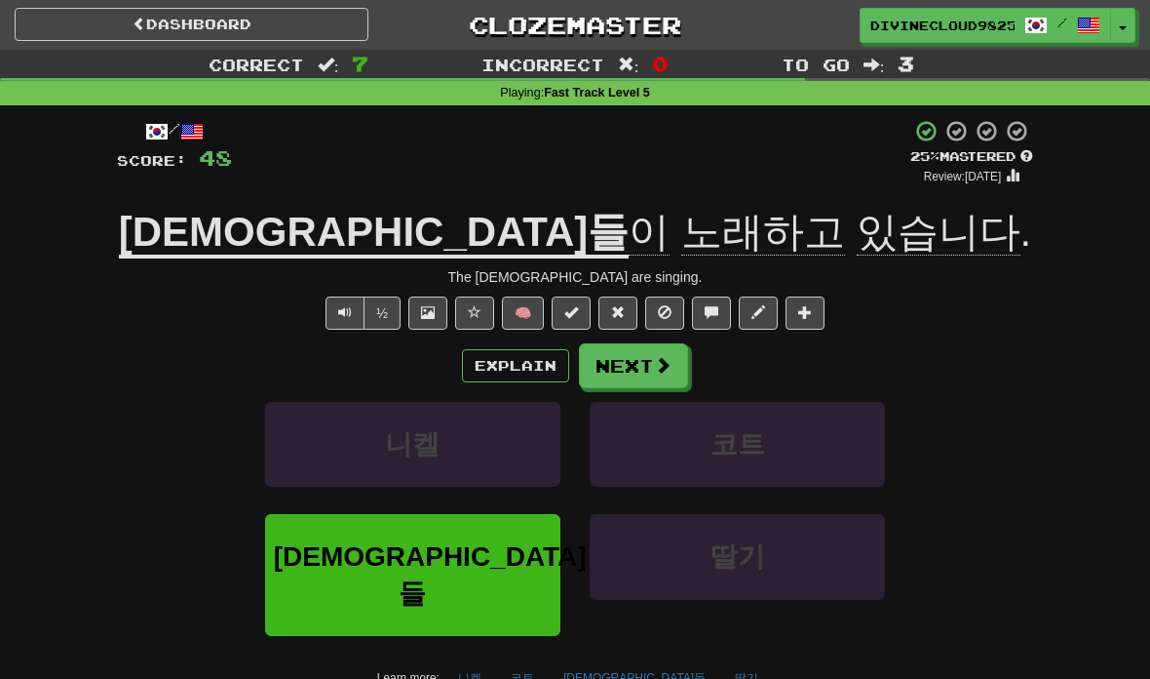
click at [658, 371] on span at bounding box center [663, 365] width 18 height 18
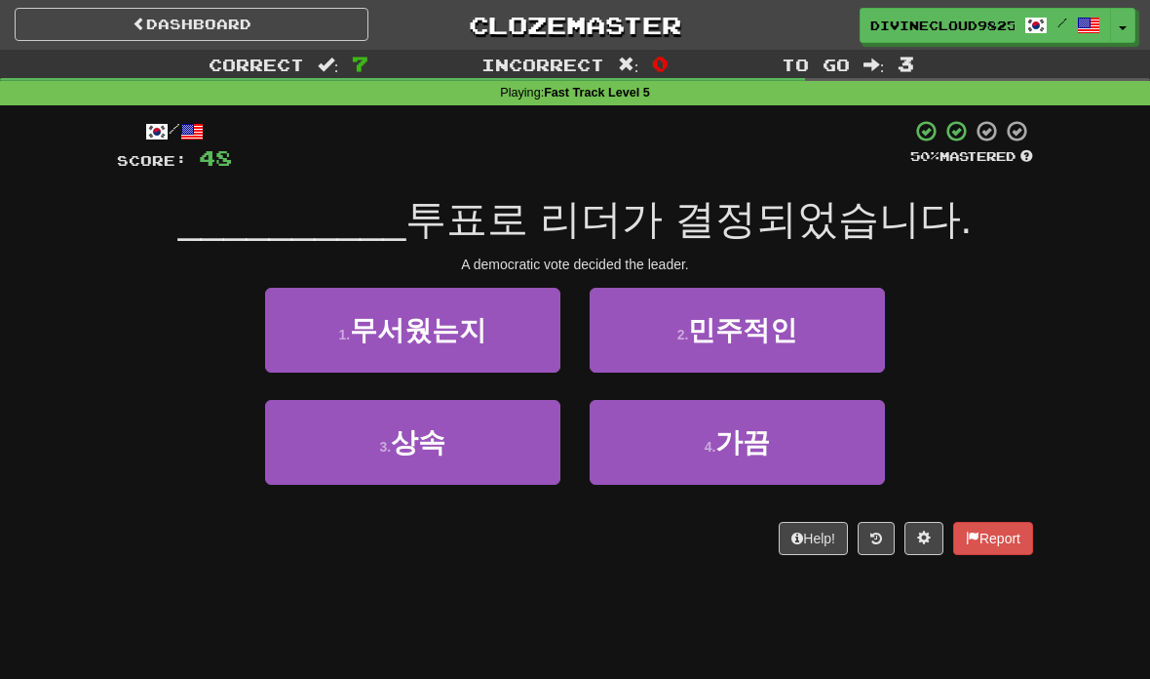
click at [846, 330] on button "2 . 민주적인" at bounding box center [737, 330] width 295 height 85
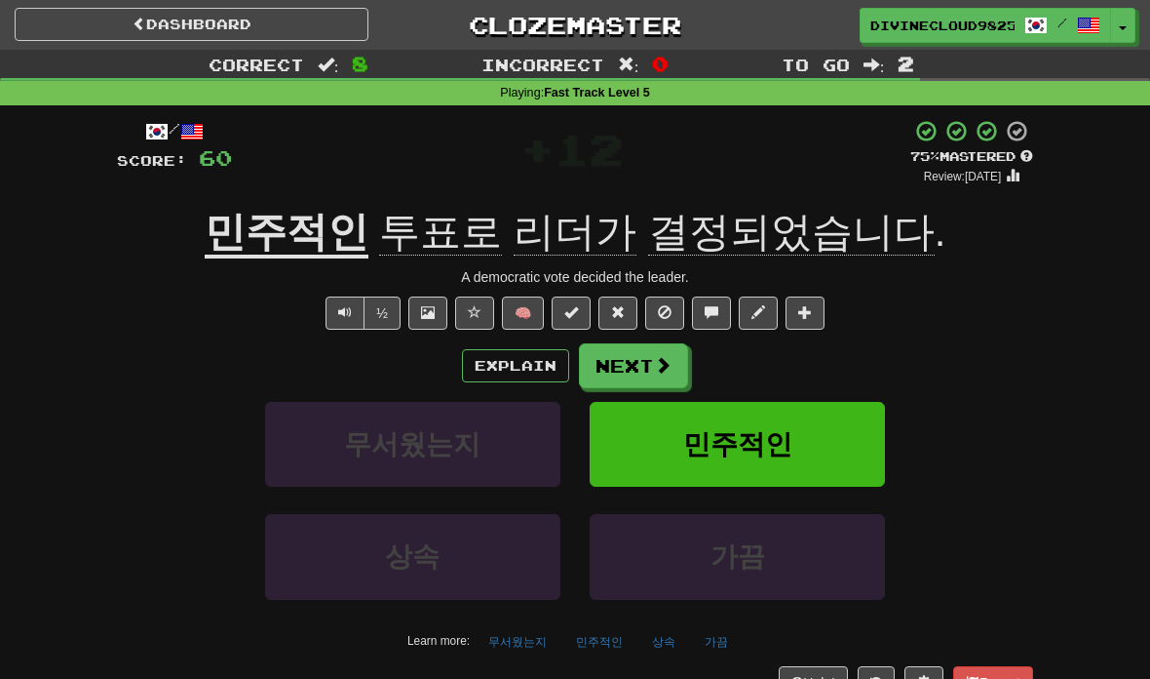
click at [654, 363] on span at bounding box center [663, 365] width 18 height 18
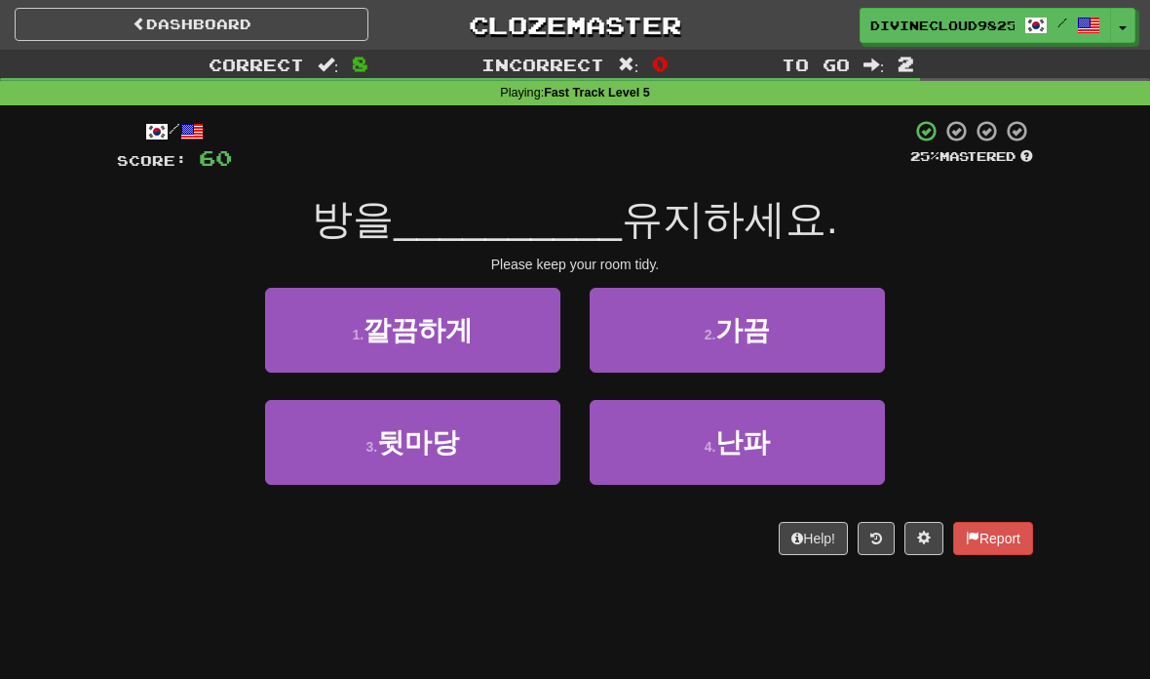
click at [485, 367] on button "1 . 깔끔하게" at bounding box center [412, 330] width 295 height 85
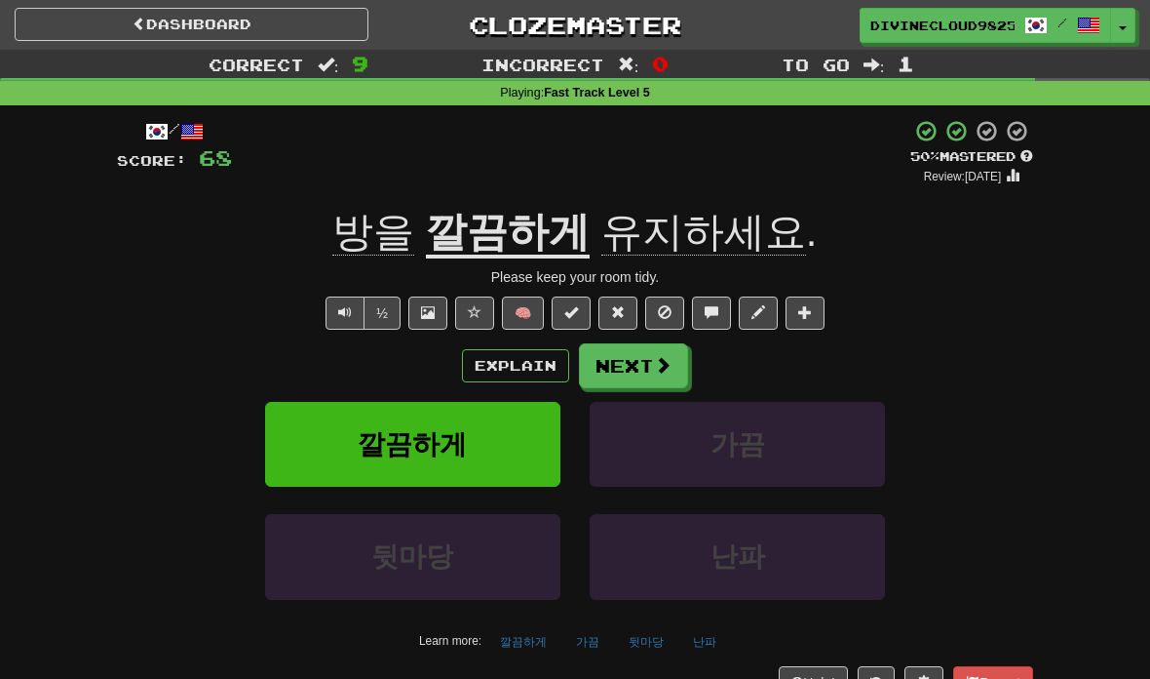
click at [647, 382] on button "Next" at bounding box center [633, 365] width 109 height 45
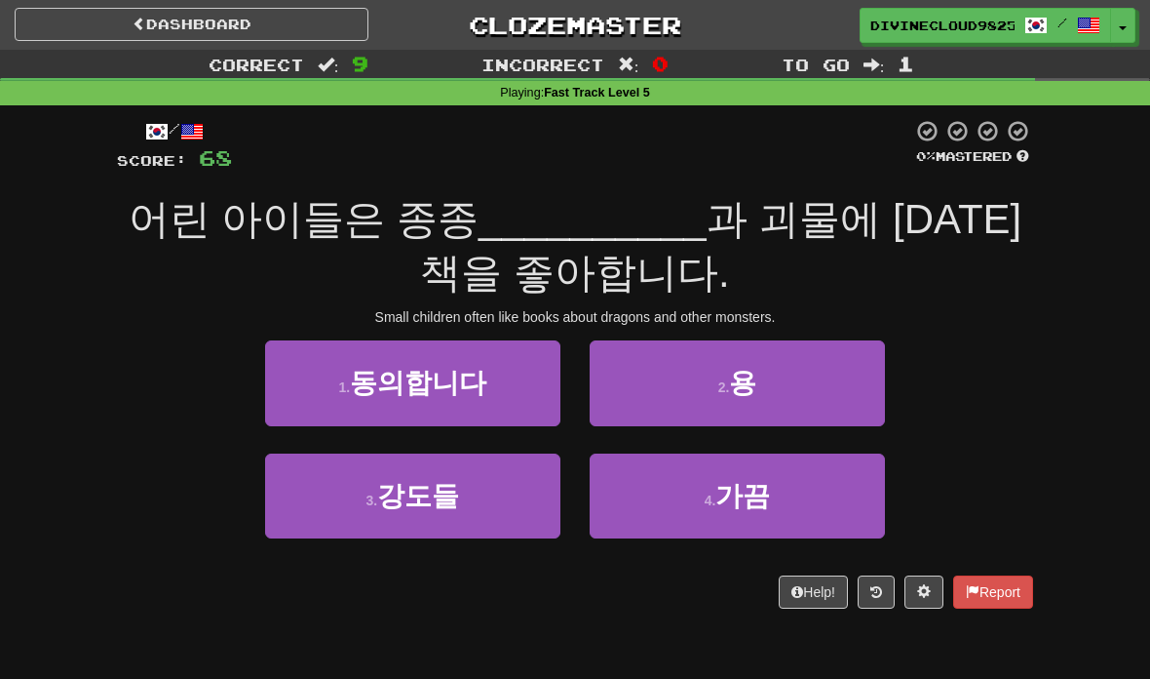
click at [776, 397] on button "2 . 용" at bounding box center [737, 382] width 295 height 85
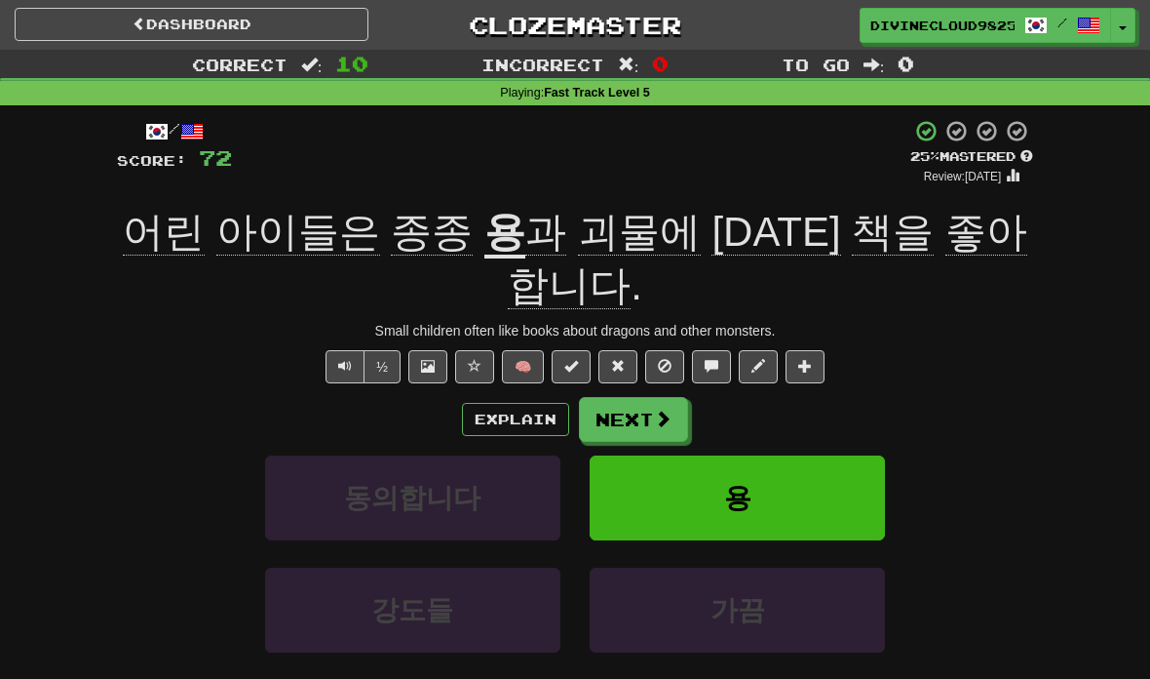
click at [333, 350] on button "Text-to-speech controls" at bounding box center [345, 366] width 39 height 33
click at [531, 403] on button "Explain" at bounding box center [515, 419] width 107 height 33
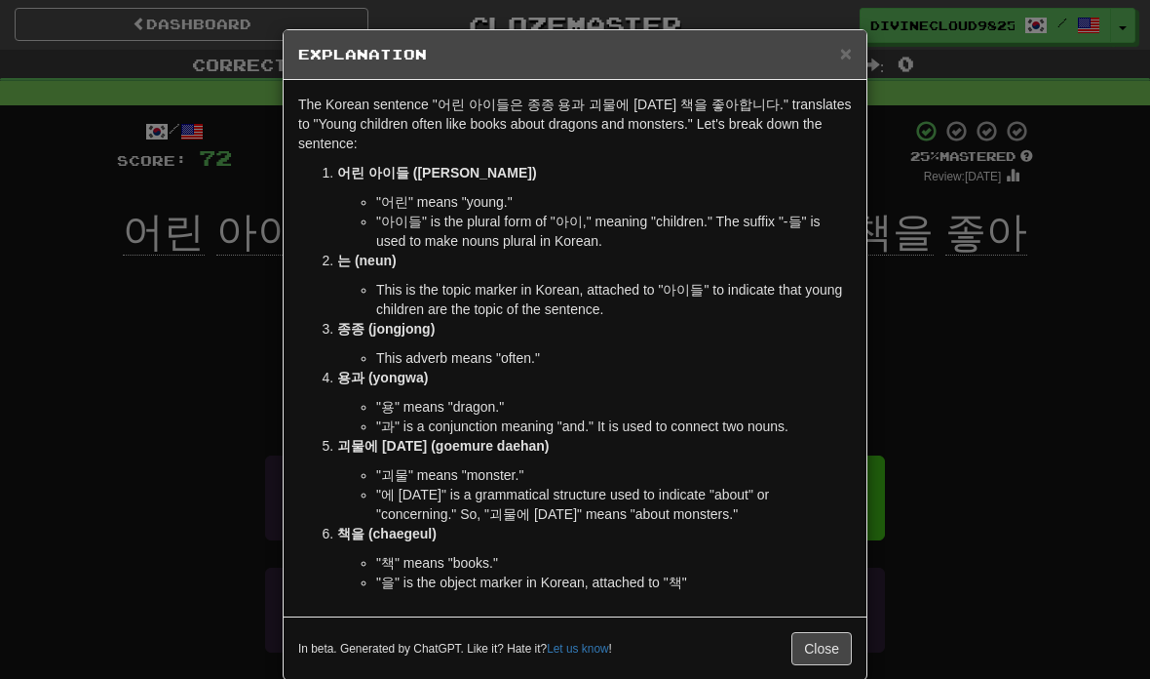
click at [1033, 481] on div "× Explanation The Korean sentence "어린 아이들은 종종 용과 괴물에 [DATE] 책을 좋아합니다." translat…" at bounding box center [575, 339] width 1150 height 679
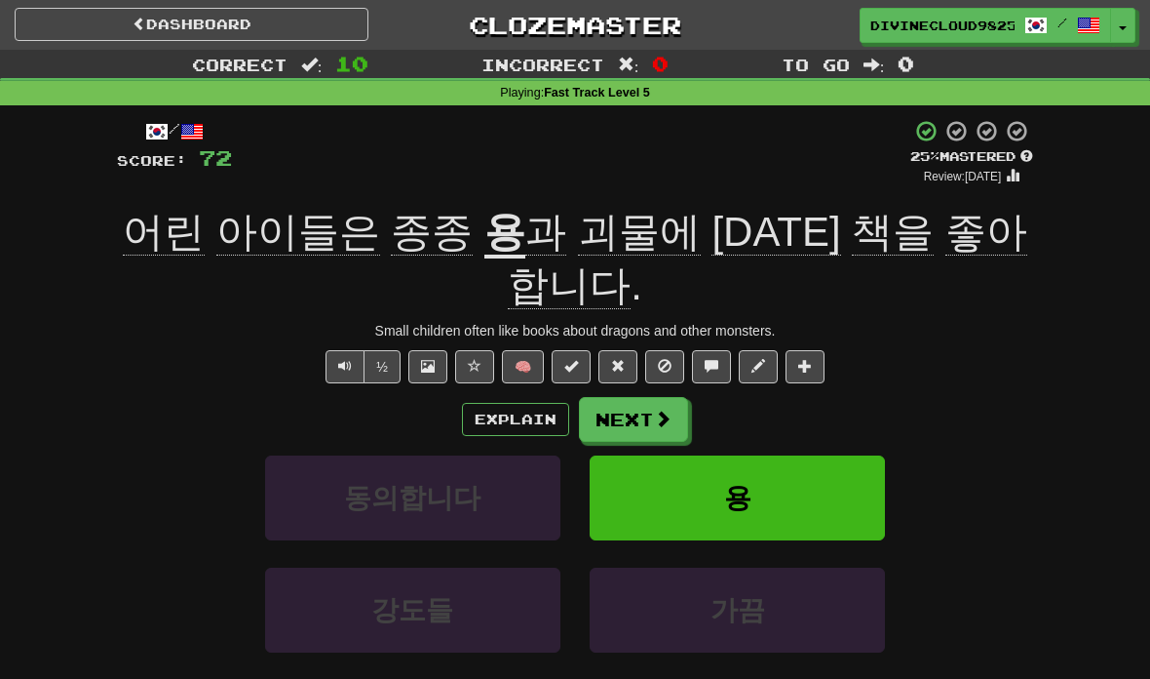
click at [648, 397] on button "Next" at bounding box center [633, 419] width 109 height 45
